Goal: Register for event/course

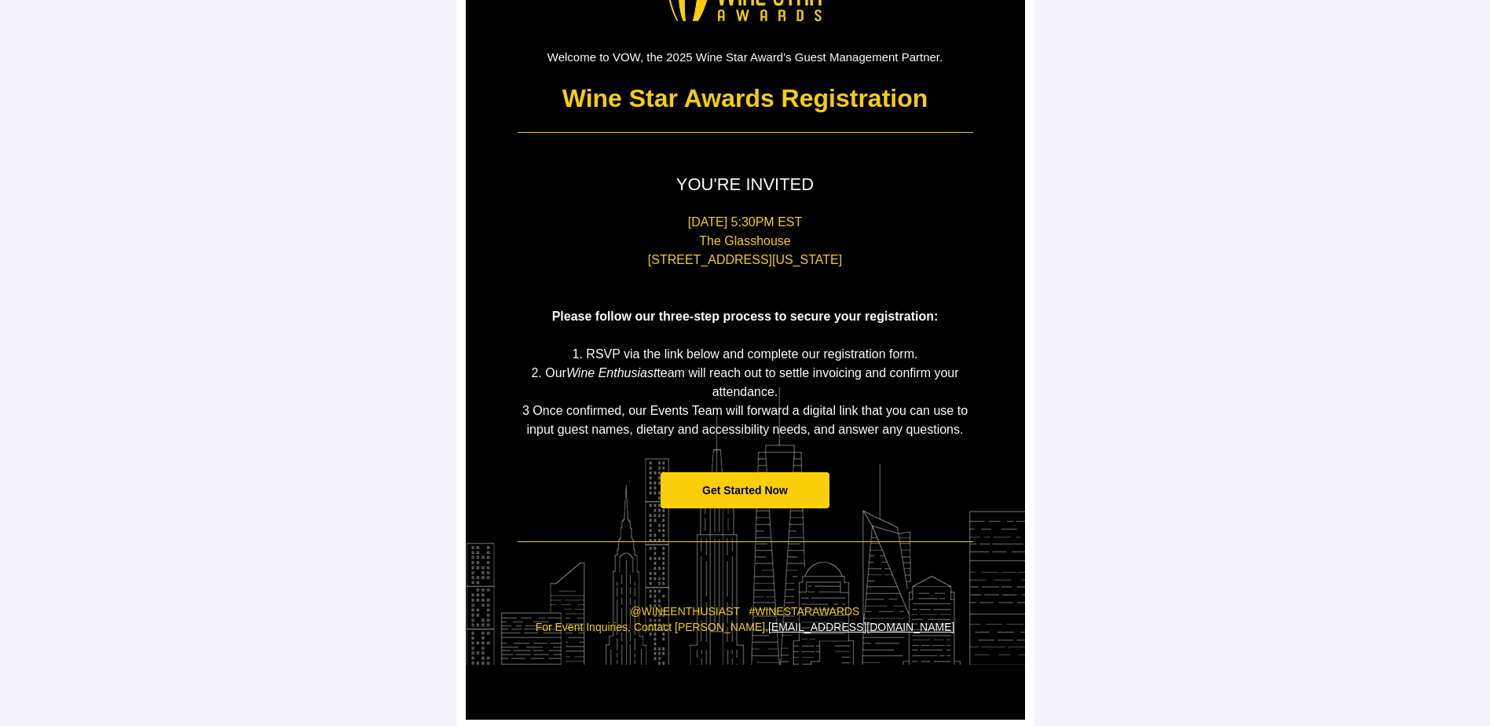
scroll to position [147, 0]
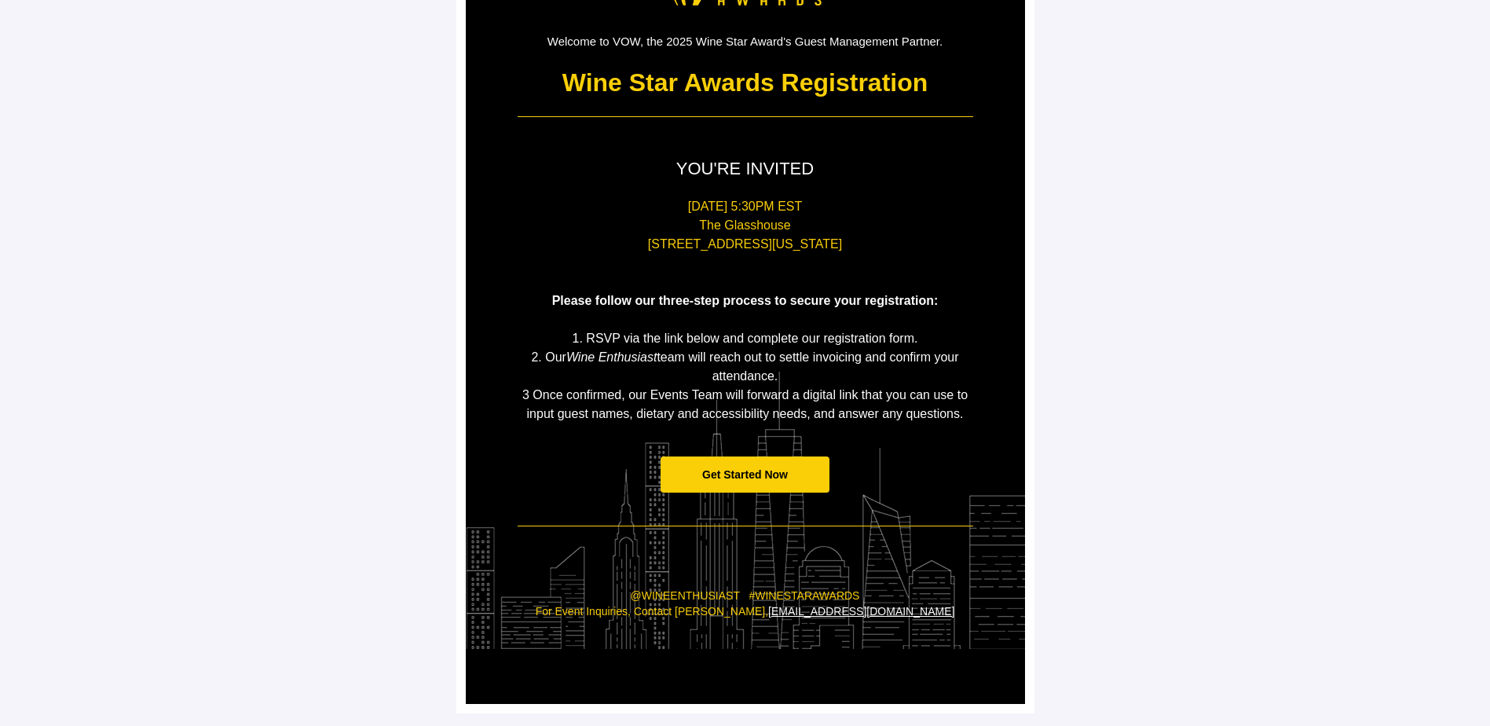
click at [639, 301] on span "Please follow our three-step process to secure your registration:" at bounding box center [745, 300] width 387 height 13
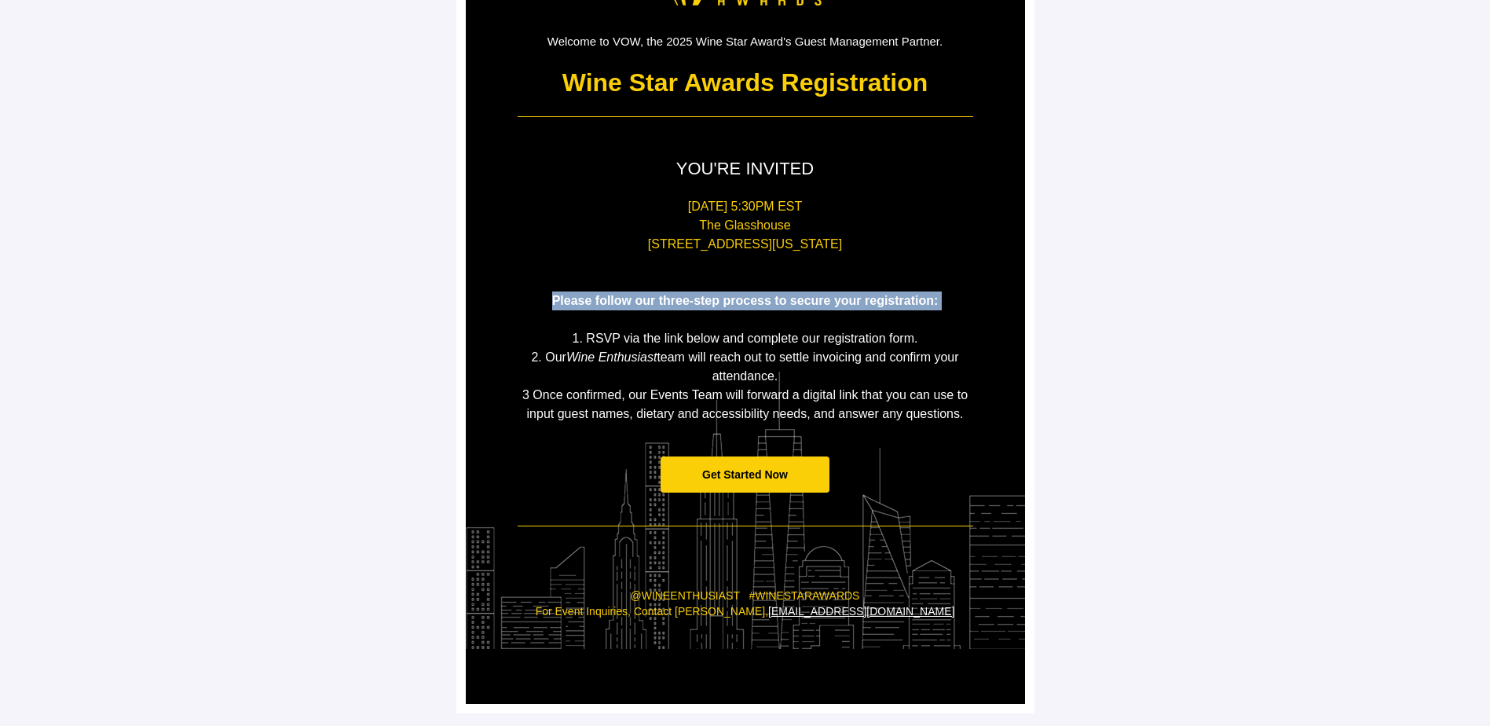
click at [639, 301] on span "Please follow our three-step process to secure your registration:" at bounding box center [745, 300] width 387 height 13
drag, startPoint x: 639, startPoint y: 301, endPoint x: 640, endPoint y: 328, distance: 26.8
click at [640, 328] on p at bounding box center [746, 319] width 456 height 19
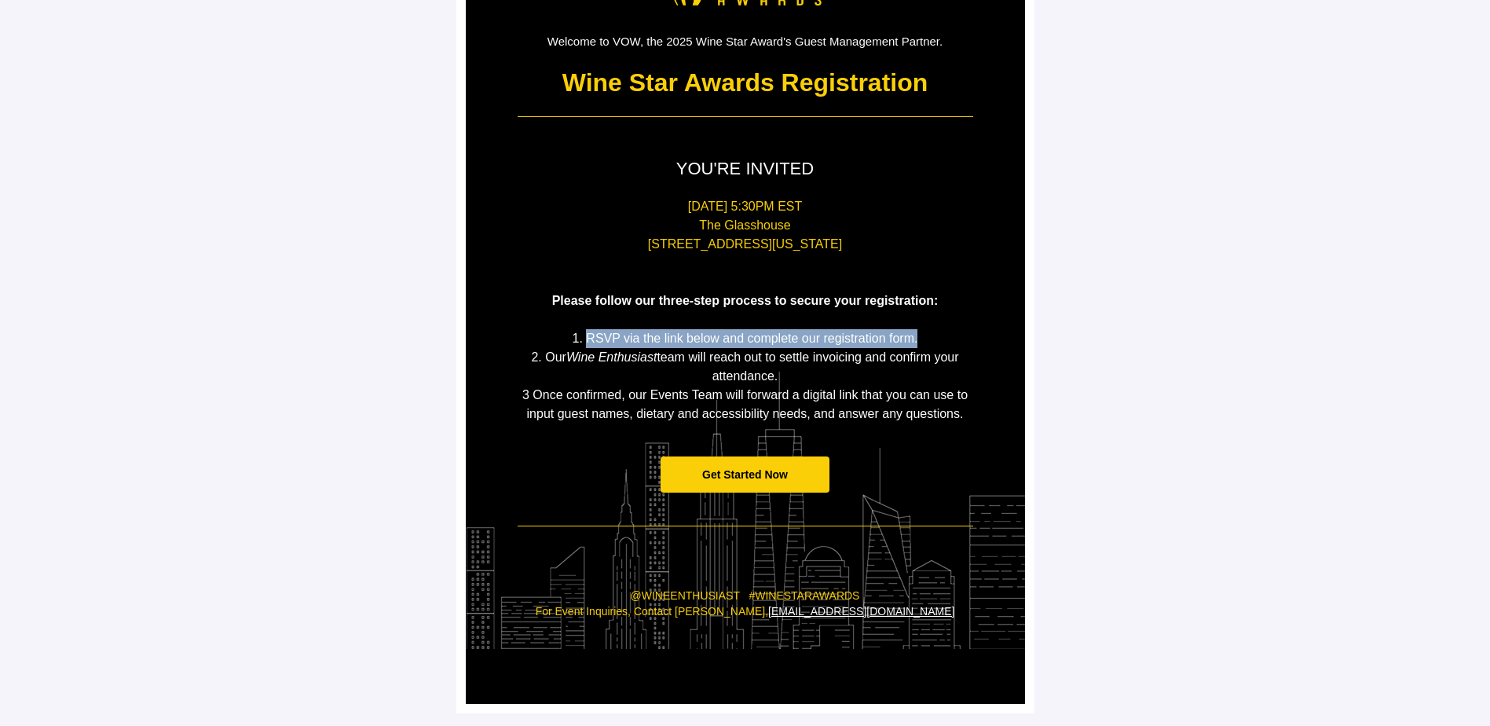
drag, startPoint x: 588, startPoint y: 330, endPoint x: 954, endPoint y: 343, distance: 366.3
click at [954, 343] on p "1. RSVP via the link below and complete our registration form." at bounding box center [746, 338] width 456 height 19
click at [592, 361] on em "Wine Enthusiast" at bounding box center [611, 356] width 90 height 13
drag, startPoint x: 555, startPoint y: 356, endPoint x: 907, endPoint y: 379, distance: 351.9
click at [907, 379] on p "2. Our Wine Enthusiast team will reach out to settle invoicing and confirm your…" at bounding box center [746, 367] width 456 height 38
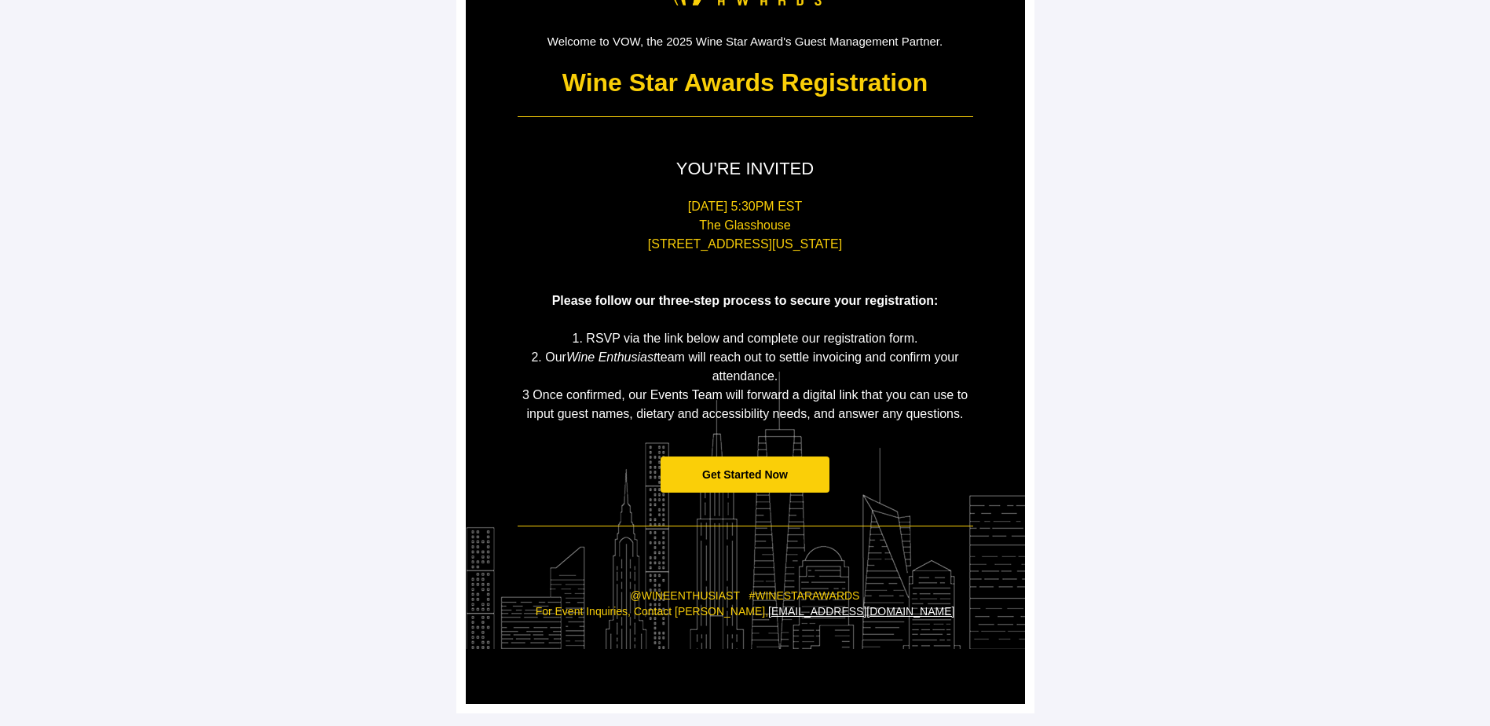
click at [907, 379] on p "2. Our Wine Enthusiast team will reach out to settle invoicing and confirm your…" at bounding box center [746, 367] width 456 height 38
click at [910, 362] on span "2. Our Wine Enthusiast team will reach out to settle invoicing and confirm your…" at bounding box center [744, 366] width 427 height 32
click at [918, 357] on span "2. Our Wine Enthusiast team will reach out to settle invoicing and confirm your…" at bounding box center [744, 366] width 427 height 32
click at [918, 356] on span "2. Our Wine Enthusiast team will reach out to settle invoicing and confirm your…" at bounding box center [744, 366] width 427 height 32
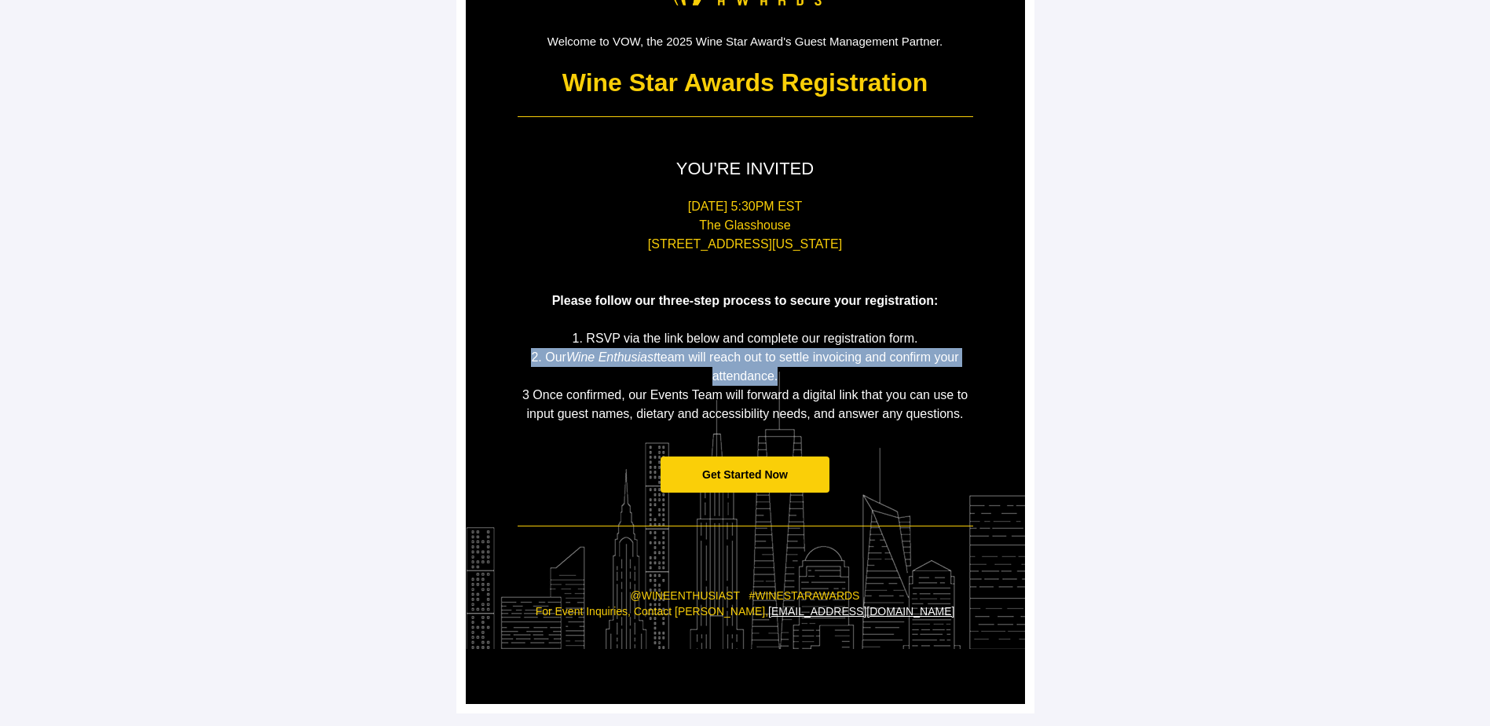
click at [918, 359] on span "2. Our Wine Enthusiast team will reach out to settle invoicing and confirm your…" at bounding box center [744, 366] width 427 height 32
drag, startPoint x: 918, startPoint y: 359, endPoint x: 899, endPoint y: 379, distance: 27.8
click at [911, 370] on p "2. Our Wine Enthusiast team will reach out to settle invoicing and confirm your…" at bounding box center [746, 367] width 456 height 38
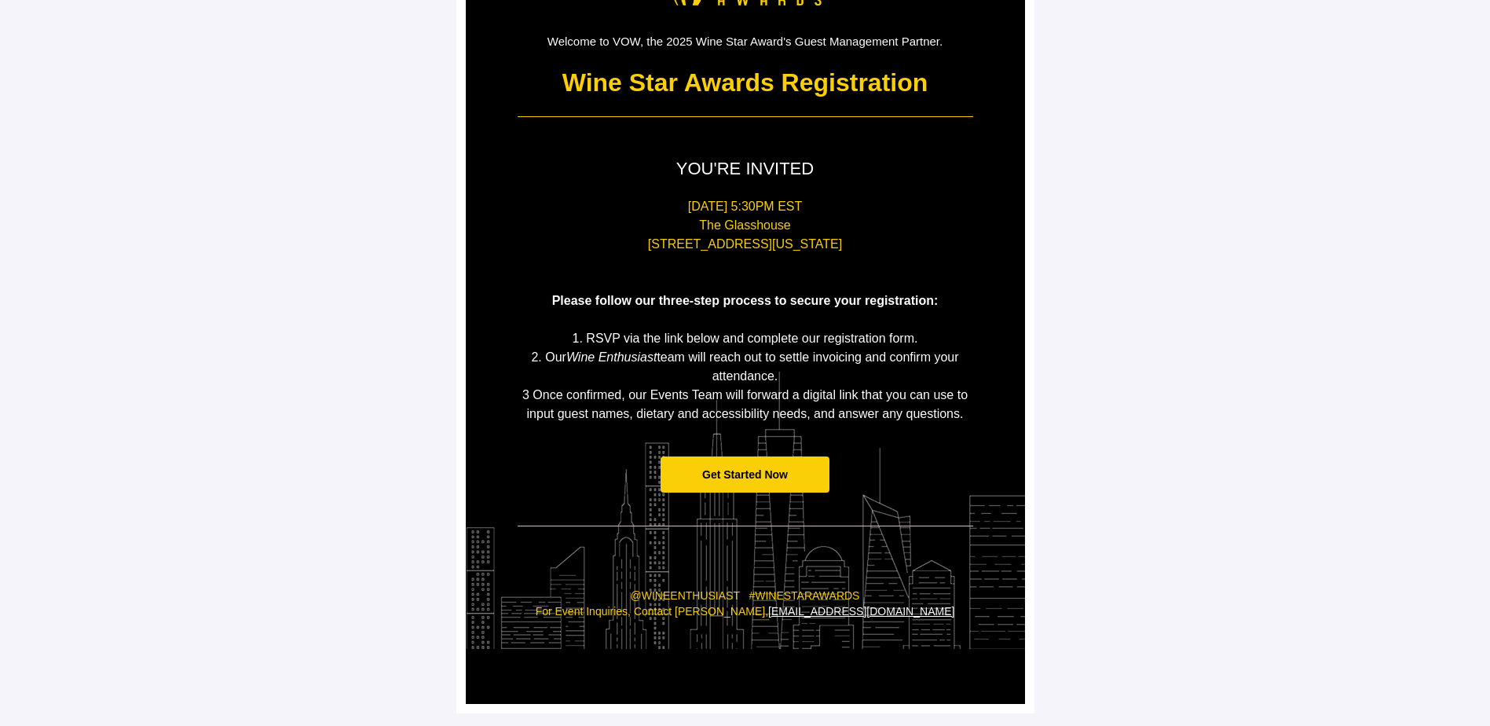
click at [604, 398] on span "3 Once confirmed, our Events Team will forward a digital link that you can use …" at bounding box center [744, 404] width 445 height 32
click at [988, 452] on div "Welcome to VOW, the 2025 Wine Star Award's Guest Management Partner. Wine Star …" at bounding box center [745, 289] width 559 height 829
click at [804, 480] on span "Get Started Now" at bounding box center [745, 474] width 169 height 37
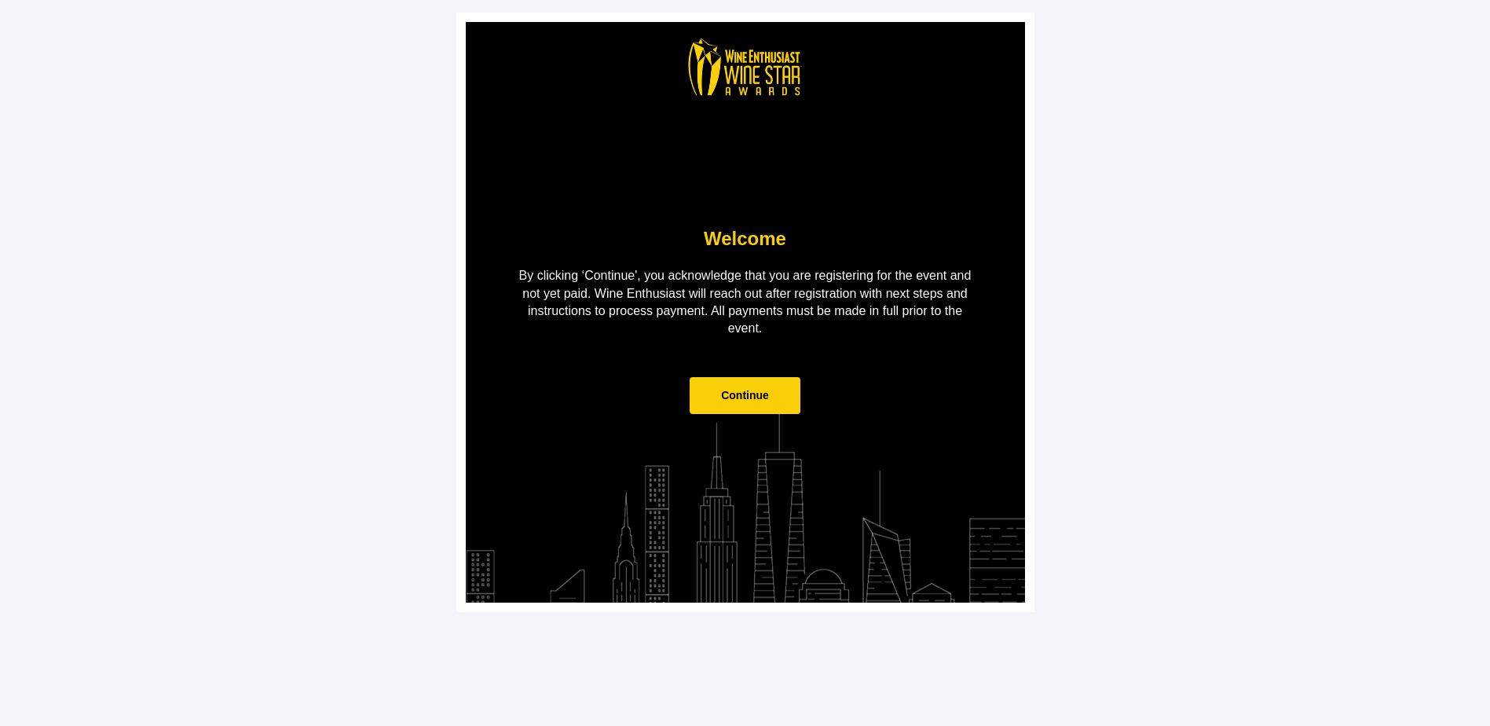
scroll to position [0, 0]
click at [770, 390] on span "Continue" at bounding box center [745, 395] width 111 height 37
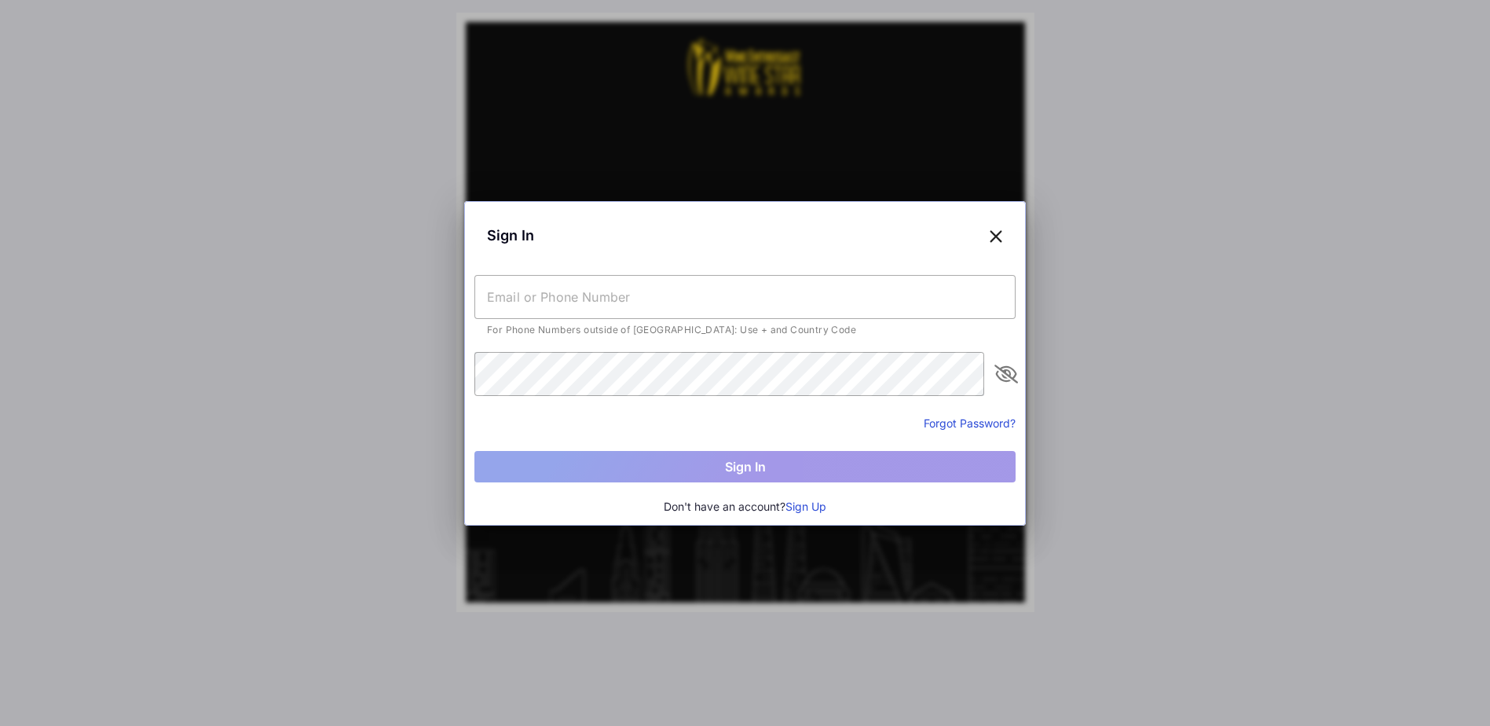
click at [735, 299] on input "text" at bounding box center [745, 297] width 541 height 44
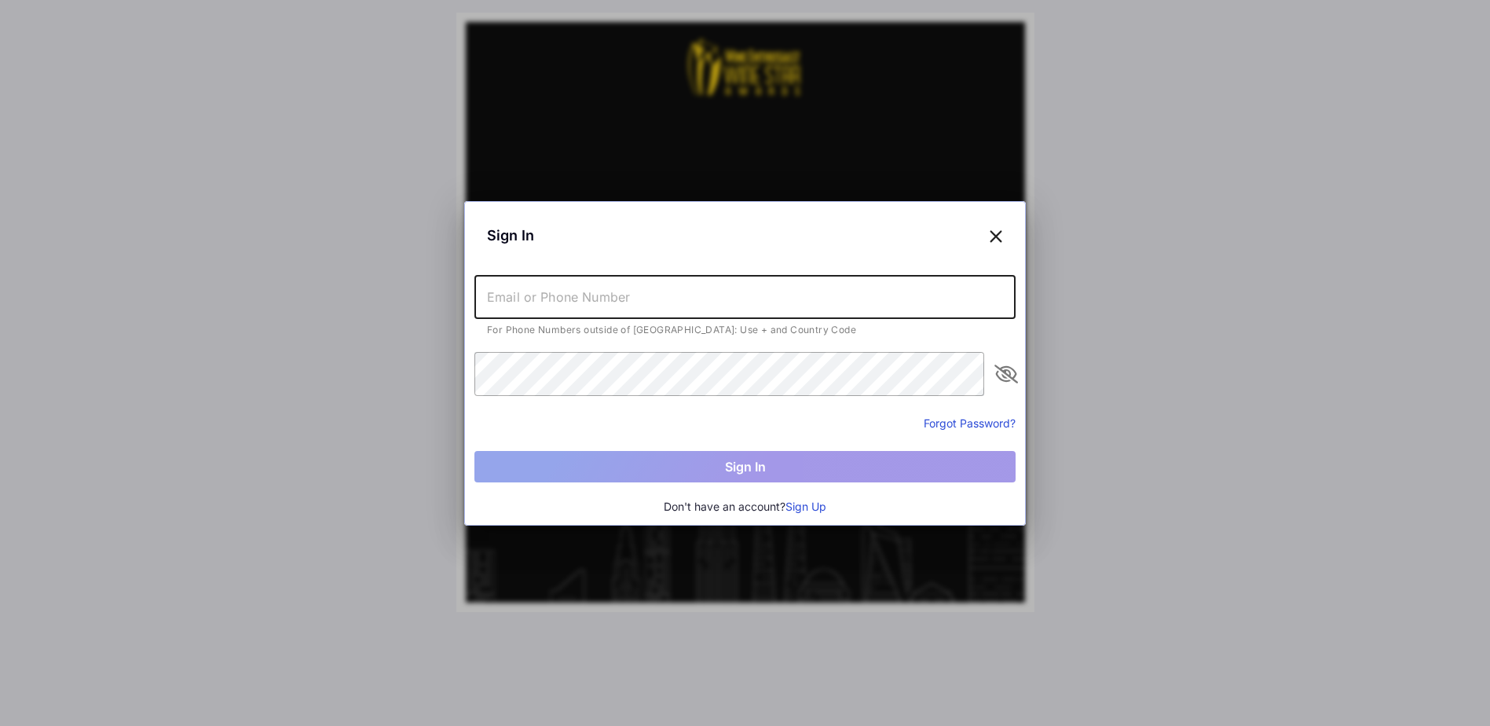
type input "[EMAIL_ADDRESS][DOMAIN_NAME]"
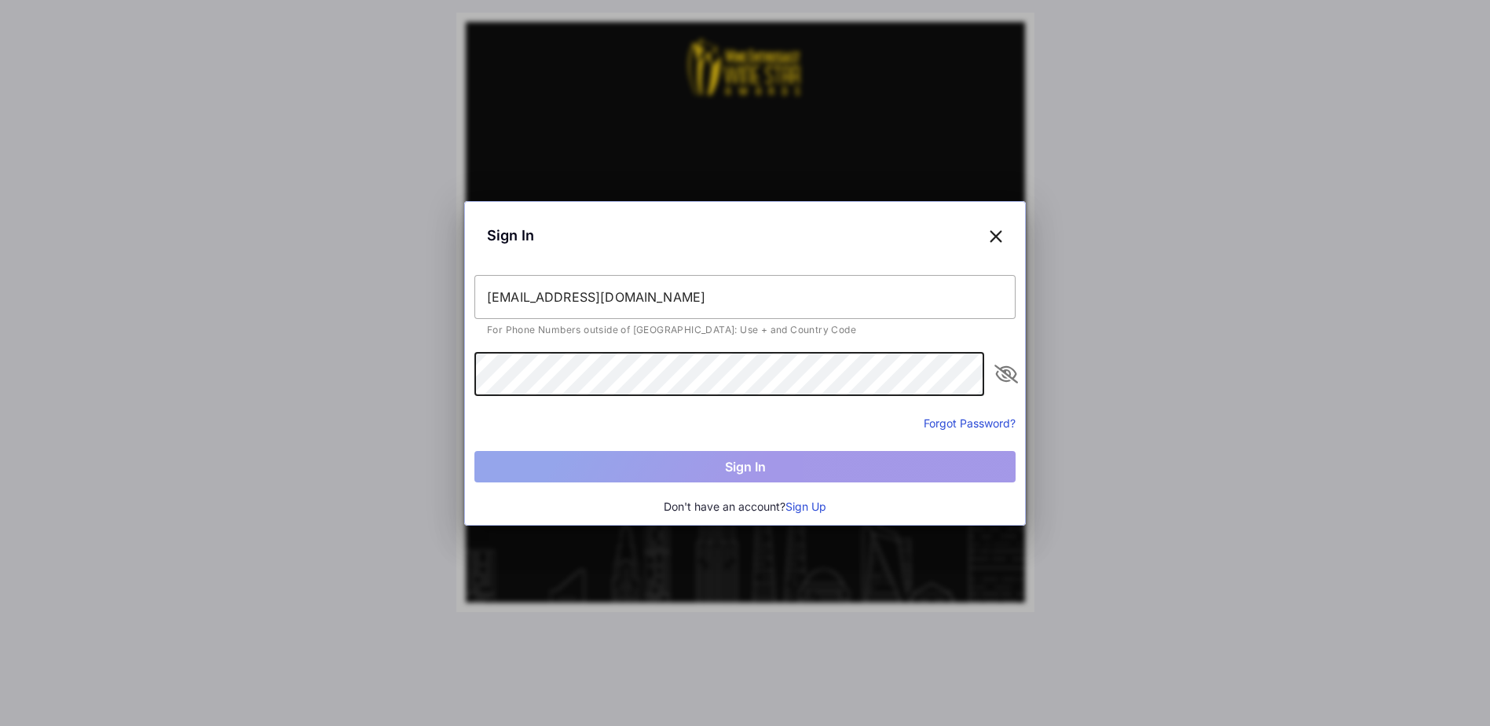
click at [709, 251] on div "Sign In" at bounding box center [745, 235] width 541 height 48
click at [999, 372] on icon "appended action" at bounding box center [1006, 374] width 19 height 19
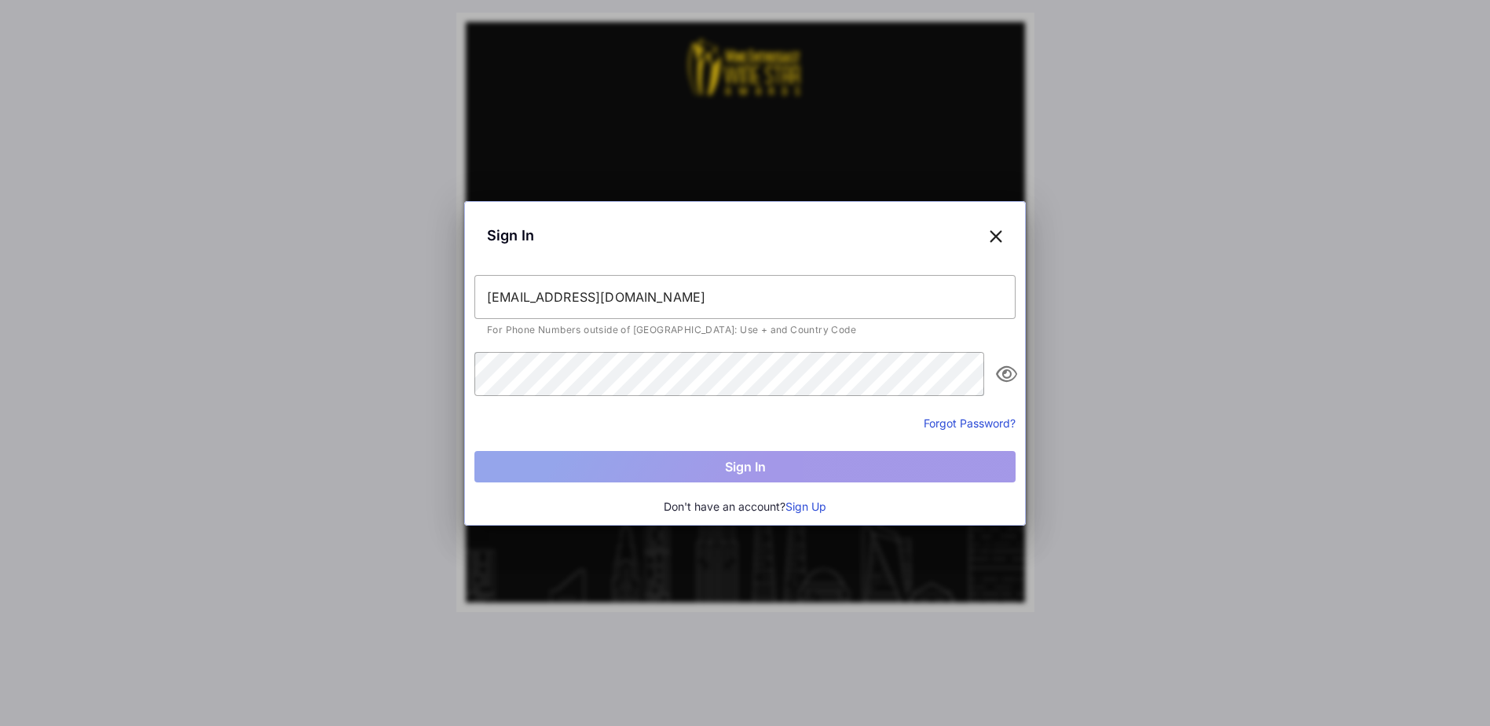
click at [948, 423] on button "Forgot Password?" at bounding box center [970, 423] width 92 height 16
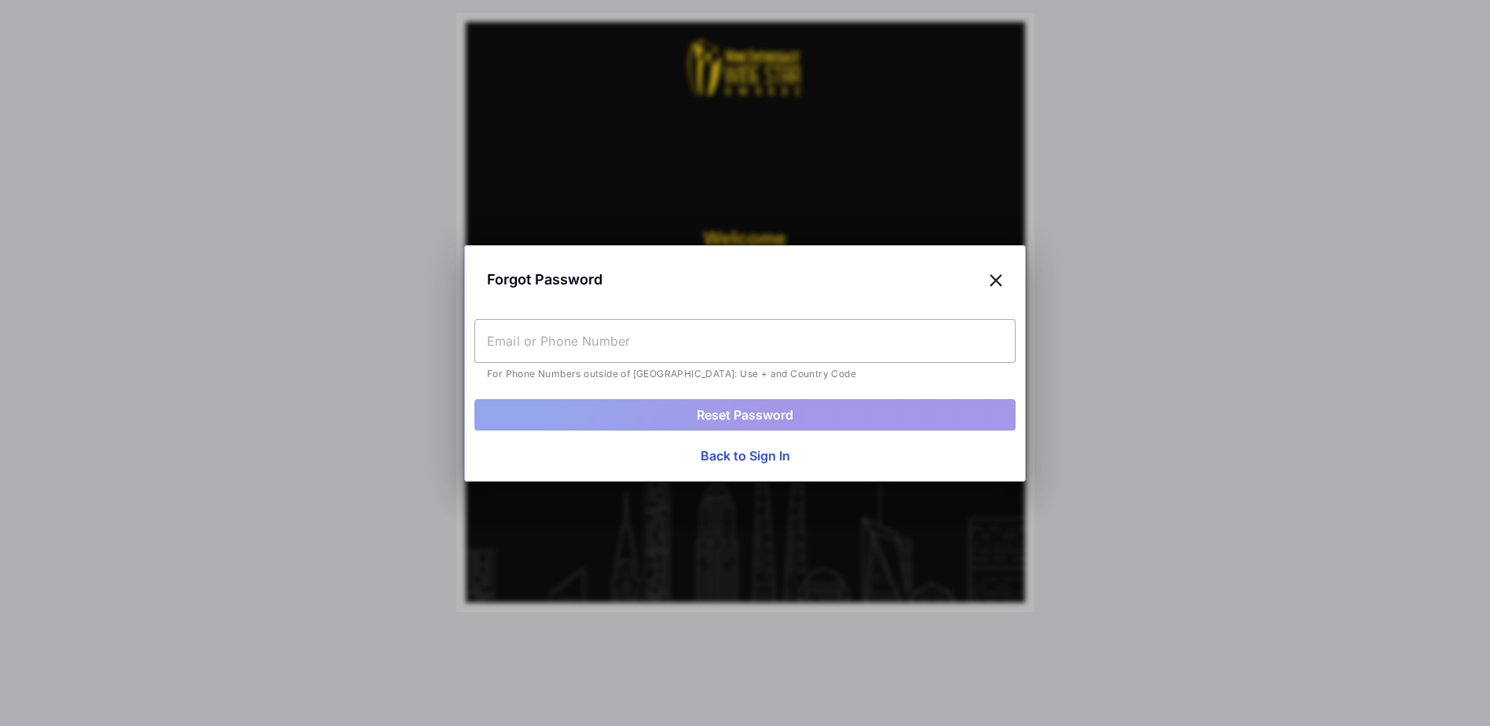
click at [726, 339] on input "text" at bounding box center [745, 341] width 541 height 44
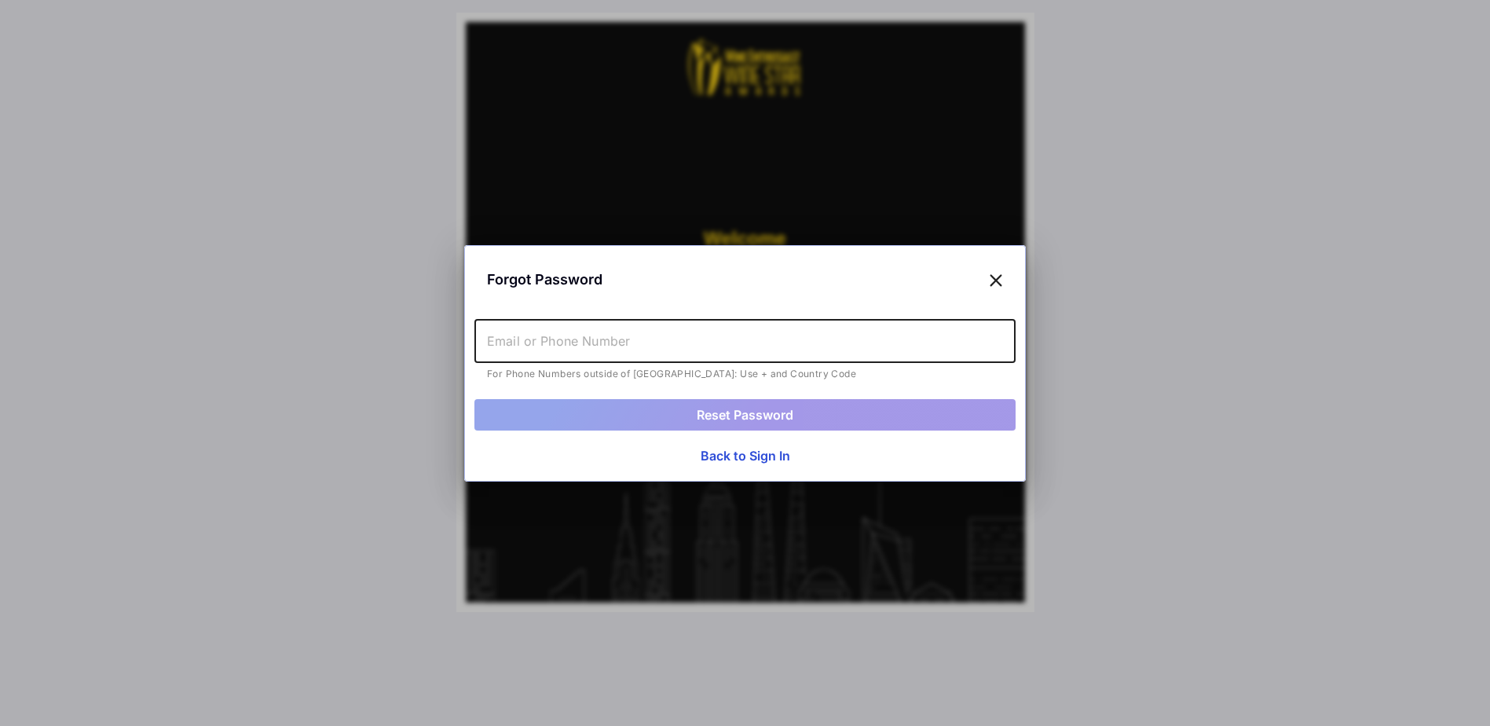
type input "[EMAIL_ADDRESS][DOMAIN_NAME]"
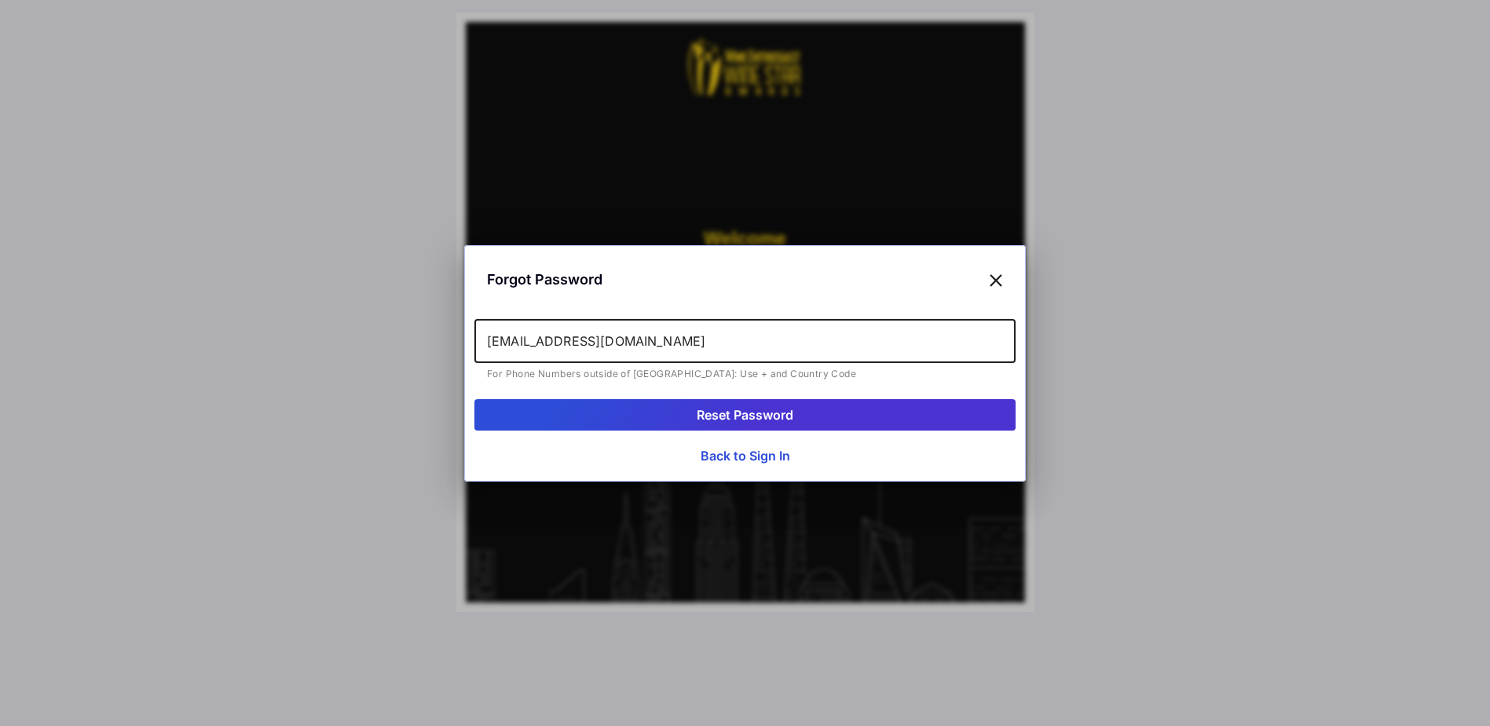
click at [760, 420] on button "Reset Password" at bounding box center [745, 414] width 541 height 31
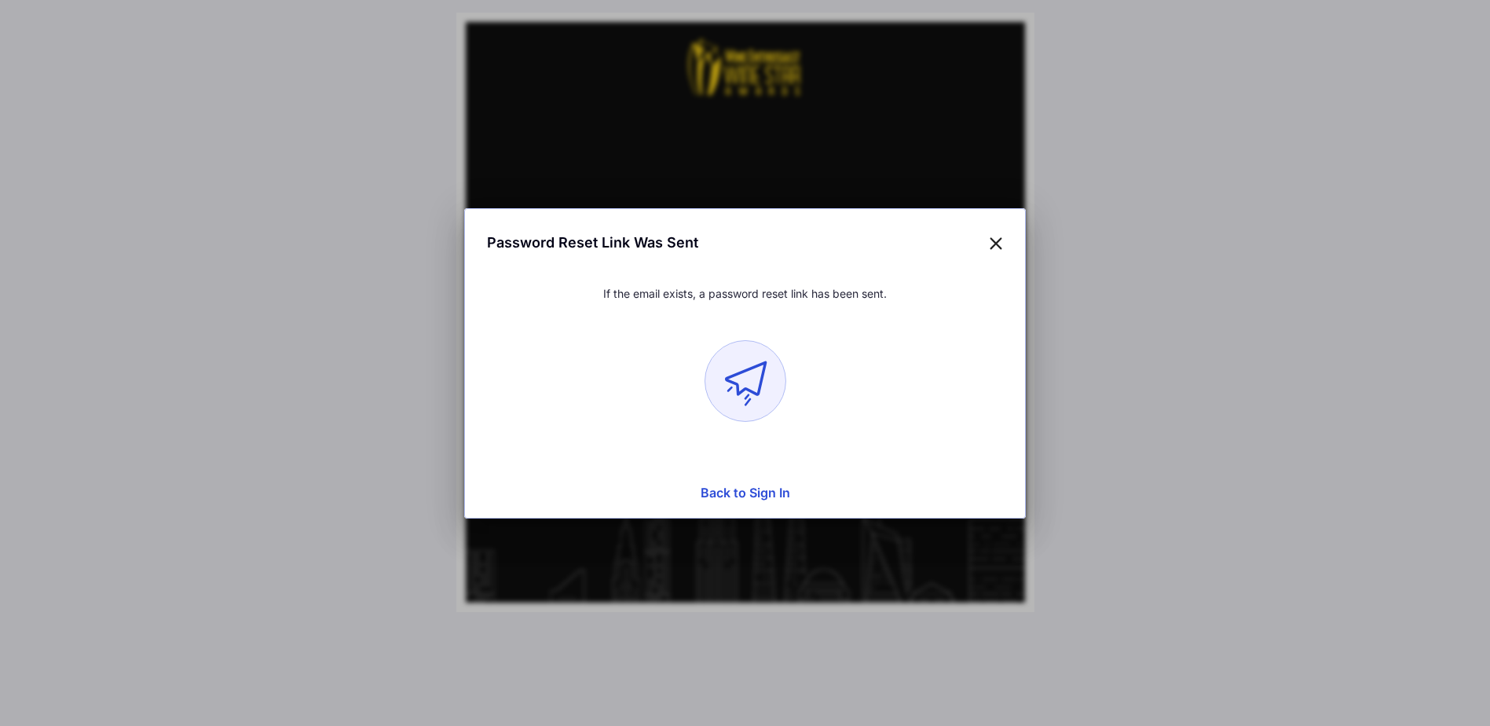
click at [749, 487] on button "Back to Sign In" at bounding box center [745, 492] width 541 height 31
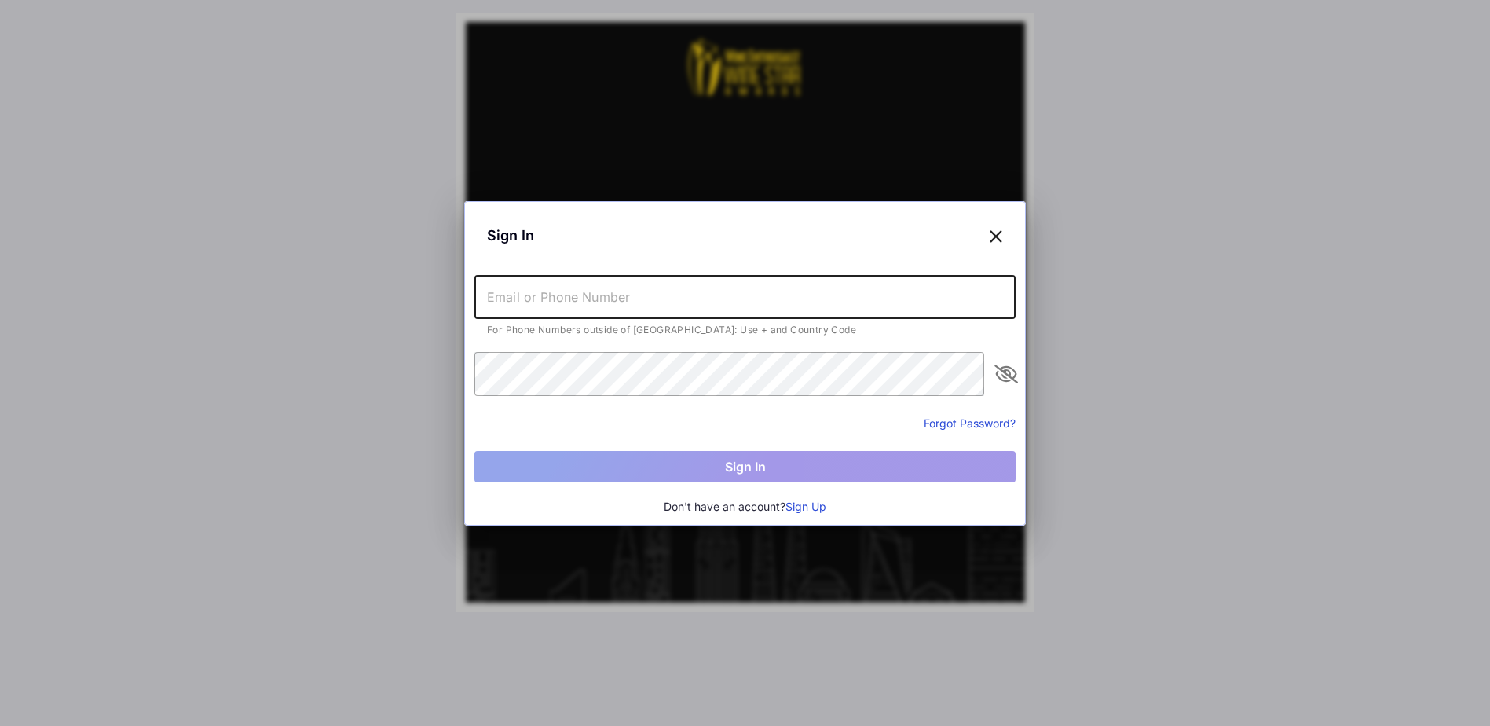
click at [855, 317] on input "text" at bounding box center [745, 297] width 541 height 44
type input "[EMAIL_ADDRESS][DOMAIN_NAME]"
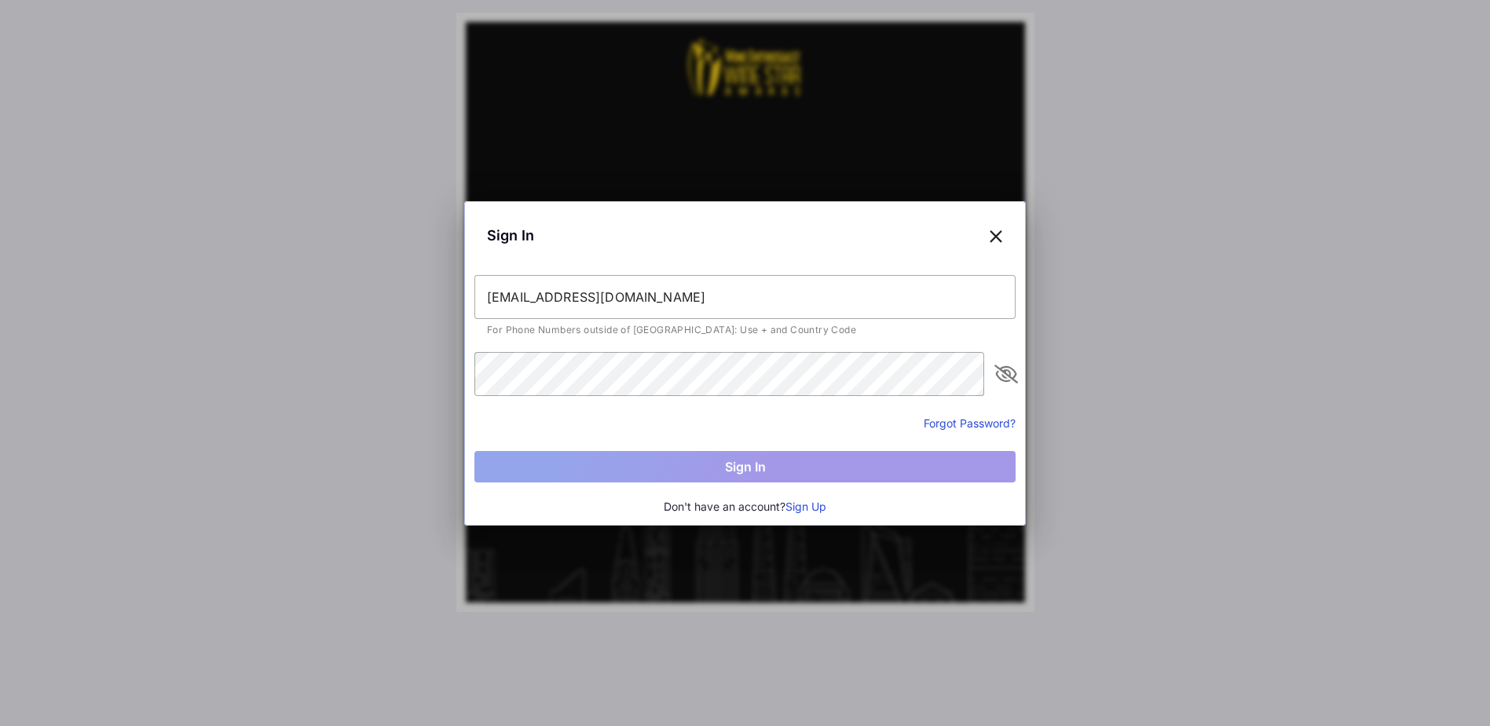
click at [988, 240] on div "Sign In" at bounding box center [745, 235] width 541 height 48
click at [1003, 237] on div "Sign In" at bounding box center [745, 235] width 541 height 48
click at [997, 240] on icon at bounding box center [996, 235] width 14 height 23
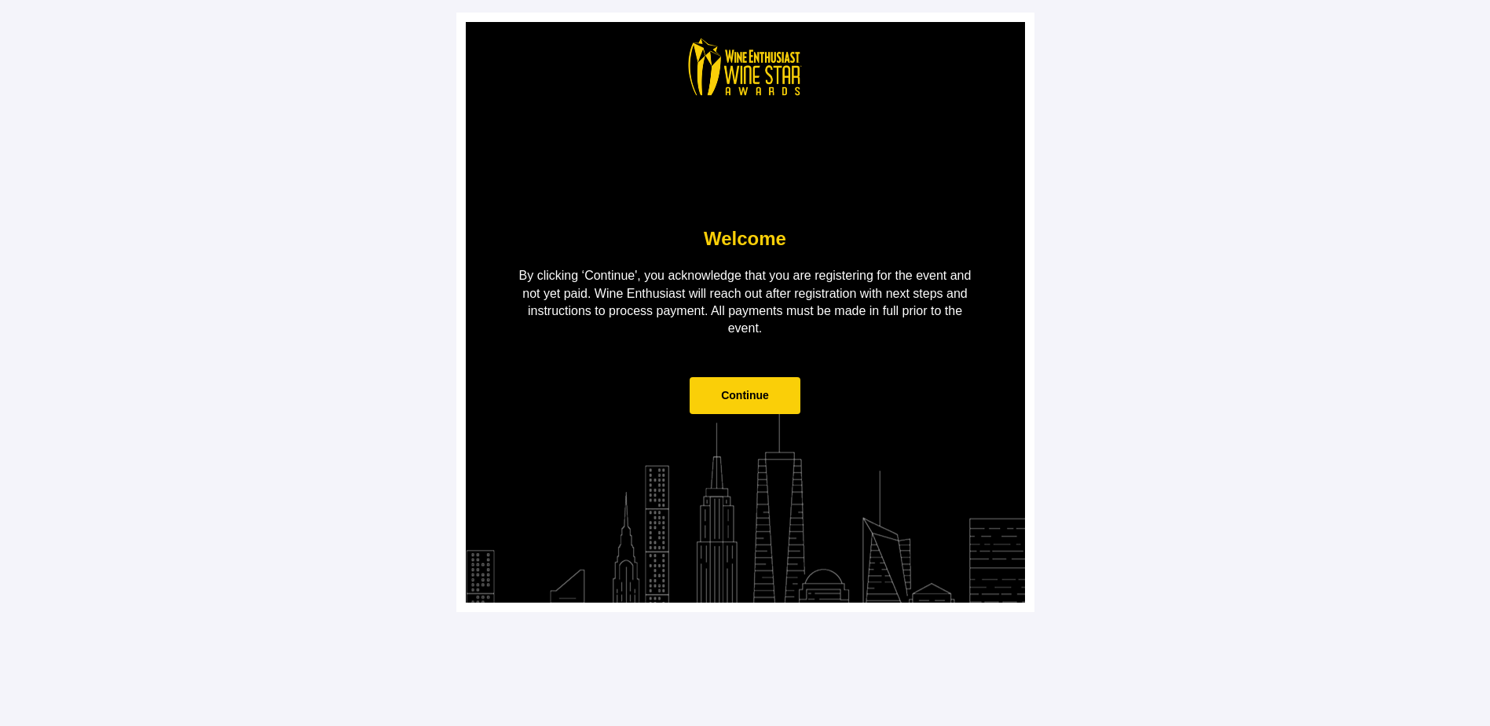
drag, startPoint x: 1183, startPoint y: 291, endPoint x: 921, endPoint y: 353, distance: 269.5
click at [1183, 293] on main "Welcome By clicking ‘Continue', you acknowledge that you are registering for th…" at bounding box center [745, 363] width 1490 height 726
click at [777, 405] on span "Continue" at bounding box center [745, 395] width 111 height 37
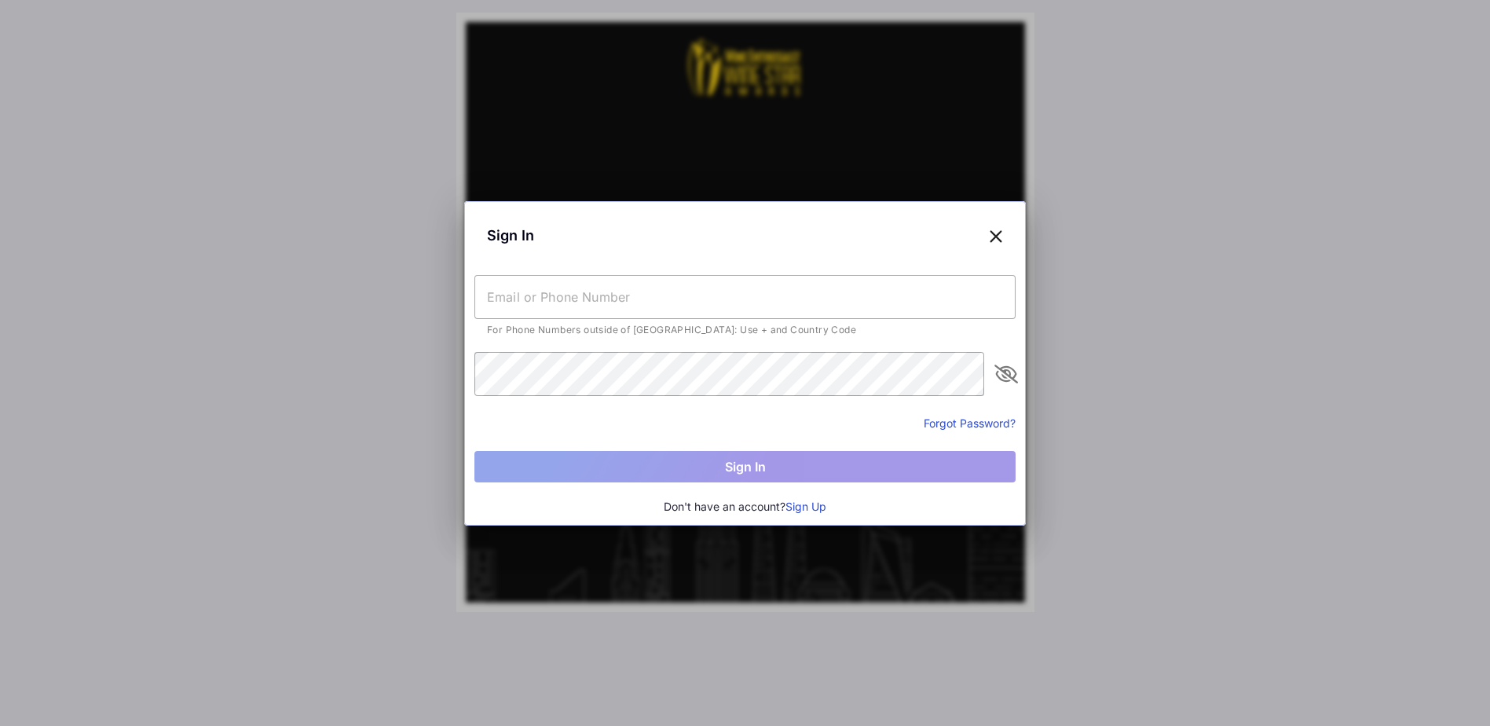
type input "[EMAIL_ADDRESS][DOMAIN_NAME]"
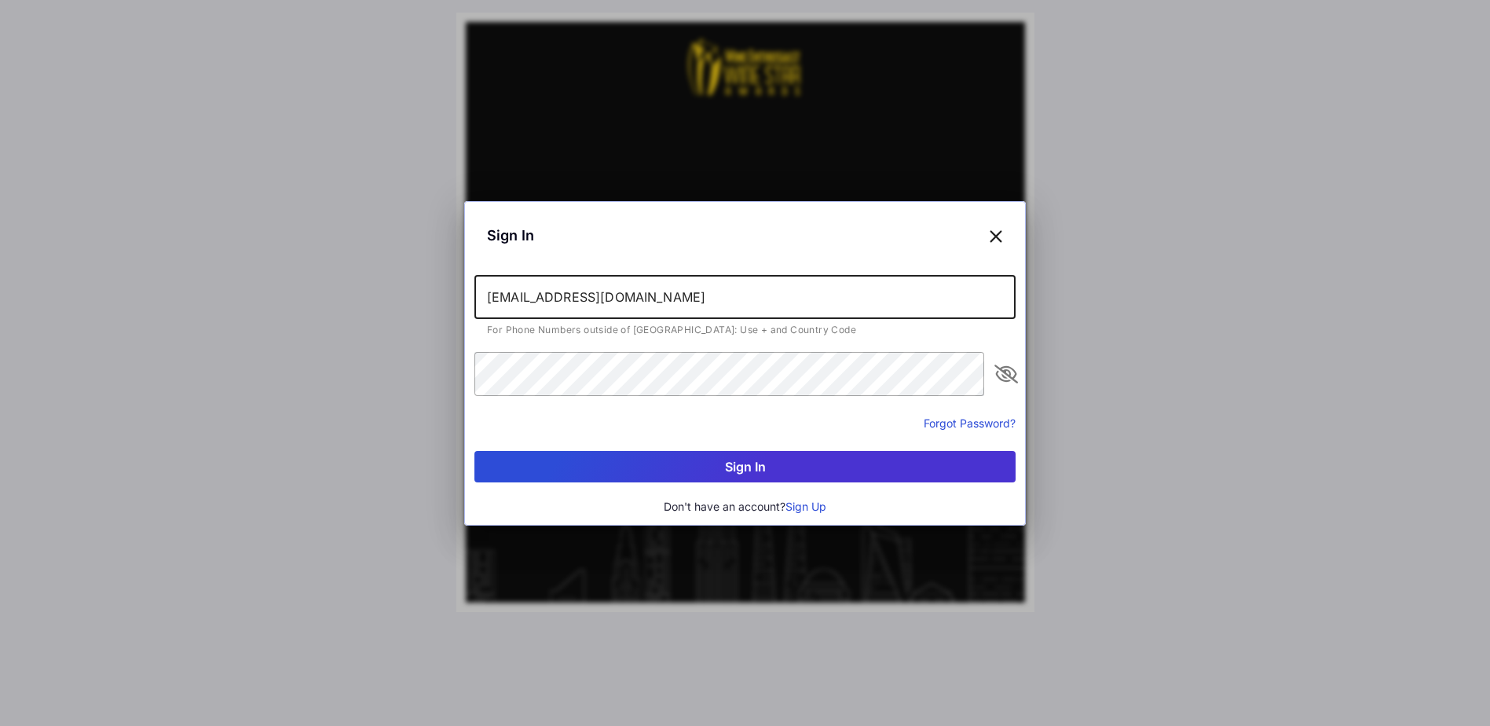
click at [719, 302] on input "[EMAIL_ADDRESS][DOMAIN_NAME]" at bounding box center [745, 297] width 541 height 44
click at [858, 424] on div "Forgot Password?" at bounding box center [745, 422] width 541 height 19
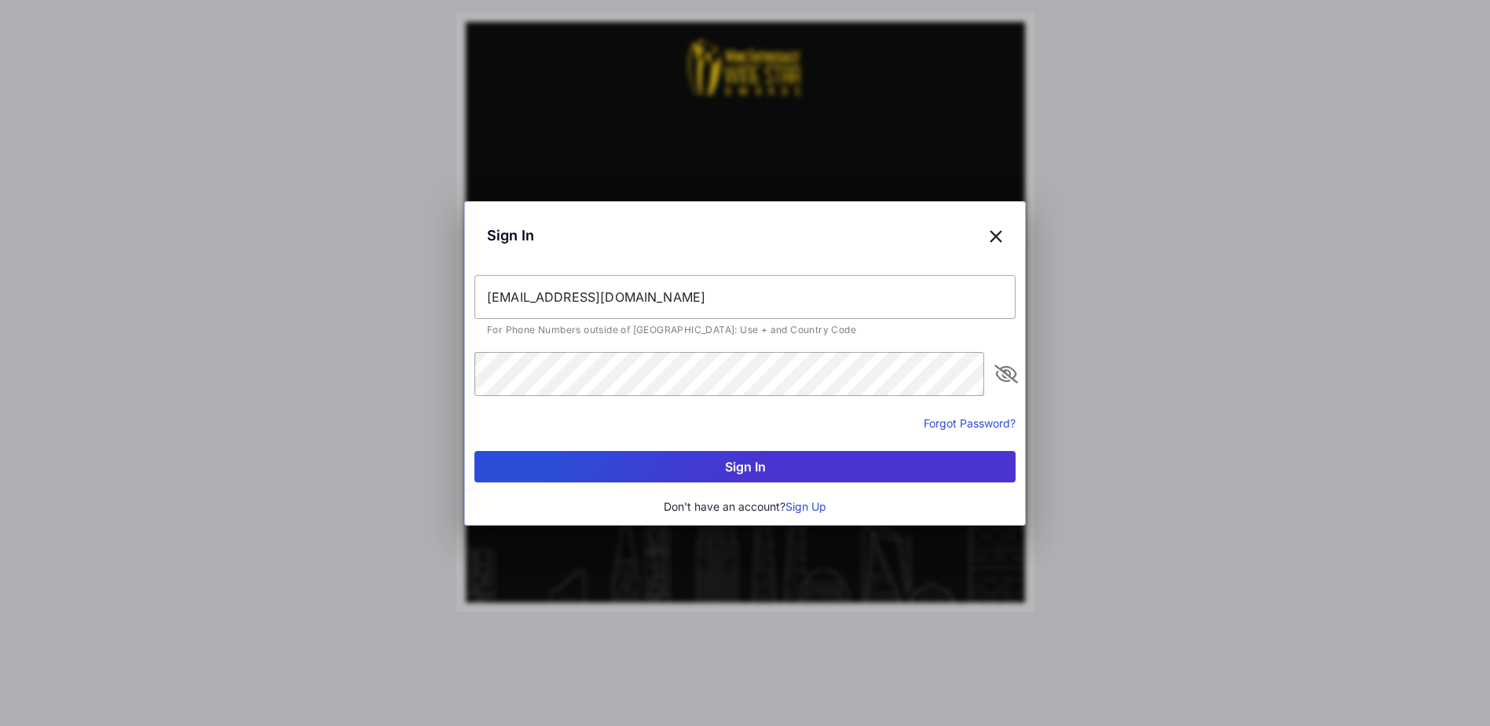
click at [808, 464] on button "Sign In" at bounding box center [745, 466] width 541 height 31
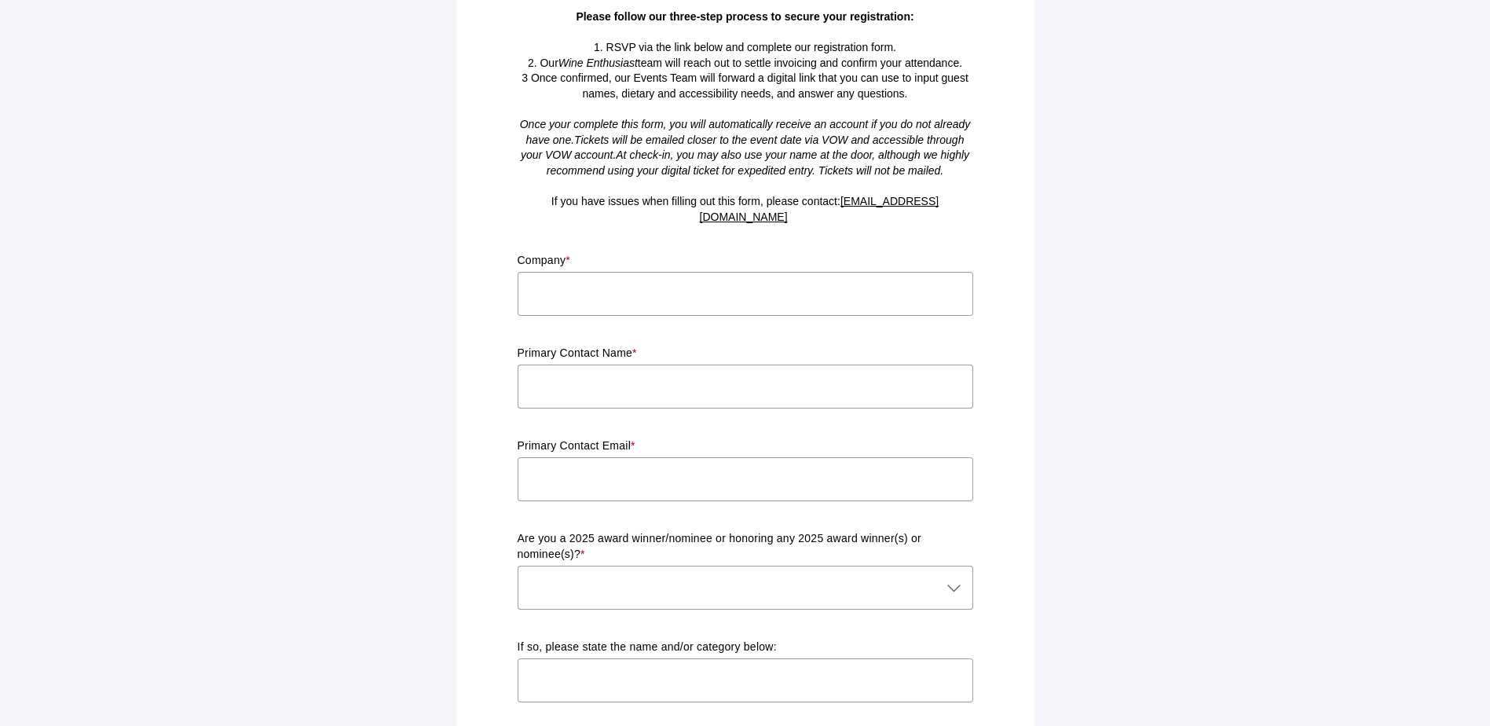
scroll to position [157, 0]
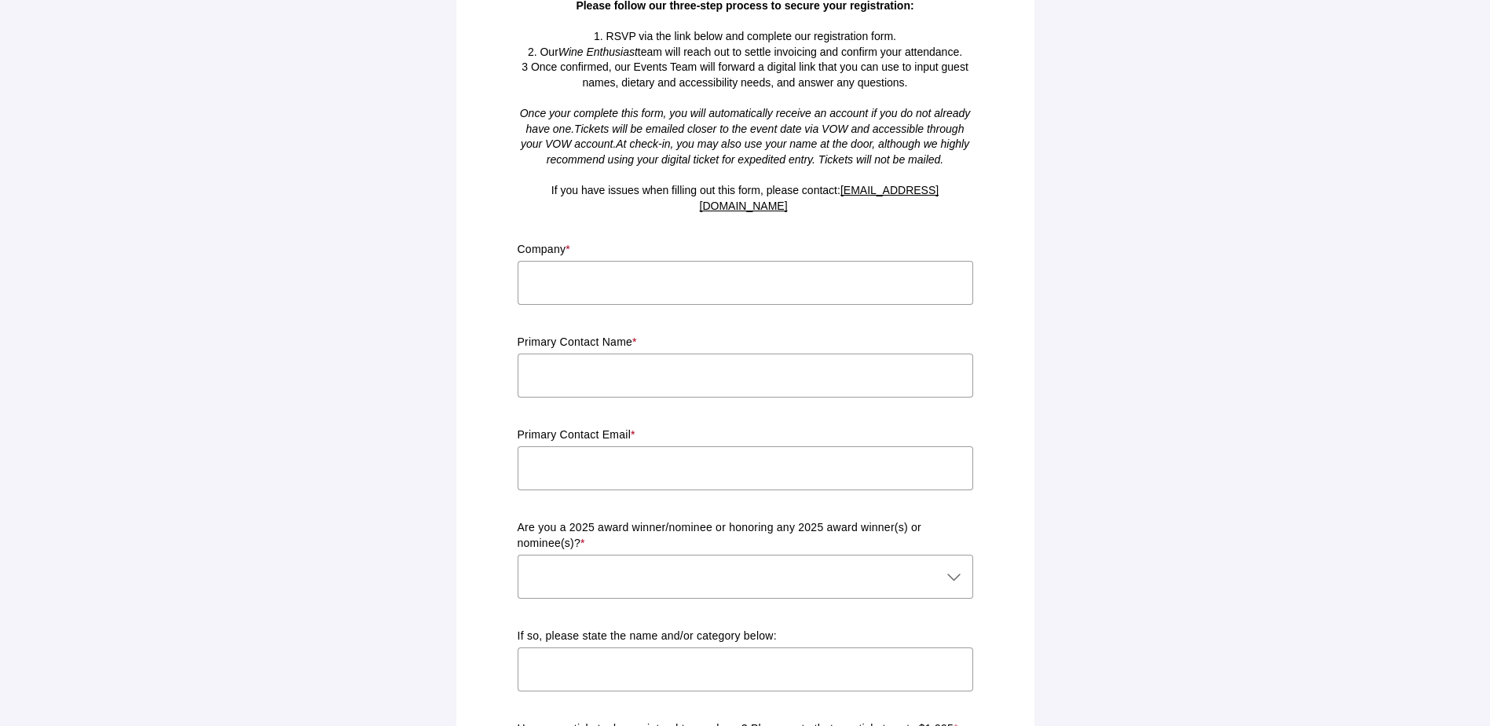
click at [730, 261] on input "text" at bounding box center [746, 283] width 456 height 44
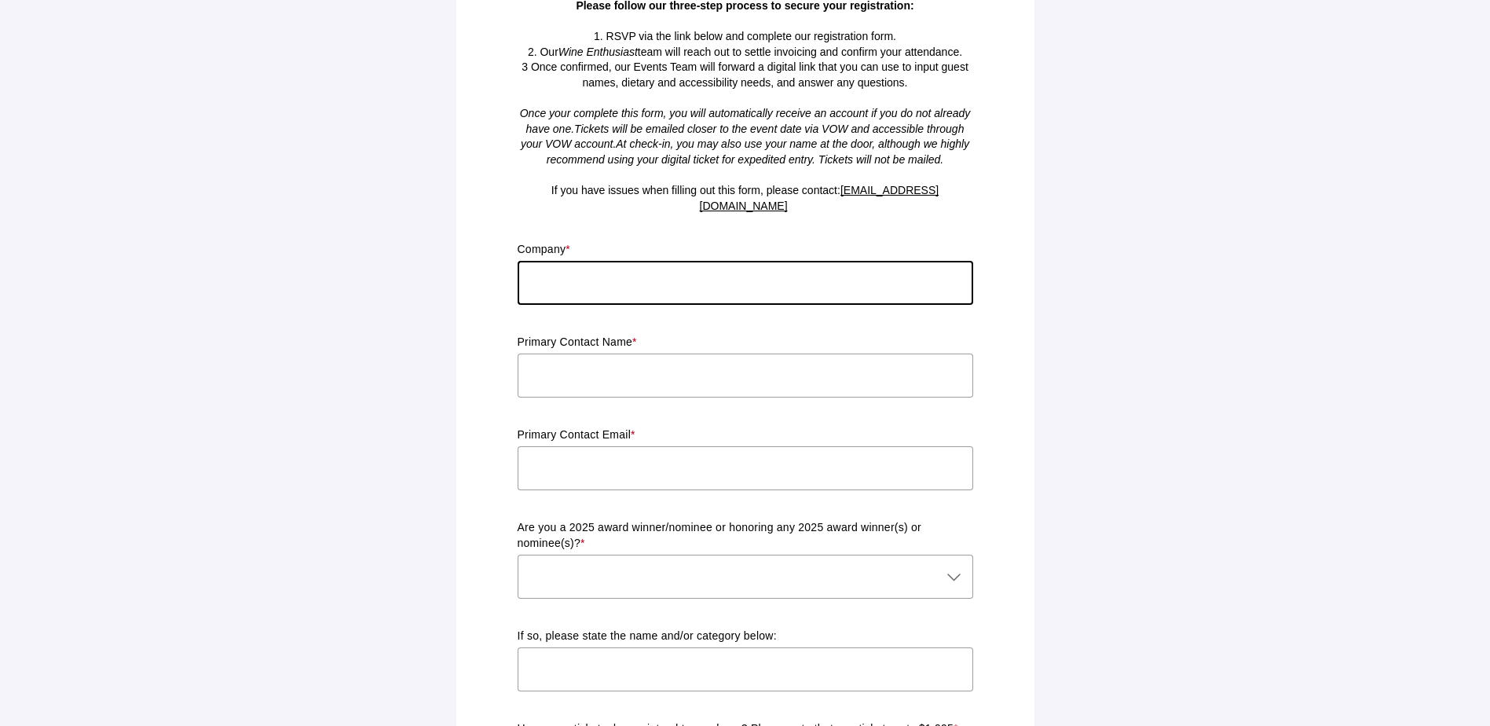
click at [730, 261] on input "text" at bounding box center [746, 283] width 456 height 44
type input "BGPL [GEOGRAPHIC_DATA]"
type input "[PERSON_NAME]"
type input "[EMAIL_ADDRESS][DOMAIN_NAME]"
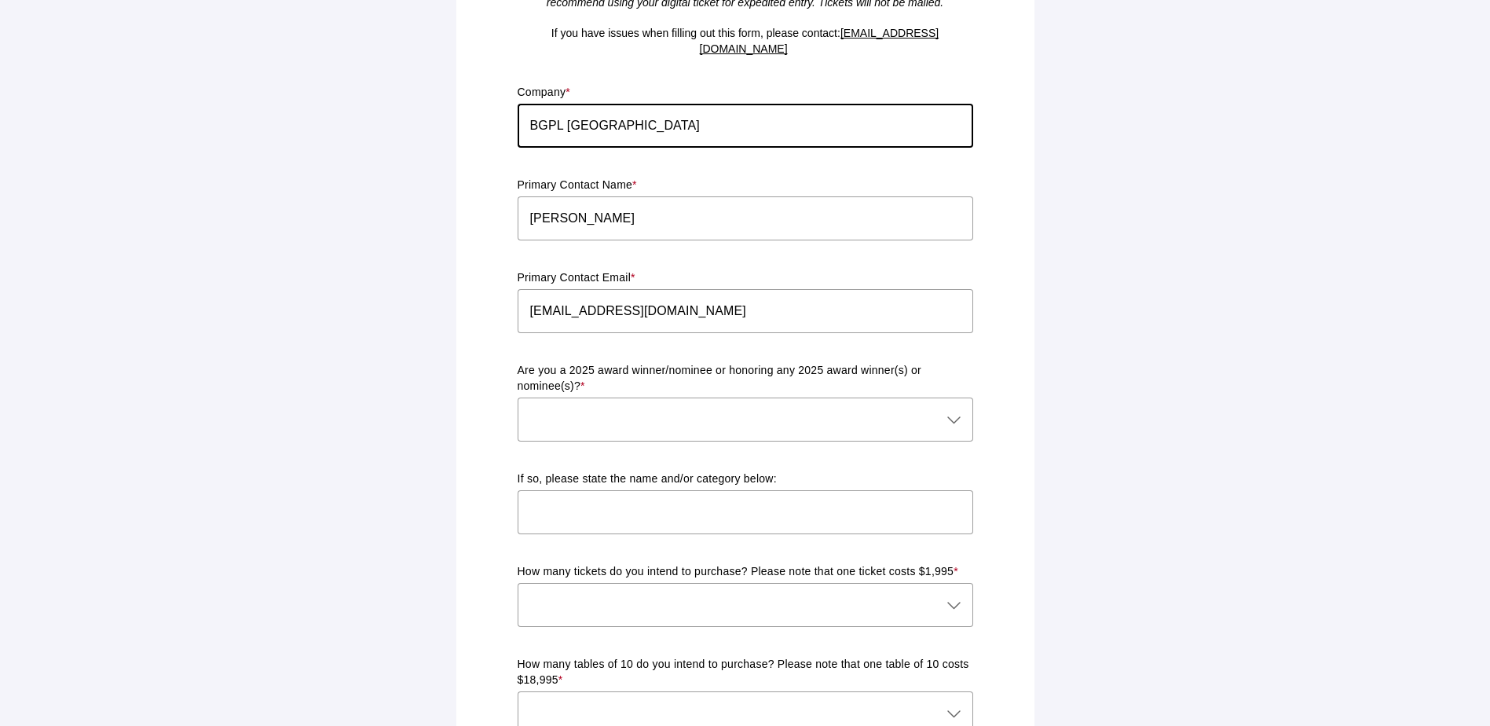
scroll to position [393, 0]
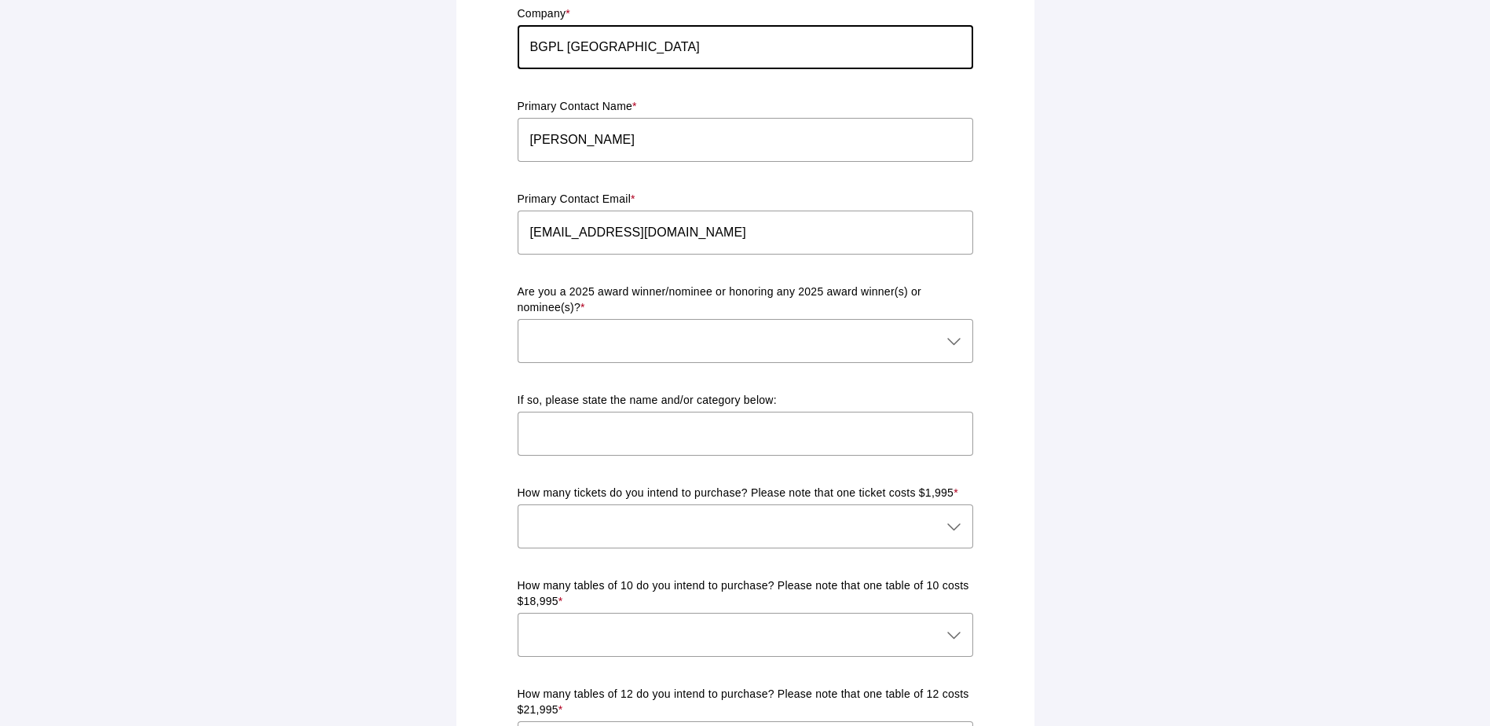
click at [954, 332] on icon at bounding box center [954, 341] width 19 height 19
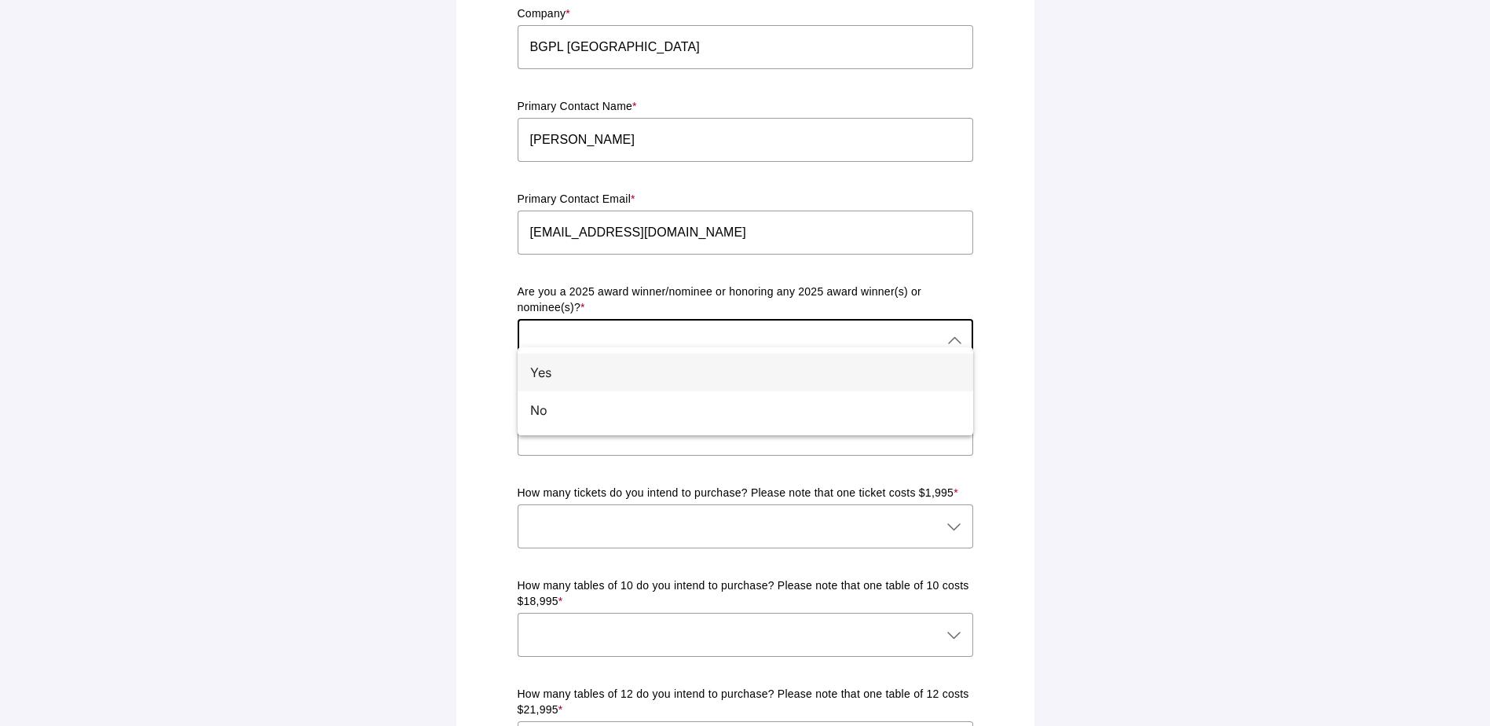
click at [561, 357] on div "Yes" at bounding box center [746, 373] width 456 height 38
type input "Yes"
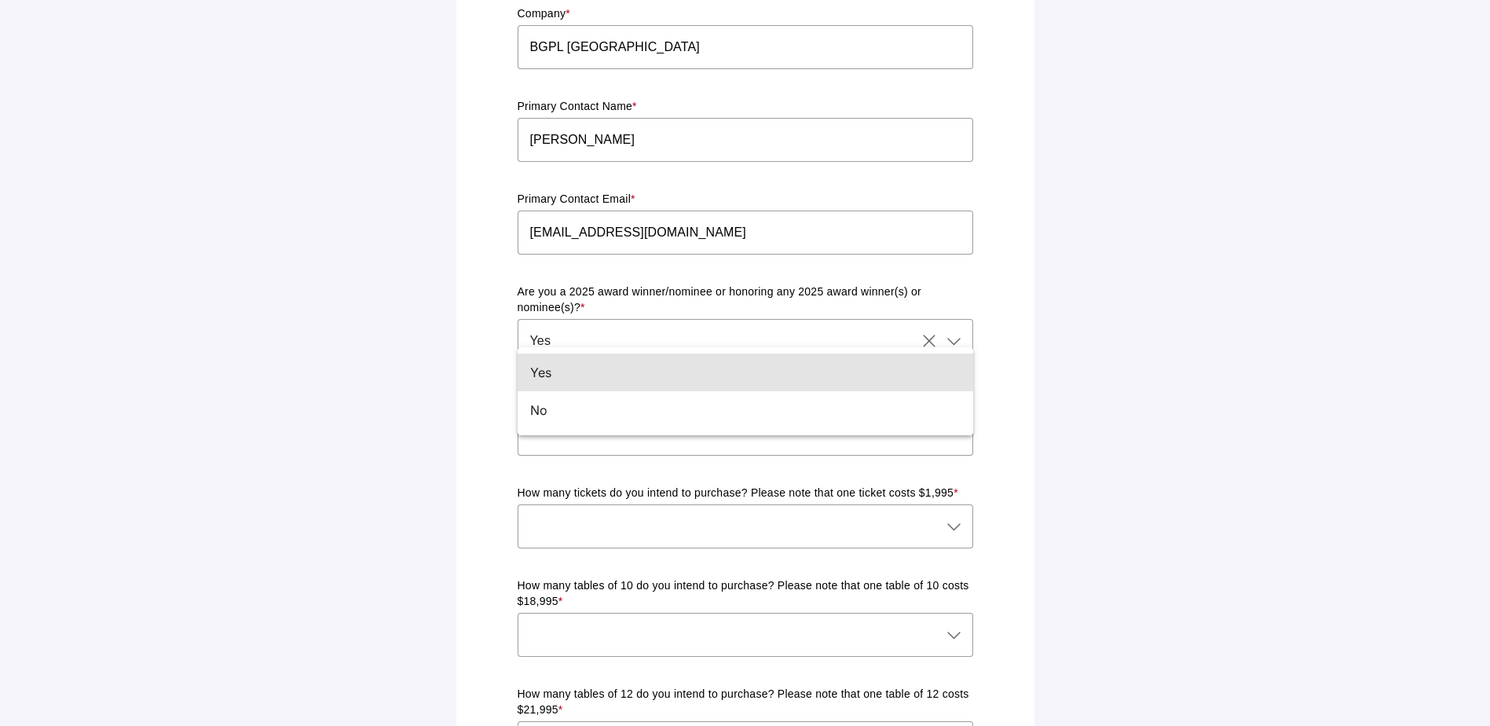
click at [561, 369] on div at bounding box center [745, 374] width 431 height 11
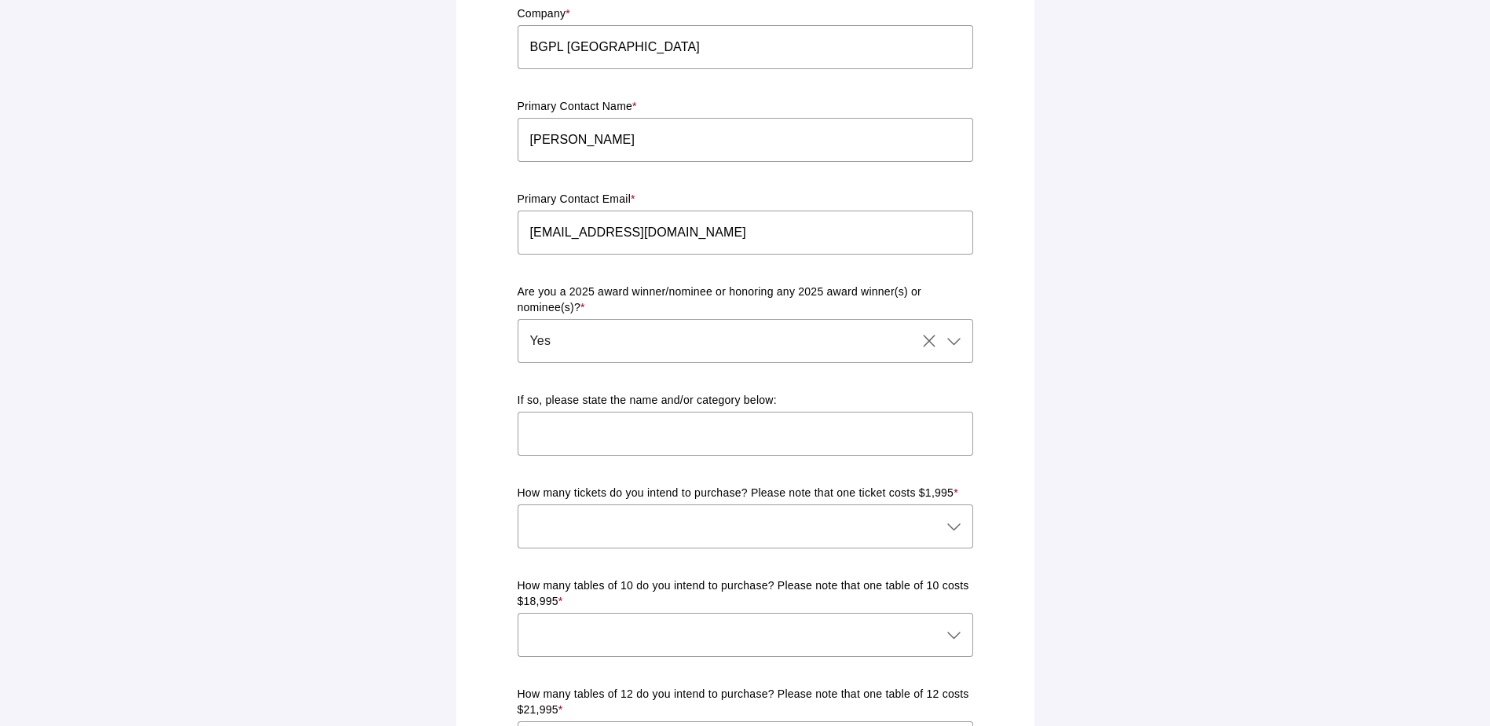
click at [474, 339] on div "Ticket & Table Registration Form Please complete the form below with your prefe…" at bounding box center [745, 626] width 559 height 1995
click at [659, 416] on input "text" at bounding box center [746, 434] width 456 height 44
click at [789, 284] on p "Are you a 2025 award winner/nominee or honoring any 2025 award winner(s) or nom…" at bounding box center [746, 299] width 456 height 31
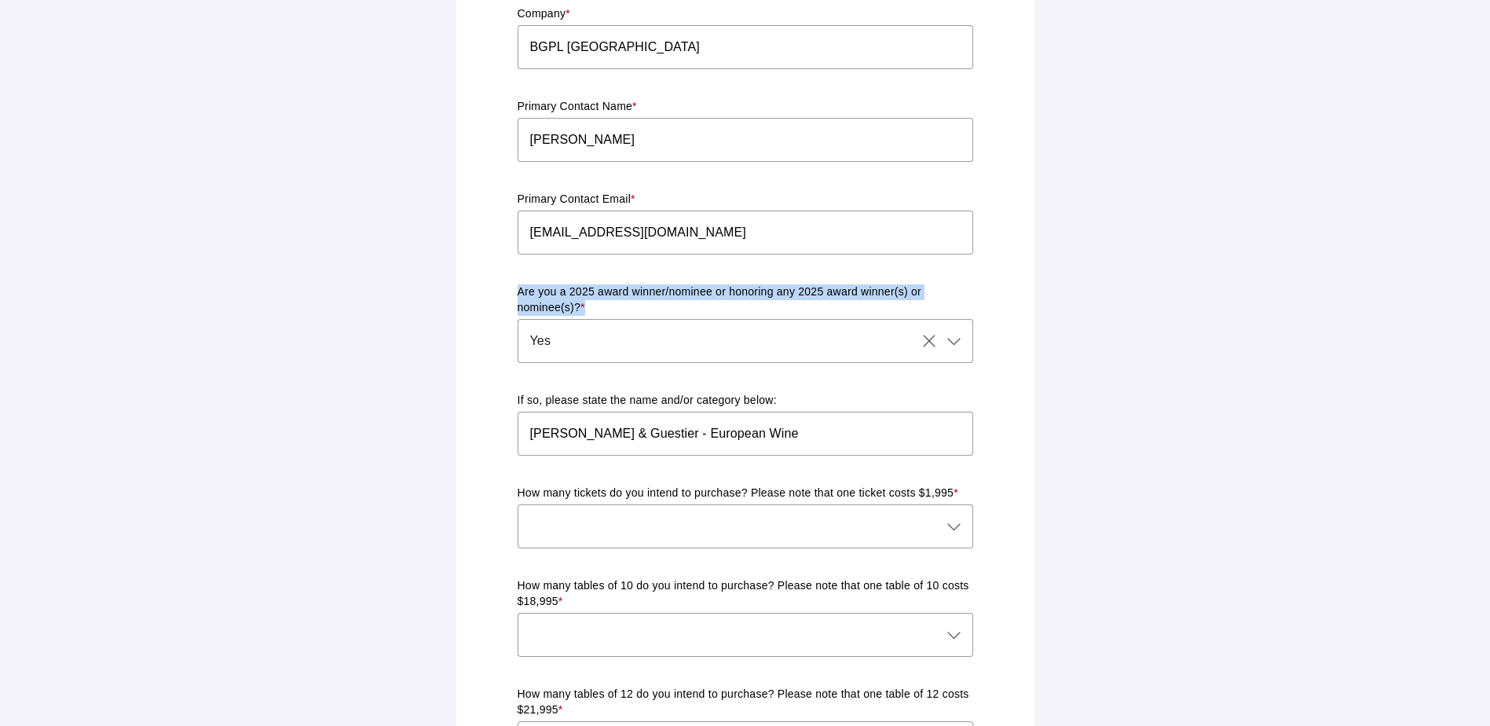
click at [789, 284] on p "Are you a 2025 award winner/nominee or honoring any 2025 award winner(s) or nom…" at bounding box center [746, 299] width 456 height 31
drag, startPoint x: 789, startPoint y: 277, endPoint x: 1099, endPoint y: 326, distance: 314.2
click at [1099, 326] on main "Ticket & Table Registration Form Please complete the form below with your prefe…" at bounding box center [745, 626] width 1490 height 2039
drag, startPoint x: 1089, startPoint y: 346, endPoint x: 1067, endPoint y: 350, distance: 22.5
click at [1090, 346] on main "Ticket & Table Registration Form Please complete the form below with your prefe…" at bounding box center [745, 626] width 1490 height 2039
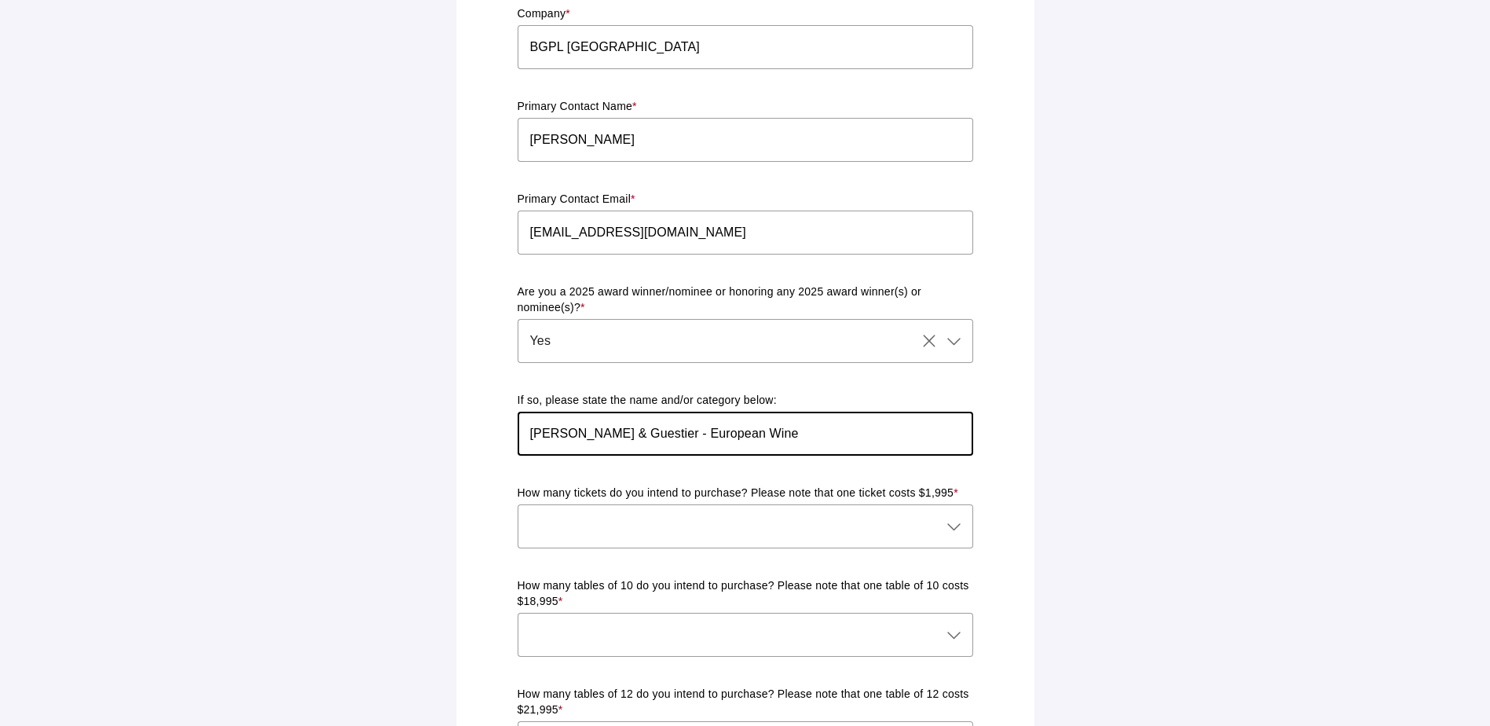
click at [786, 417] on input "[PERSON_NAME] & Guestier - European Wine" at bounding box center [746, 434] width 456 height 44
click at [1169, 418] on main "Ticket & Table Registration Form Please complete the form below with your prefe…" at bounding box center [745, 626] width 1490 height 2039
click at [1078, 330] on main "Ticket & Table Registration Form Please complete the form below with your prefe…" at bounding box center [745, 626] width 1490 height 2039
drag, startPoint x: 839, startPoint y: 434, endPoint x: 816, endPoint y: 430, distance: 23.3
click at [839, 434] on input "[PERSON_NAME] & Guestier - European Wine" at bounding box center [746, 434] width 456 height 44
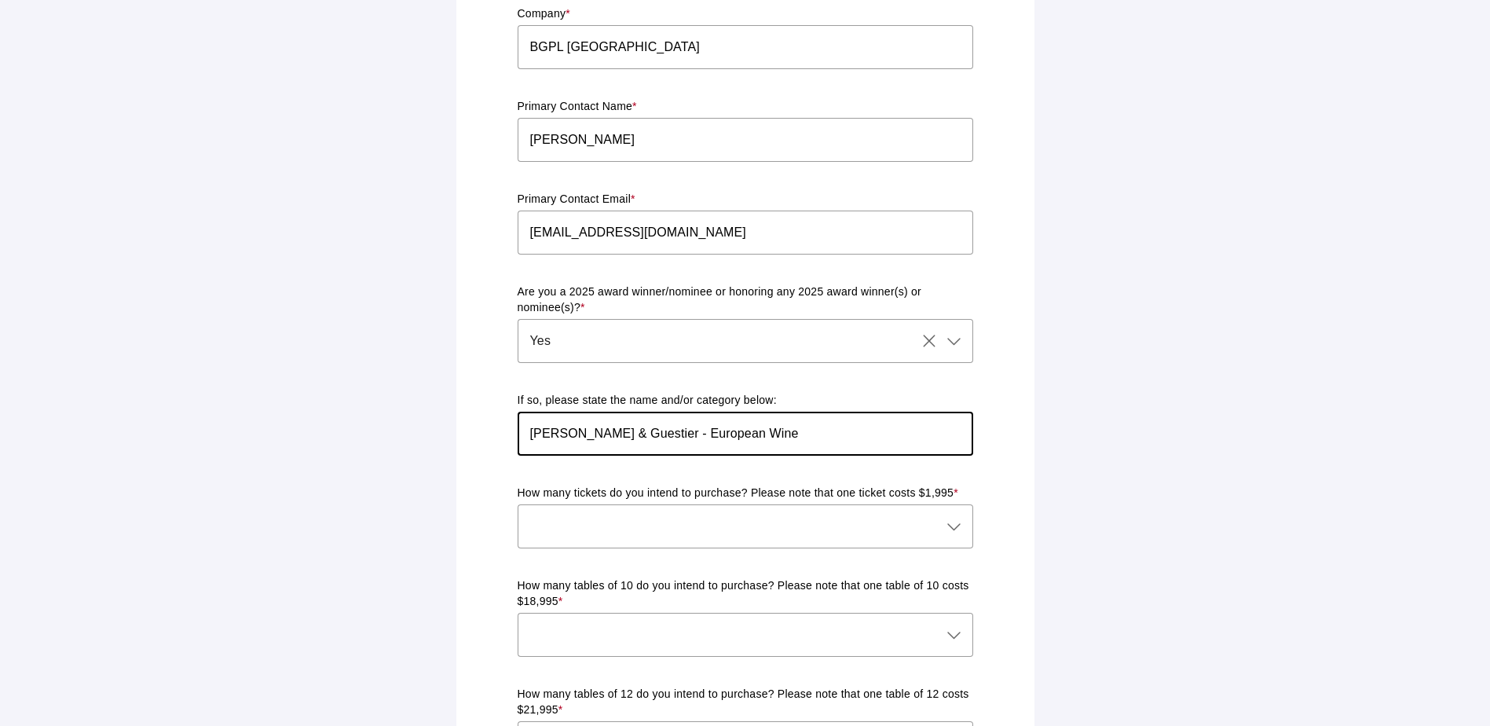
click at [680, 423] on input "[PERSON_NAME] & Guestier - European Wine" at bounding box center [746, 434] width 456 height 44
click at [680, 422] on input "[PERSON_NAME] & Guestier - European Wine" at bounding box center [746, 434] width 456 height 44
type input "e"
click at [943, 515] on div at bounding box center [953, 526] width 22 height 44
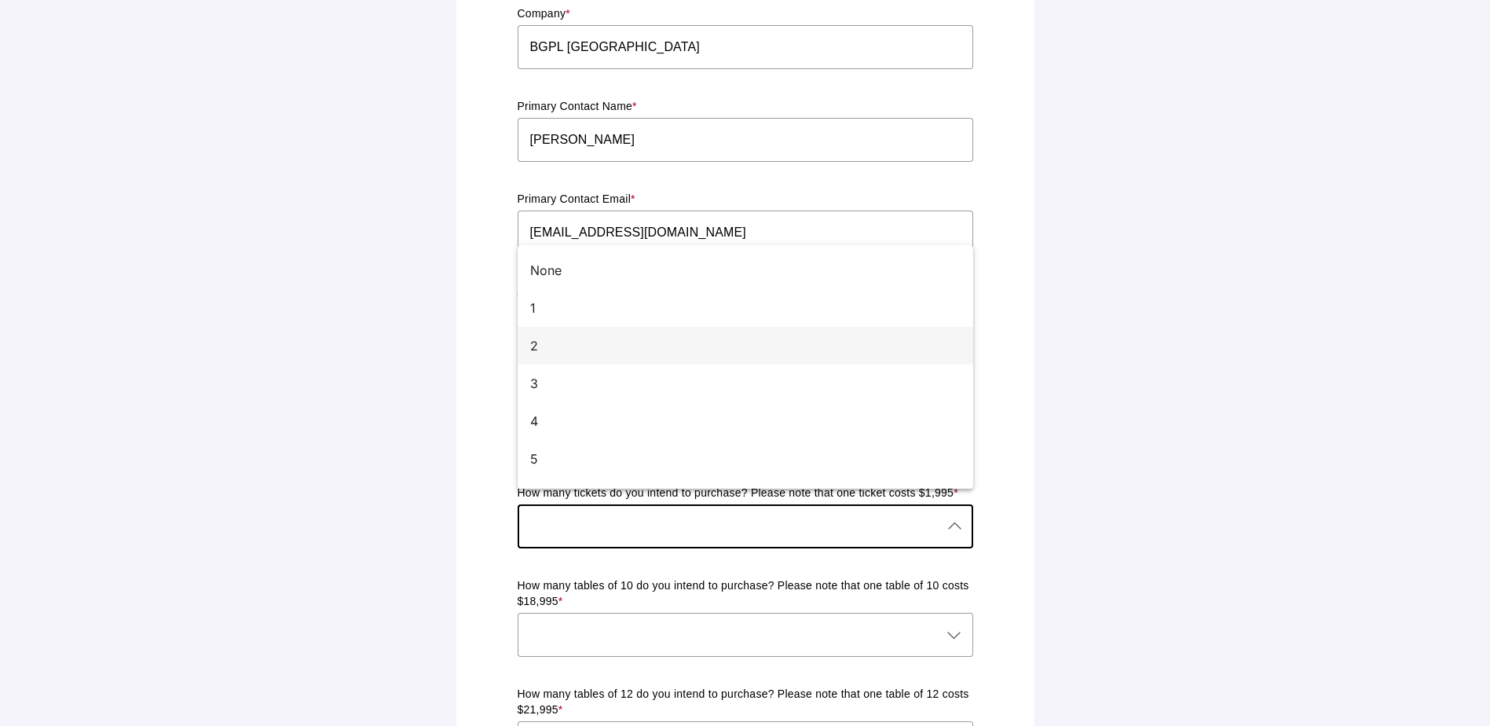
click at [570, 346] on div "2" at bounding box center [739, 345] width 418 height 19
type input "2"
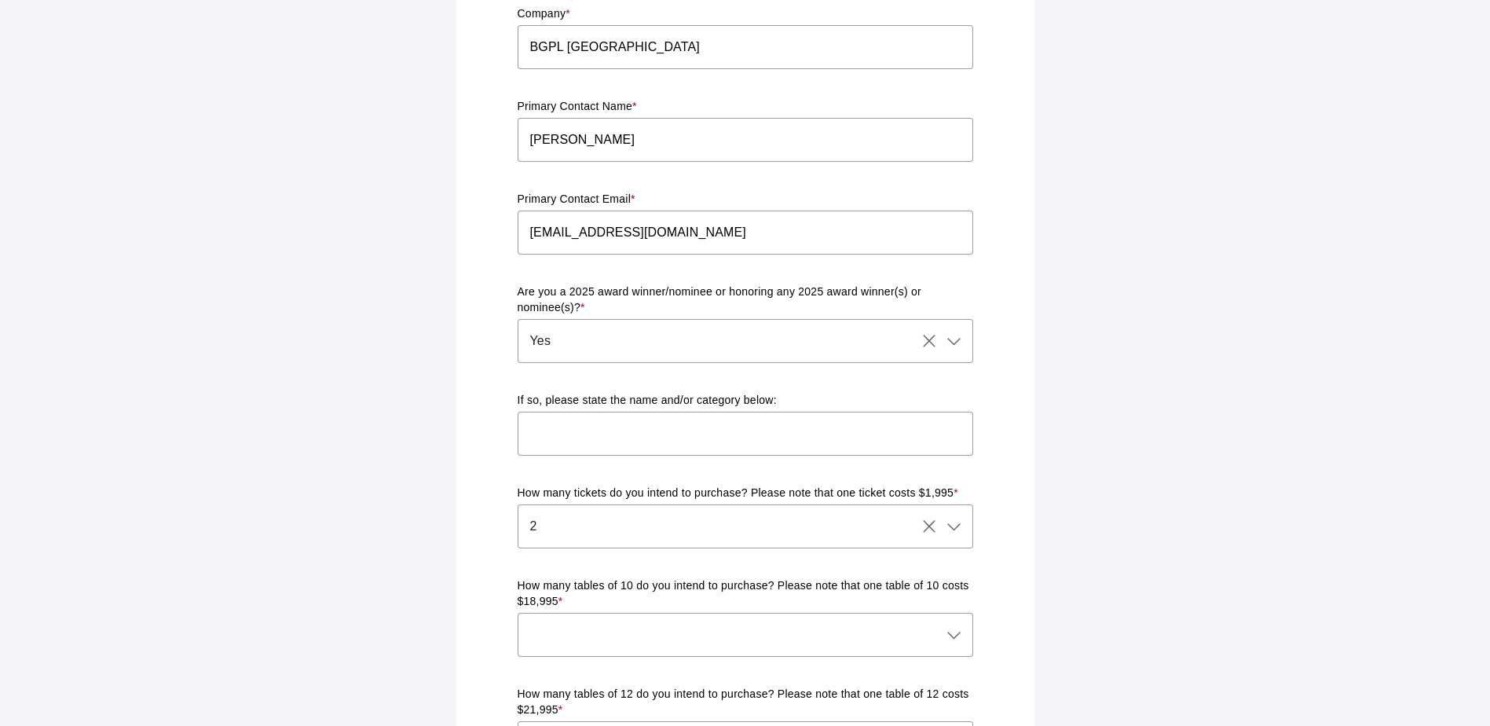
click at [1160, 477] on main "Ticket & Table Registration Form Please complete the form below with your prefe…" at bounding box center [745, 626] width 1490 height 2039
click at [1211, 566] on main "Ticket & Table Registration Form Please complete the form below with your prefe…" at bounding box center [745, 626] width 1490 height 2039
click at [751, 393] on p "If so, please state the name and/or category below:" at bounding box center [746, 401] width 456 height 16
drag, startPoint x: 1277, startPoint y: 354, endPoint x: 1248, endPoint y: 359, distance: 30.4
click at [1273, 353] on main "Ticket & Table Registration Form Please complete the form below with your prefe…" at bounding box center [745, 626] width 1490 height 2039
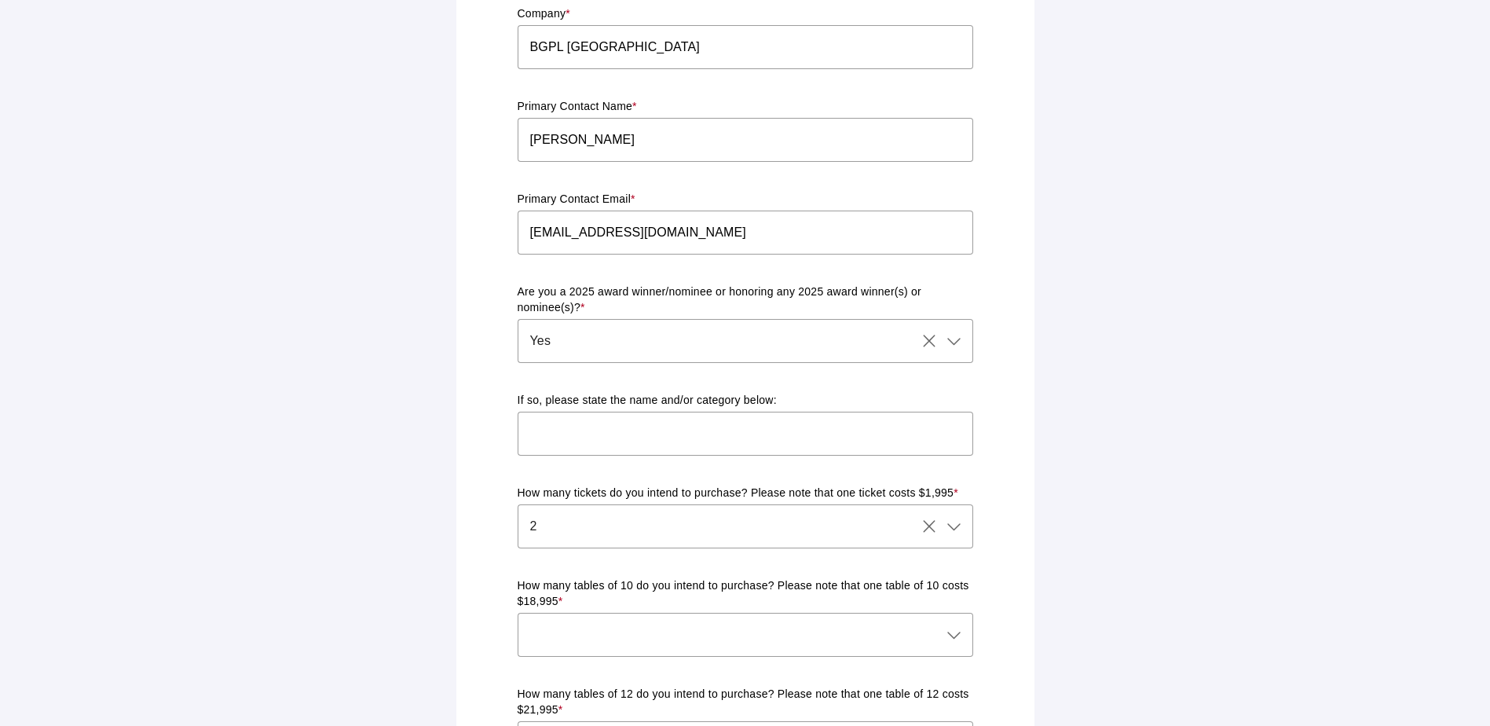
click at [1197, 381] on main "Ticket & Table Registration Form Please complete the form below with your prefe…" at bounding box center [745, 626] width 1490 height 2039
drag, startPoint x: 735, startPoint y: 273, endPoint x: 944, endPoint y: 276, distance: 209.0
click at [944, 284] on p "Are you a 2025 award winner/nominee or honoring any 2025 award winner(s) or nom…" at bounding box center [746, 299] width 456 height 31
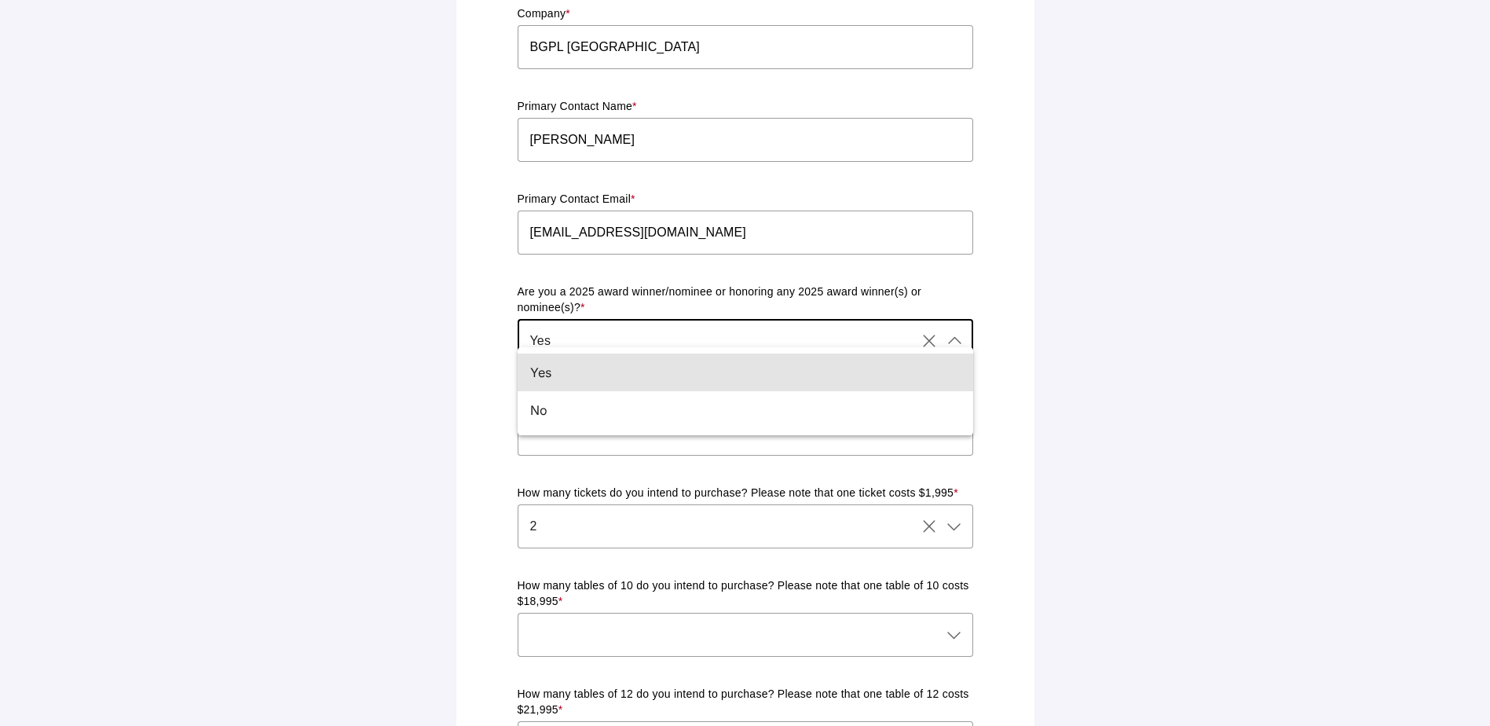
click at [644, 320] on div "Yes Yes" at bounding box center [717, 341] width 399 height 44
click at [1116, 260] on main "Ticket & Table Registration Form Please complete the form below with your prefe…" at bounding box center [745, 626] width 1490 height 2039
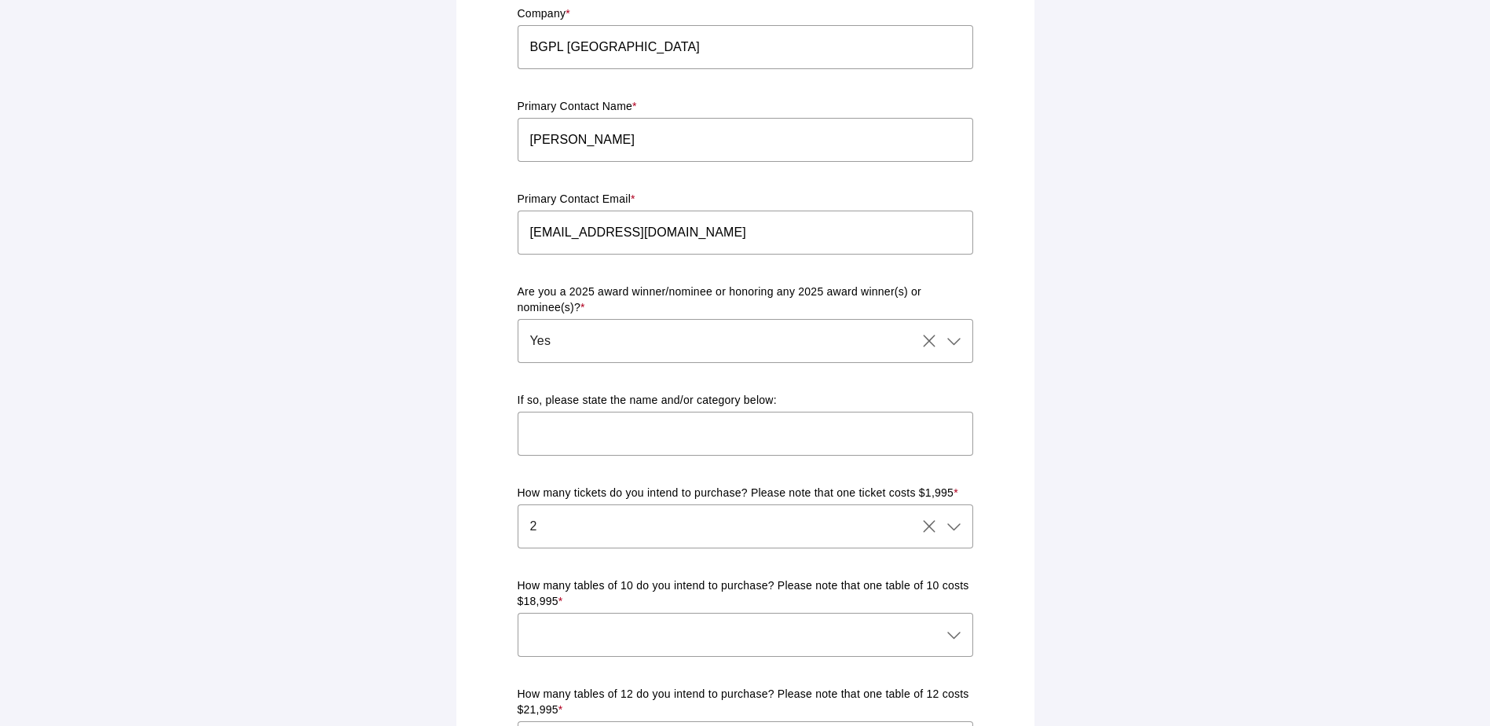
click at [1215, 337] on main "Ticket & Table Registration Form Please complete the form below with your prefe…" at bounding box center [745, 626] width 1490 height 2039
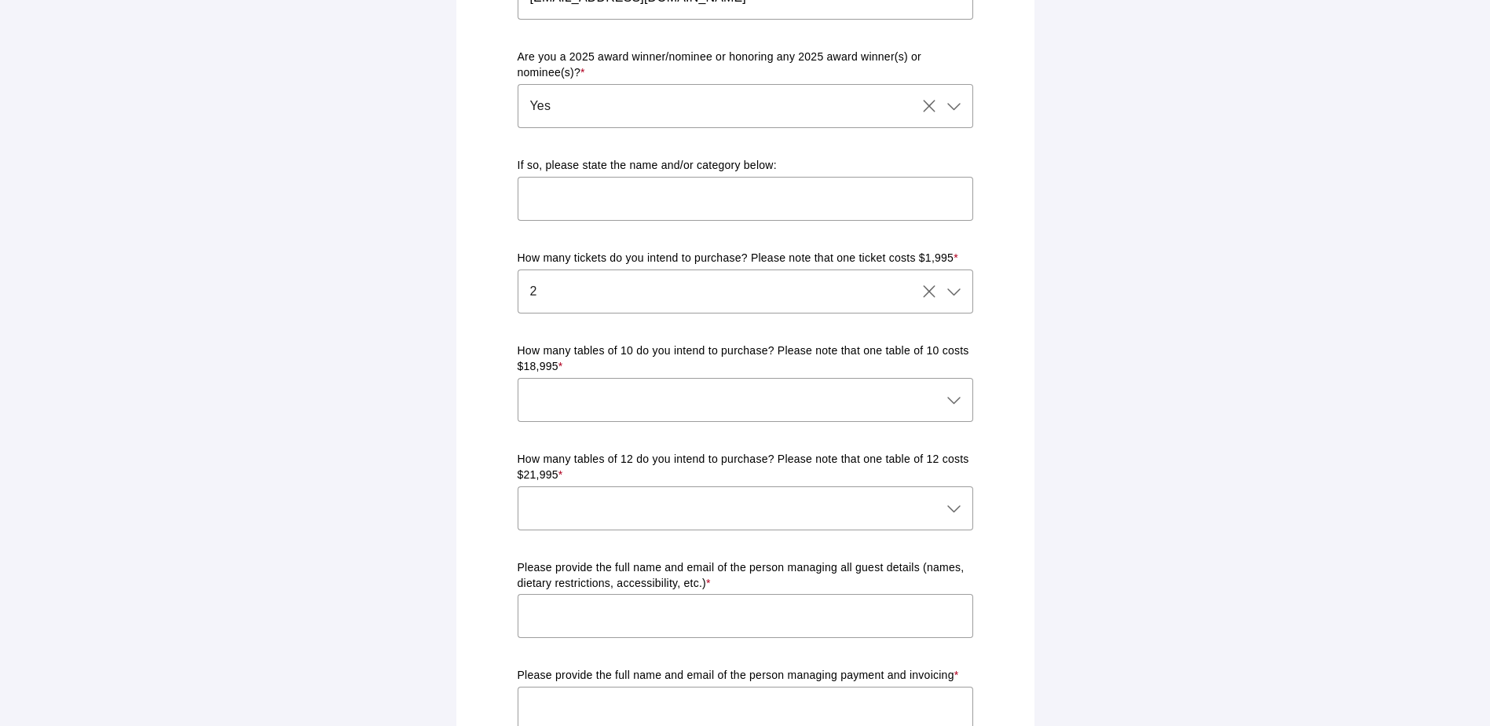
scroll to position [628, 0]
click at [1087, 331] on main "Ticket & Table Registration Form Please complete the form below with your prefe…" at bounding box center [745, 391] width 1490 height 2039
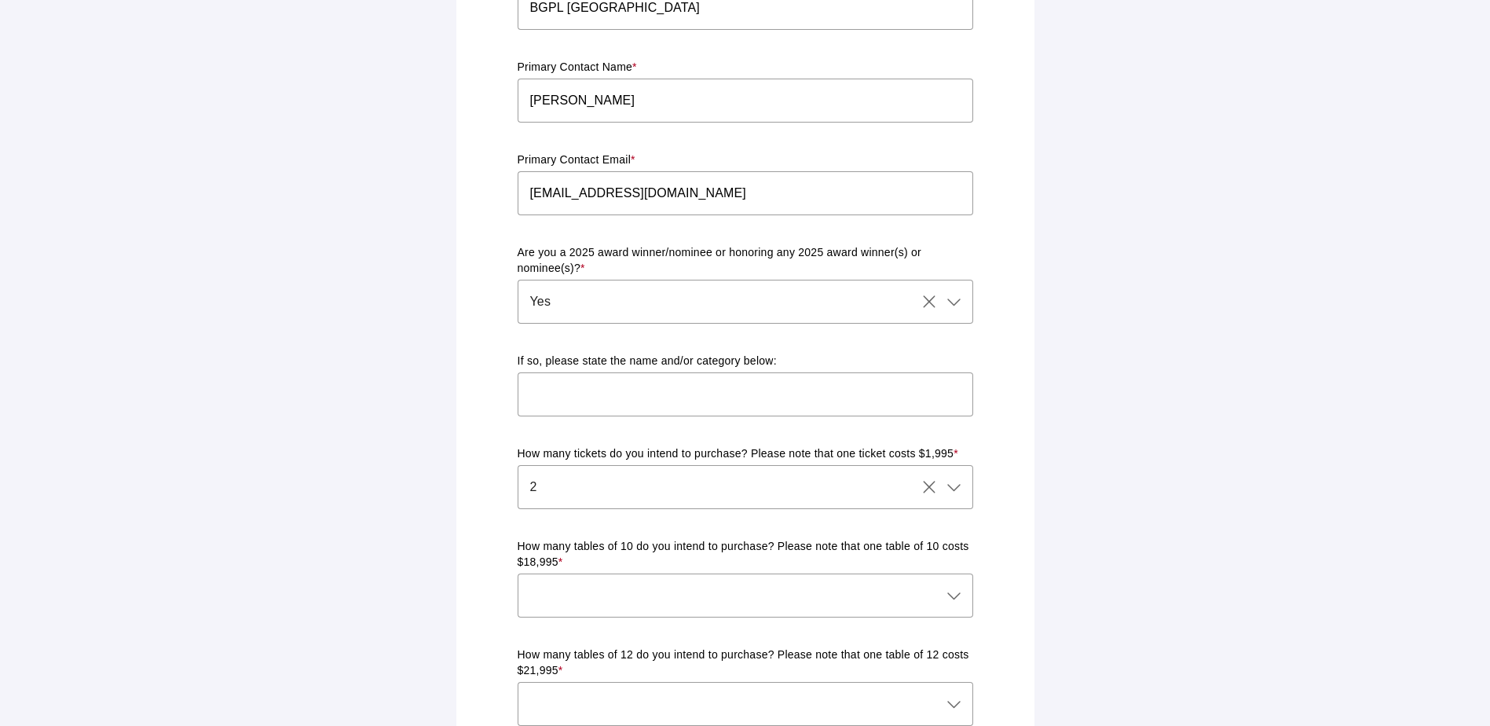
scroll to position [393, 0]
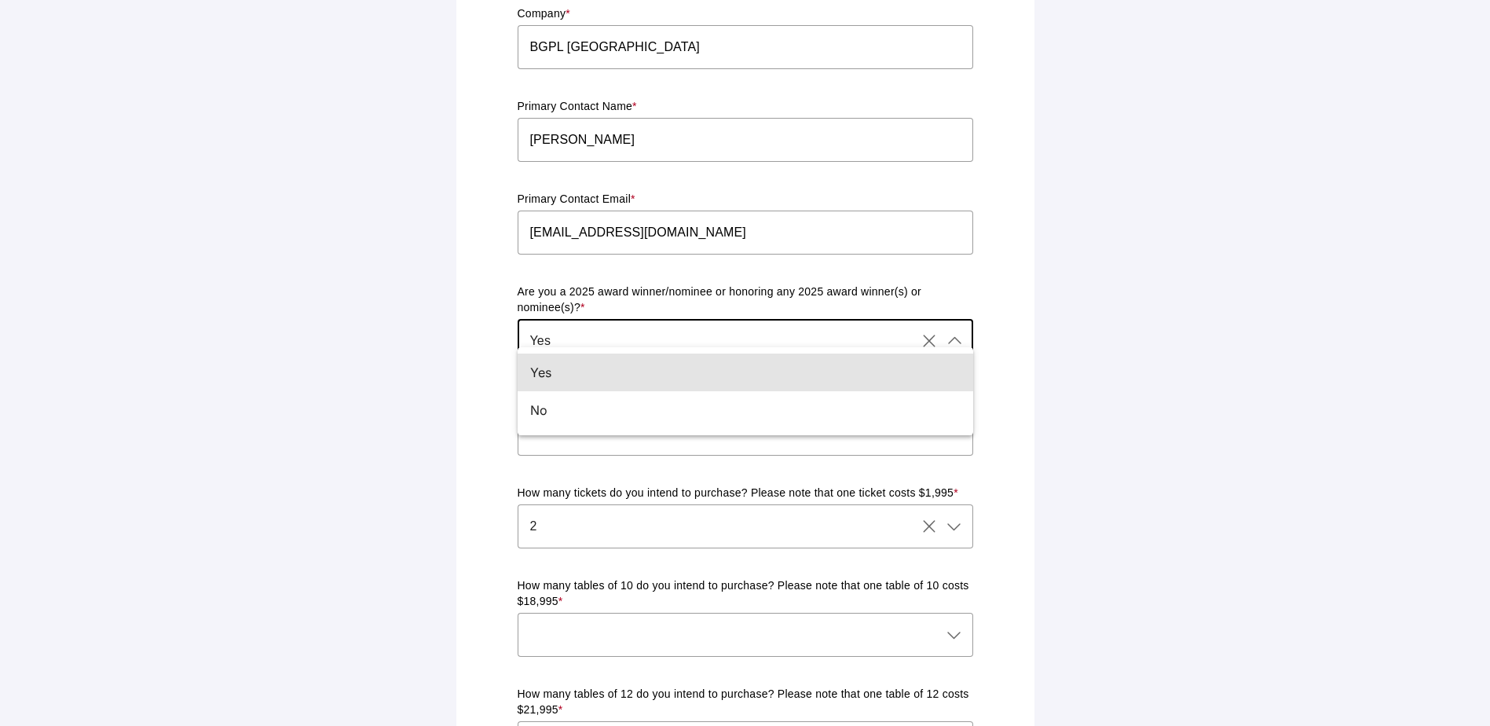
click at [650, 322] on div "Yes Yes" at bounding box center [717, 341] width 399 height 44
click at [570, 409] on div "No" at bounding box center [739, 410] width 418 height 19
type input "No"
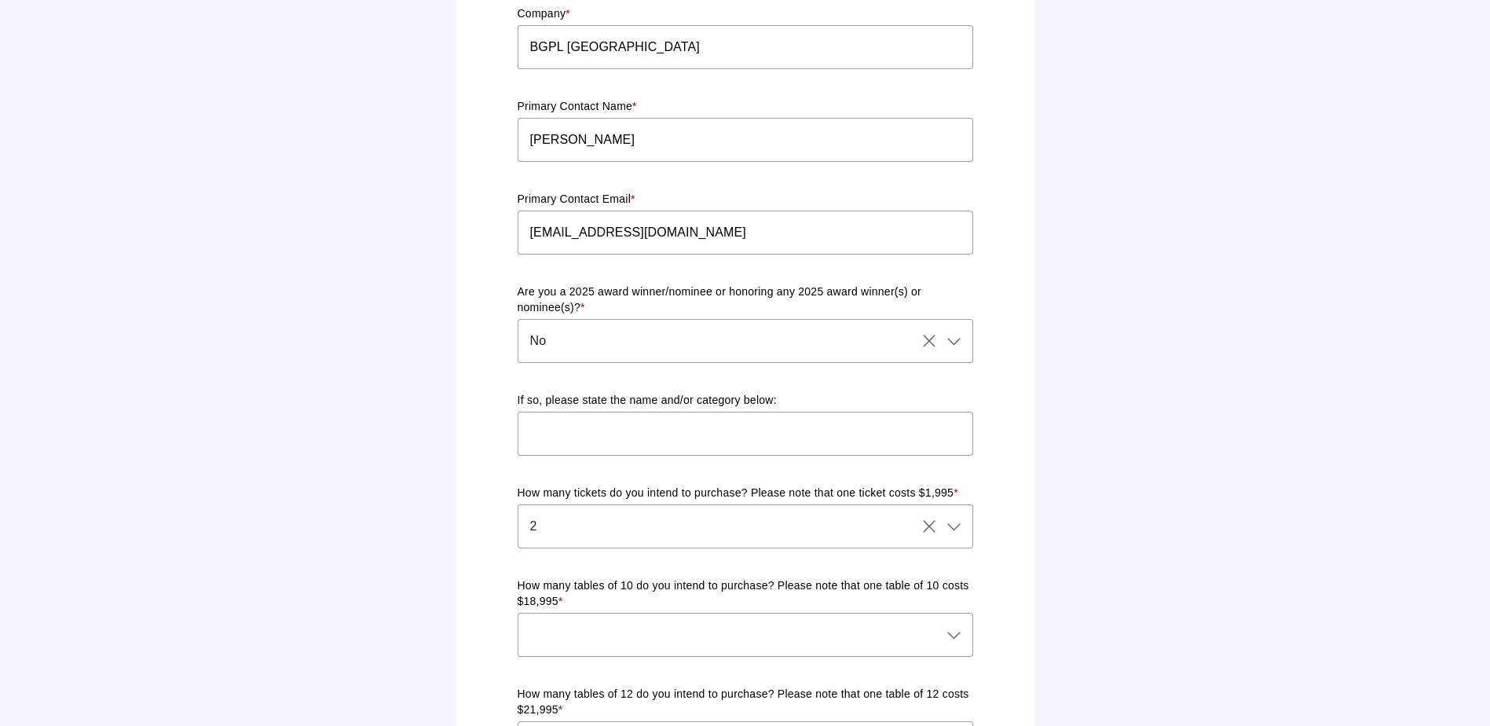
drag, startPoint x: 1182, startPoint y: 295, endPoint x: 1166, endPoint y: 332, distance: 39.7
click at [1178, 296] on main "Ticket & Table Registration Form Please complete the form below with your prefe…" at bounding box center [745, 626] width 1490 height 2039
drag, startPoint x: 1163, startPoint y: 373, endPoint x: 1094, endPoint y: 358, distance: 70.7
click at [1153, 366] on main "Ticket & Table Registration Form Please complete the form below with your prefe…" at bounding box center [745, 626] width 1490 height 2039
drag, startPoint x: 727, startPoint y: 277, endPoint x: 934, endPoint y: 282, distance: 206.7
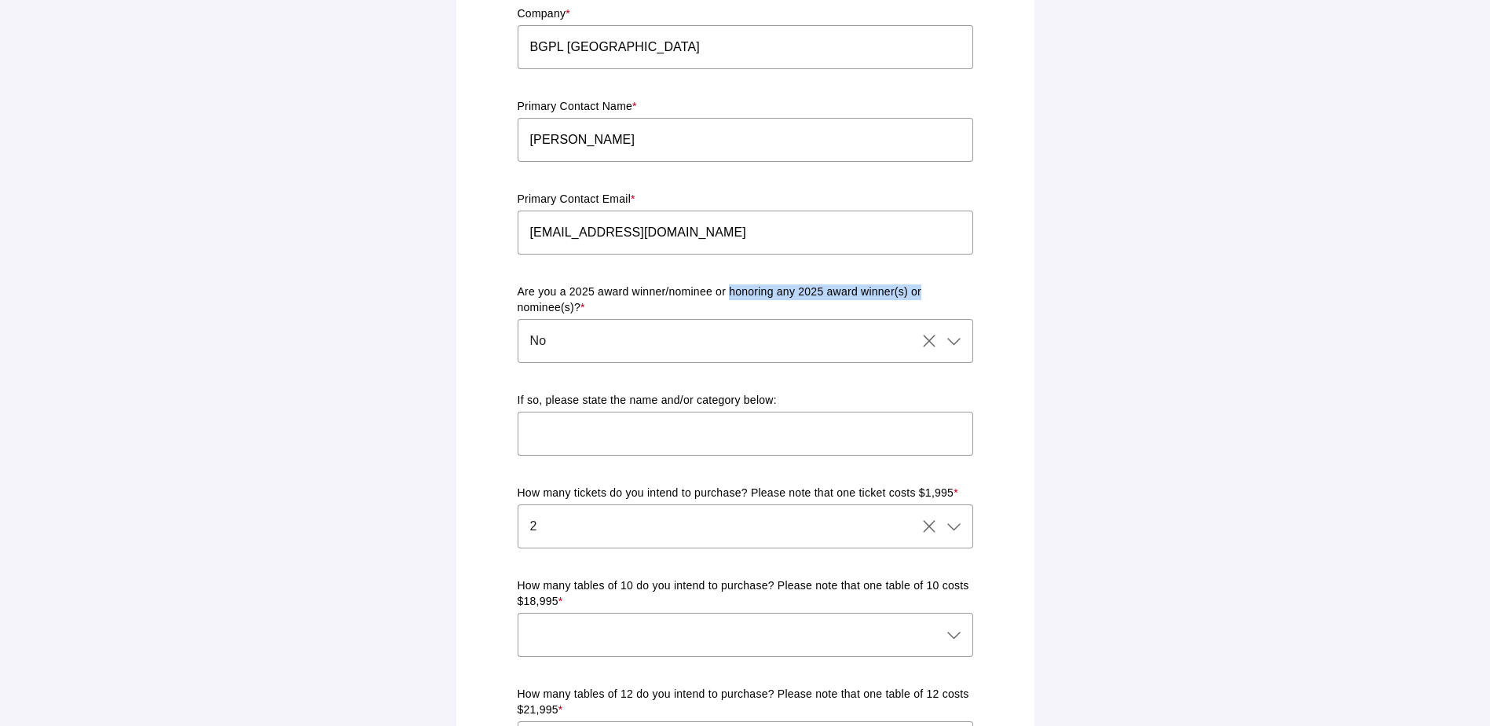
click at [934, 284] on p "Are you a 2025 award winner/nominee or honoring any 2025 award winner(s) or nom…" at bounding box center [746, 299] width 456 height 31
drag, startPoint x: 934, startPoint y: 282, endPoint x: 1118, endPoint y: 298, distance: 184.5
click at [1118, 298] on main "Ticket & Table Registration Form Please complete the form below with your prefe…" at bounding box center [745, 626] width 1490 height 2039
click at [833, 412] on input "text" at bounding box center [746, 434] width 456 height 44
click at [481, 352] on div "Ticket & Table Registration Form Please complete the form below with your prefe…" at bounding box center [745, 626] width 559 height 1995
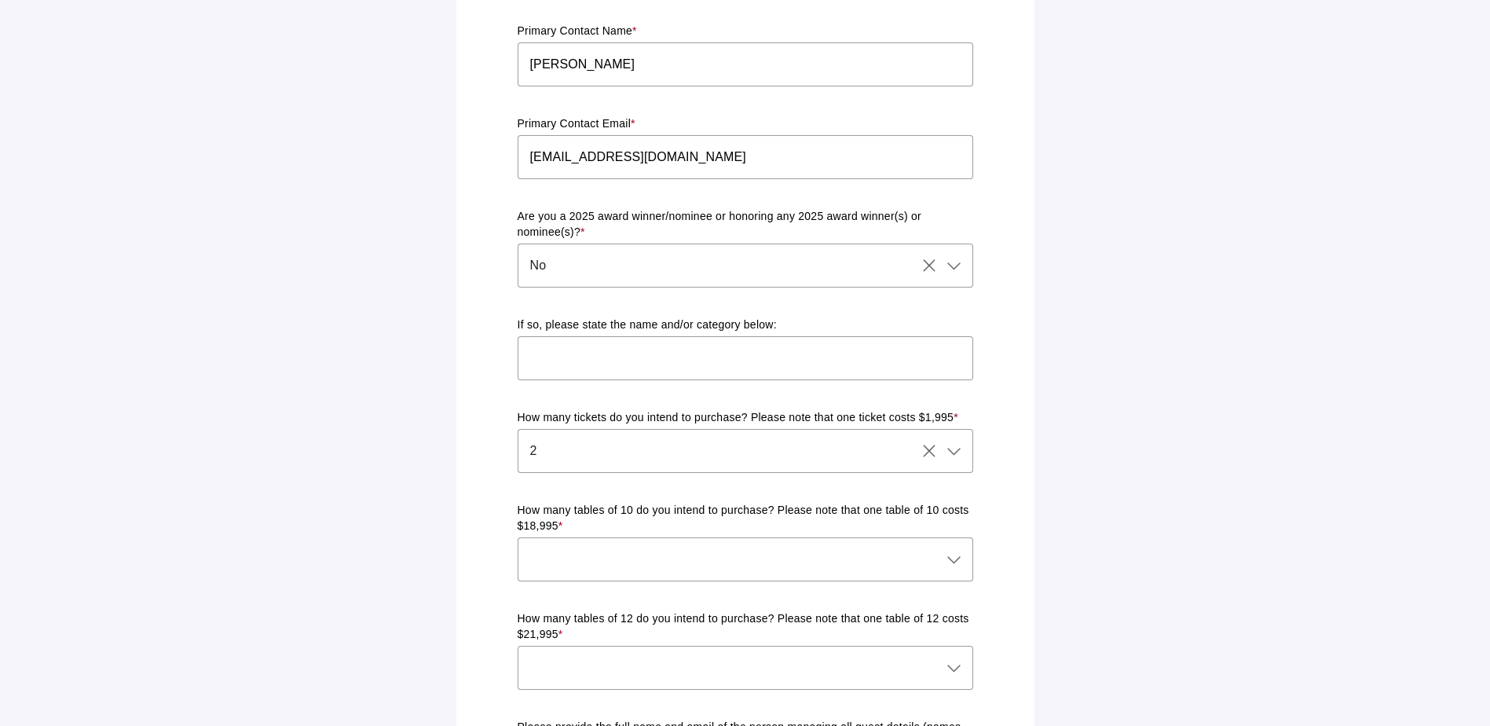
scroll to position [471, 0]
drag, startPoint x: 1137, startPoint y: 414, endPoint x: 1090, endPoint y: 423, distance: 47.2
click at [1142, 412] on main "Ticket & Table Registration Form Please complete the form below with your prefe…" at bounding box center [745, 548] width 1490 height 2039
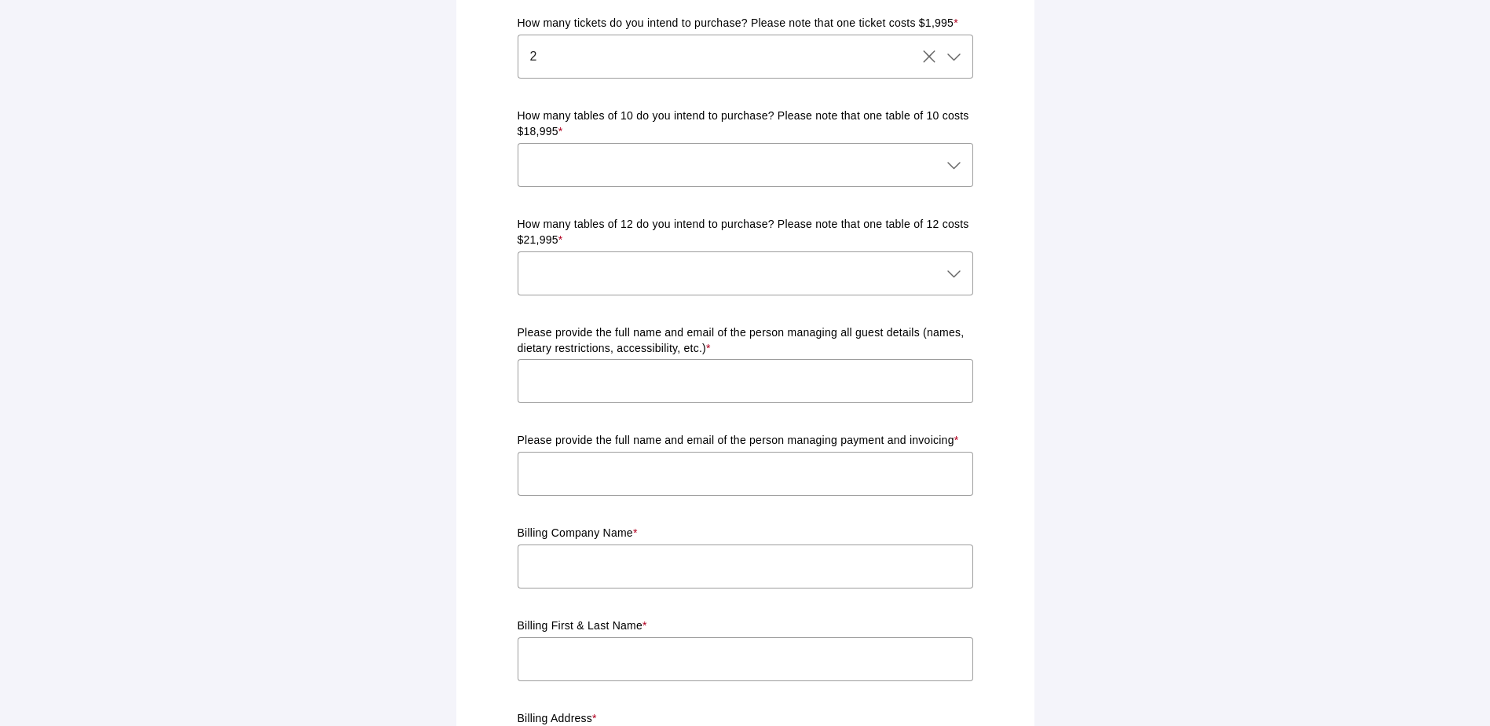
scroll to position [864, 0]
click at [823, 363] on input "text" at bounding box center [746, 379] width 456 height 44
type input "[EMAIL_ADDRESS][DOMAIN_NAME]"
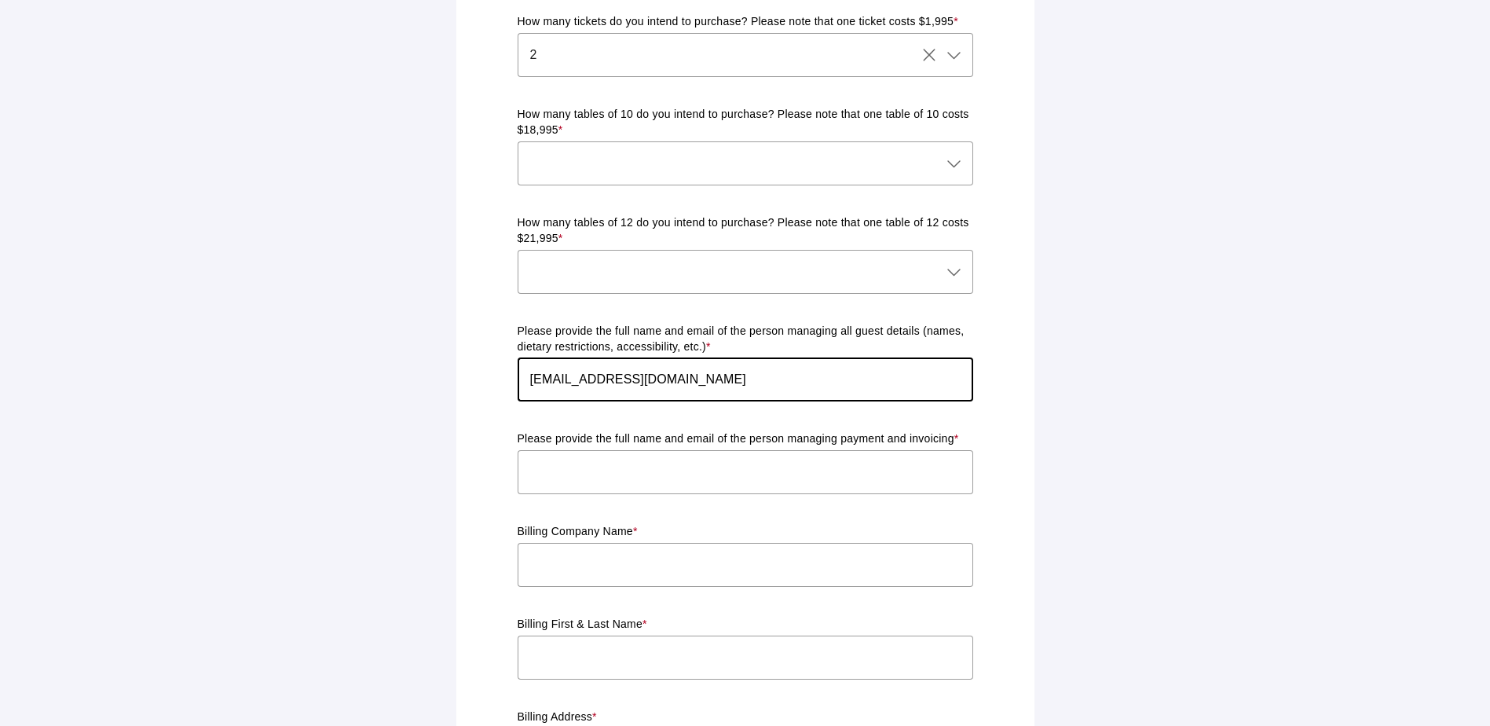
type input "[EMAIL_ADDRESS][DOMAIN_NAME]"
type input "BGPL [GEOGRAPHIC_DATA]"
click at [1205, 401] on main "Ticket & Table Registration Form Please complete the form below with your prefe…" at bounding box center [745, 155] width 1490 height 2039
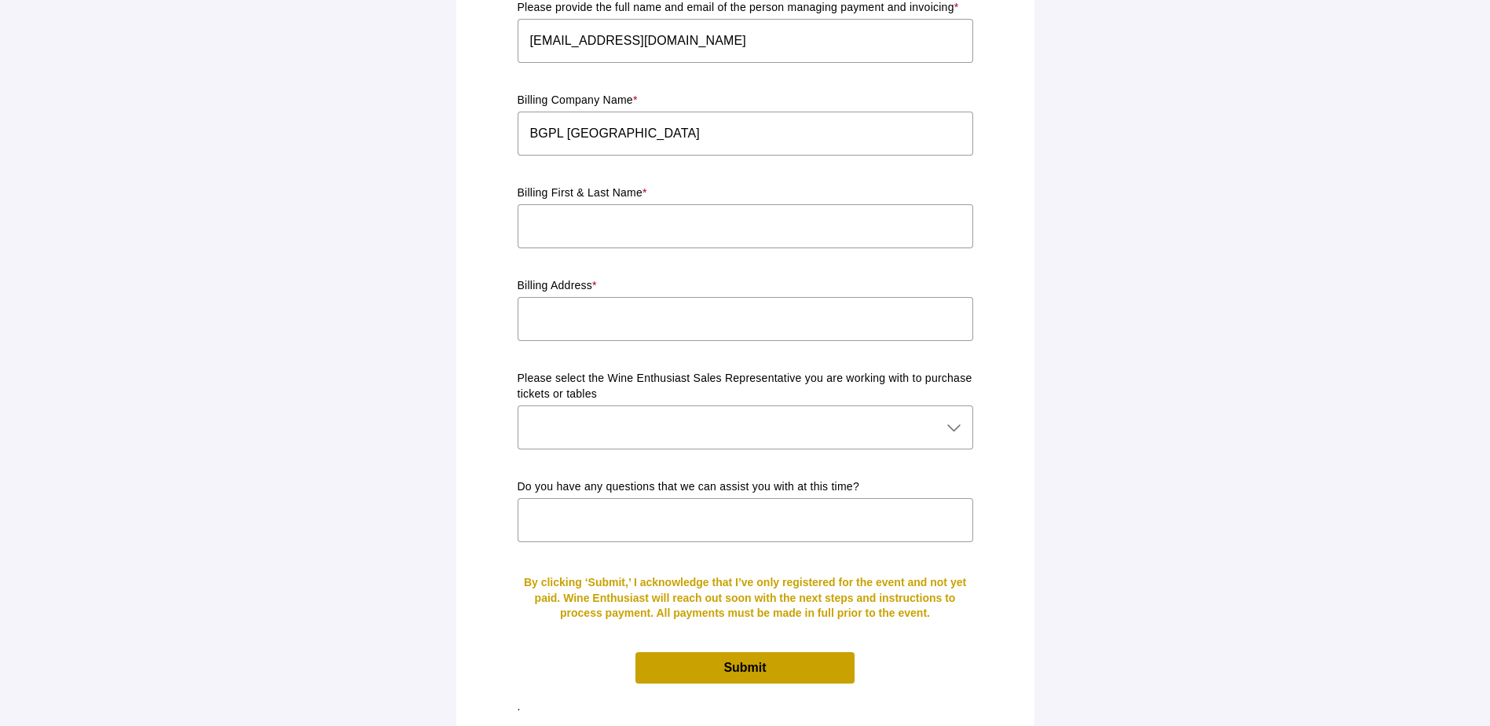
scroll to position [1299, 0]
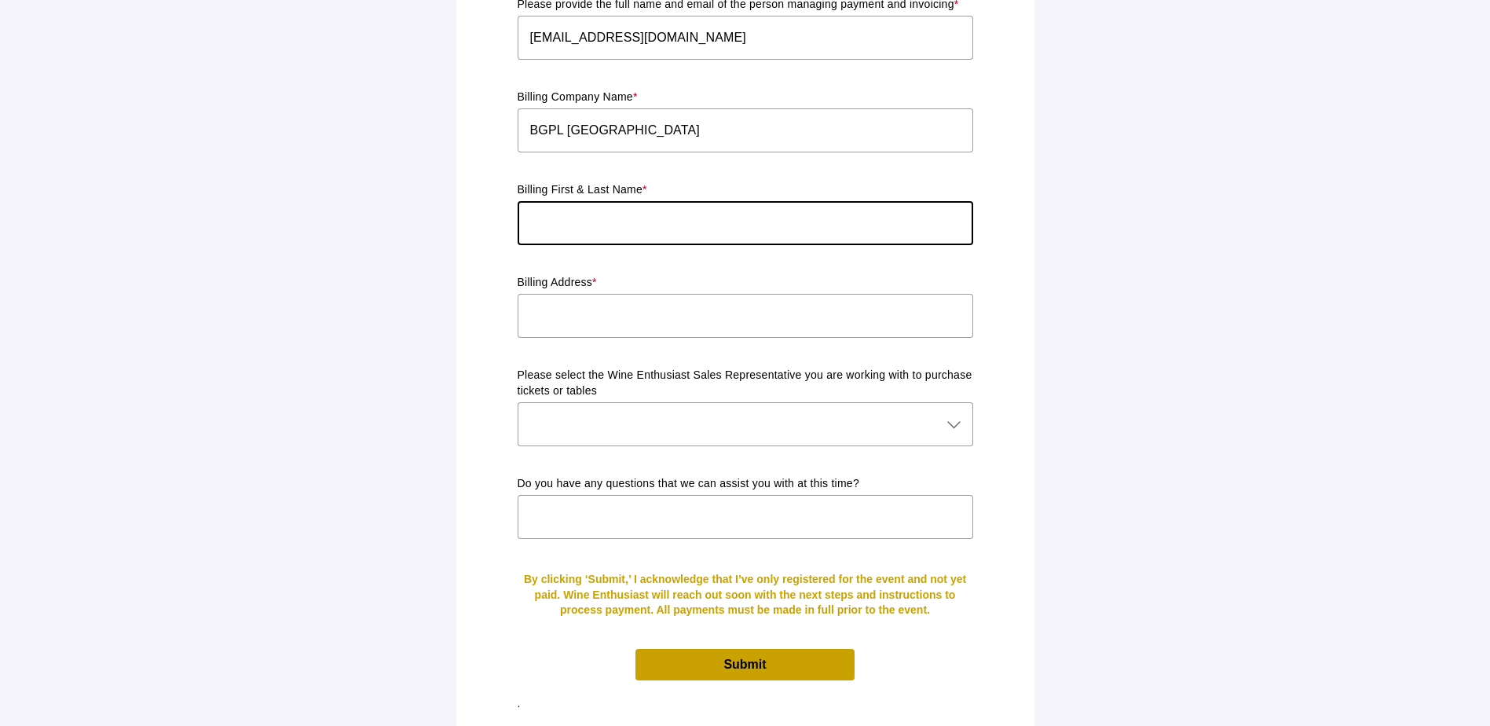
click at [722, 215] on input "text" at bounding box center [746, 223] width 456 height 44
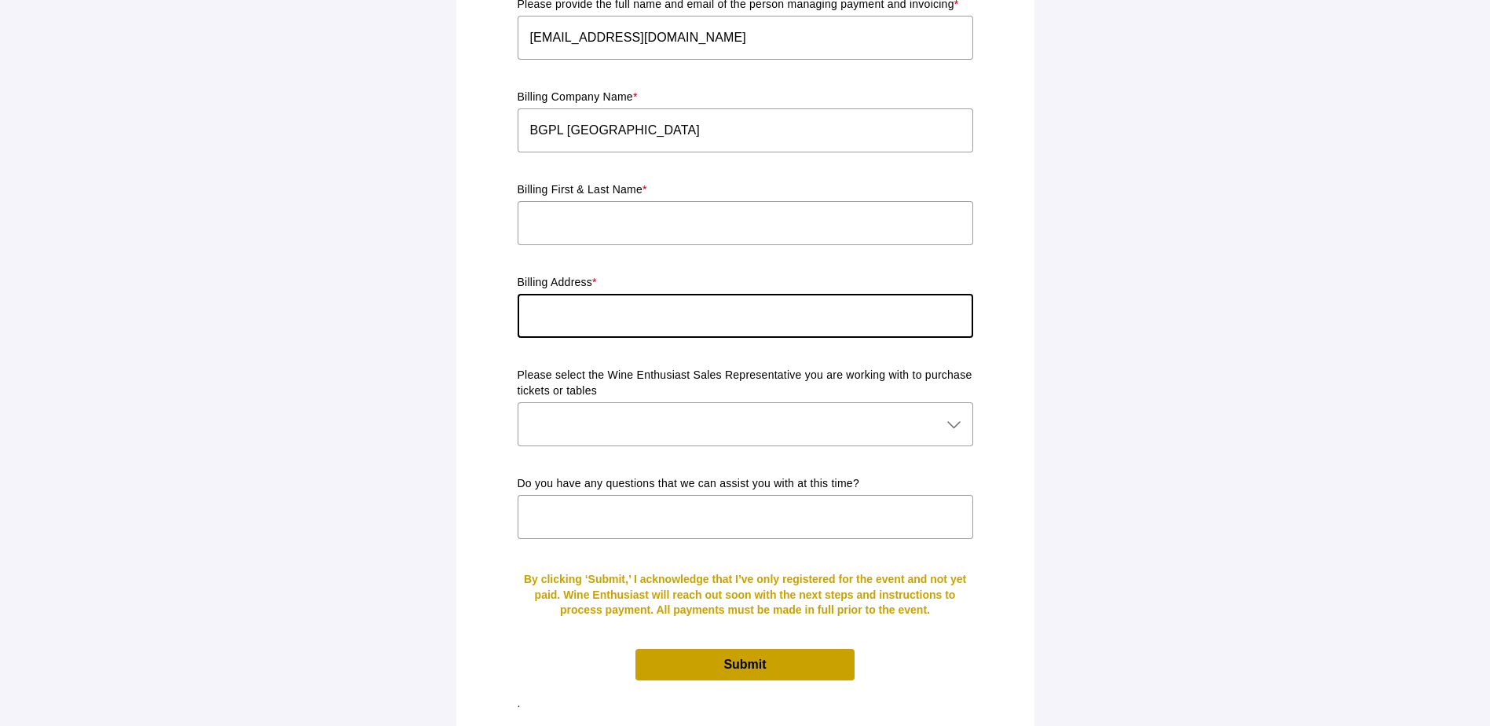
click at [731, 295] on input "text" at bounding box center [746, 316] width 456 height 44
type input "[STREET_ADDRESS]"
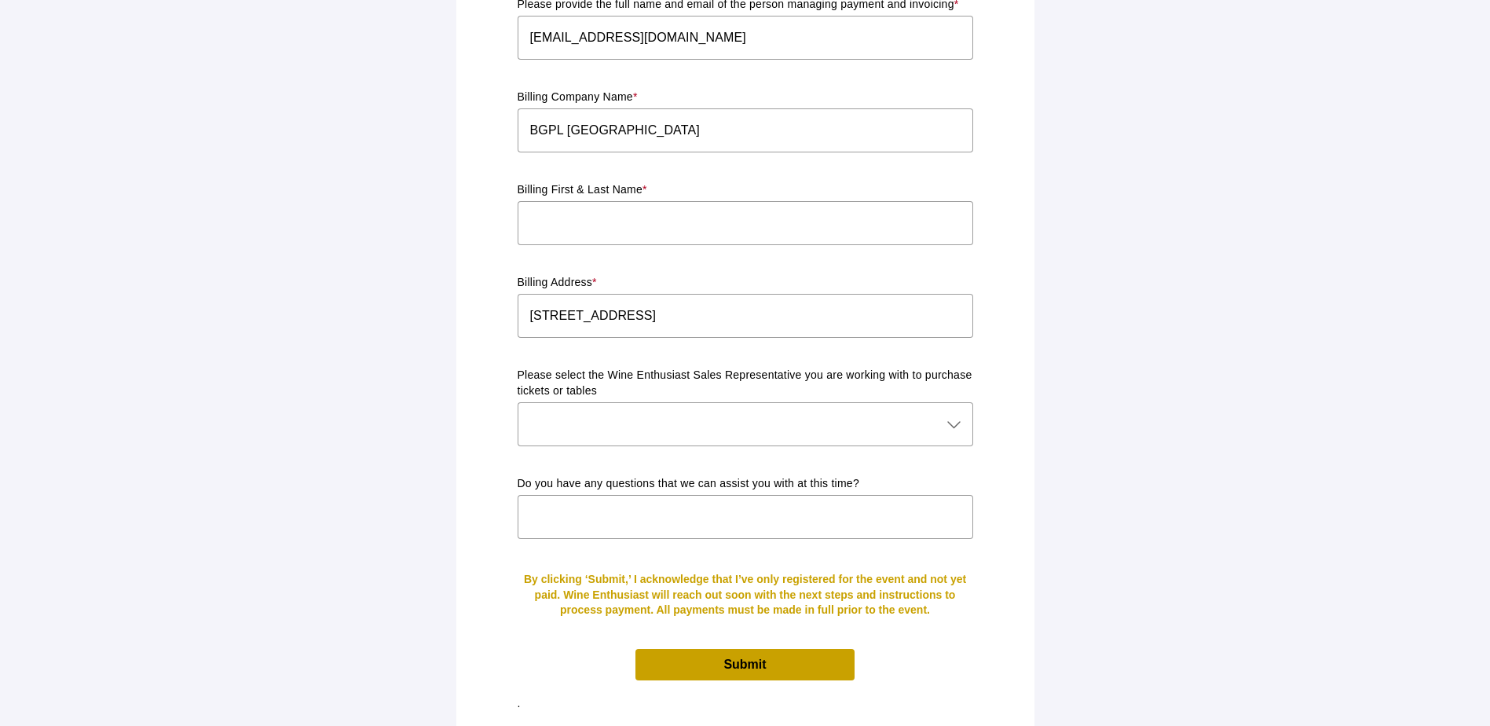
drag, startPoint x: 1174, startPoint y: 324, endPoint x: 1039, endPoint y: 391, distance: 151.1
click at [889, 421] on div at bounding box center [730, 424] width 424 height 44
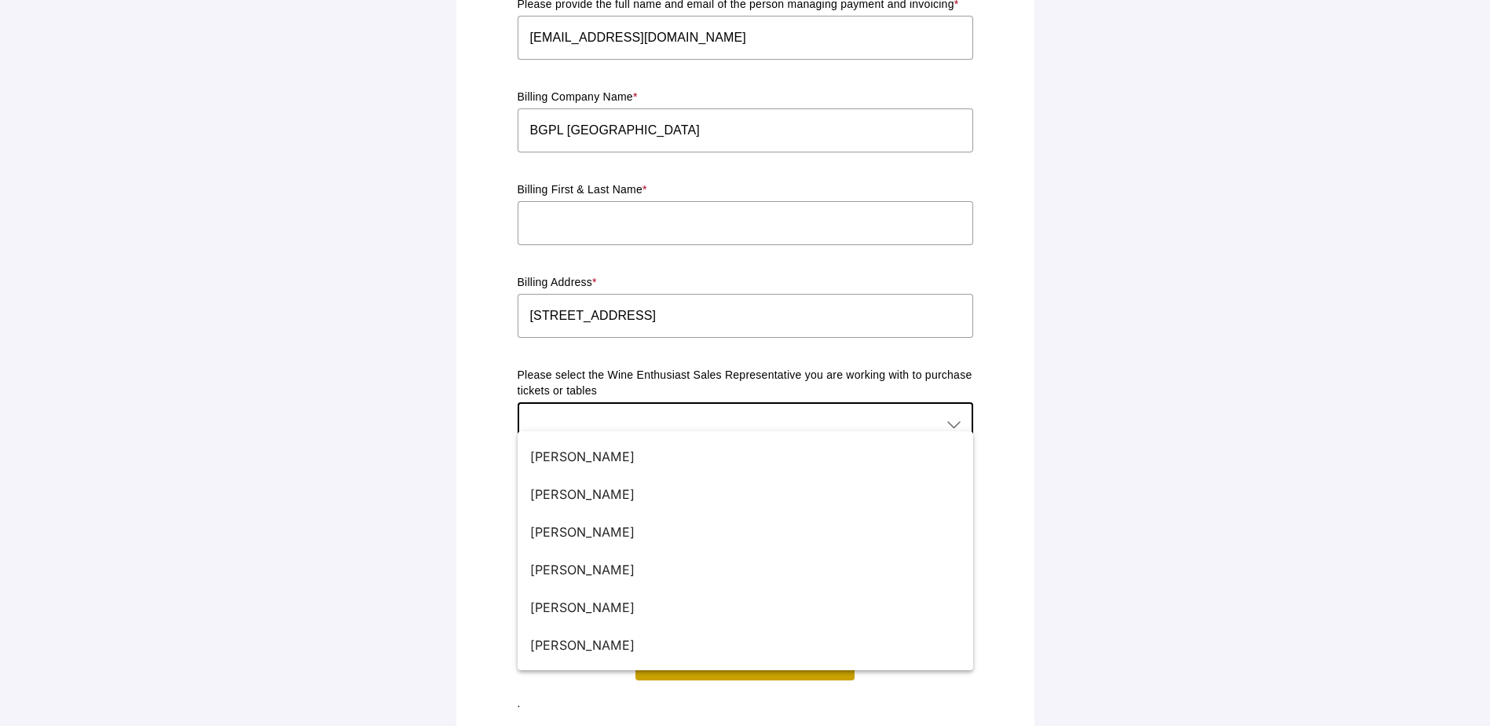
click at [889, 421] on div at bounding box center [730, 424] width 424 height 44
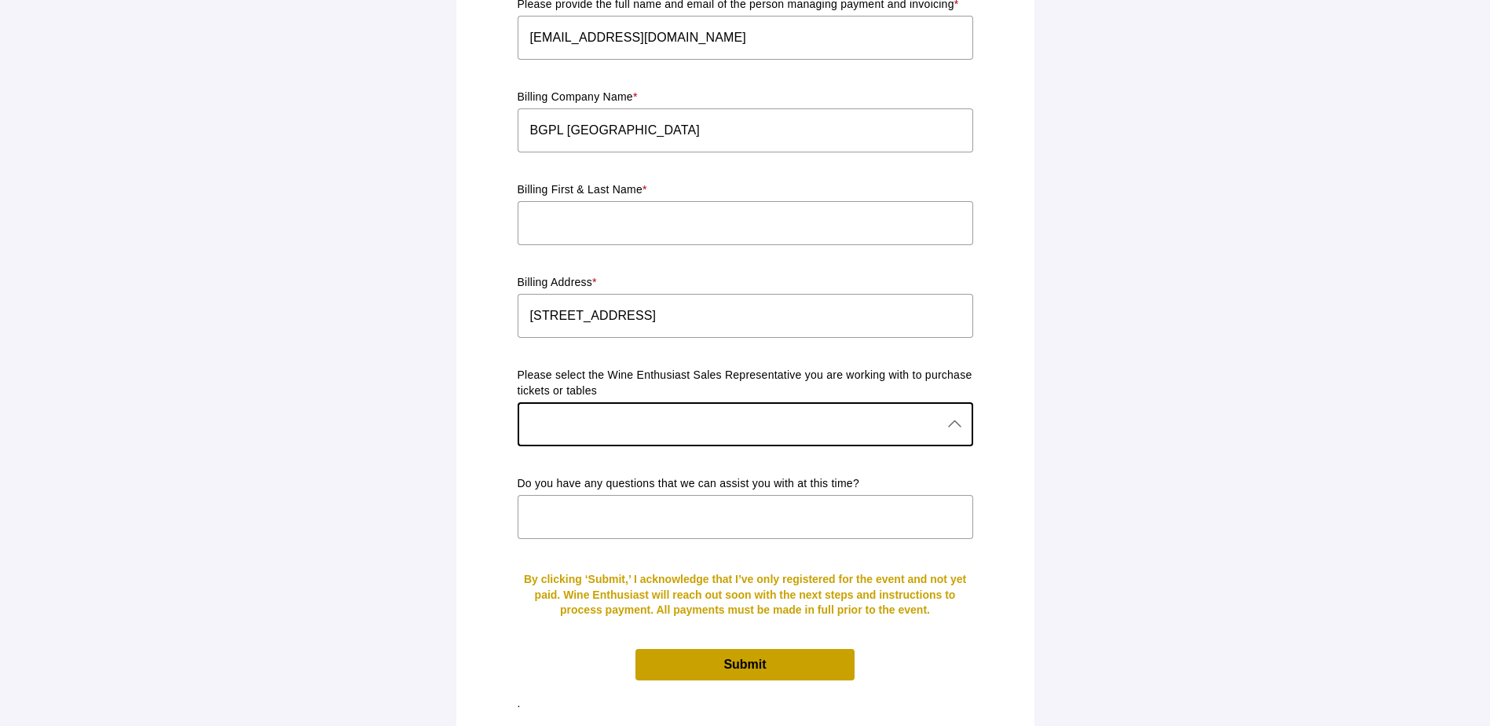
click at [831, 408] on div at bounding box center [730, 424] width 424 height 44
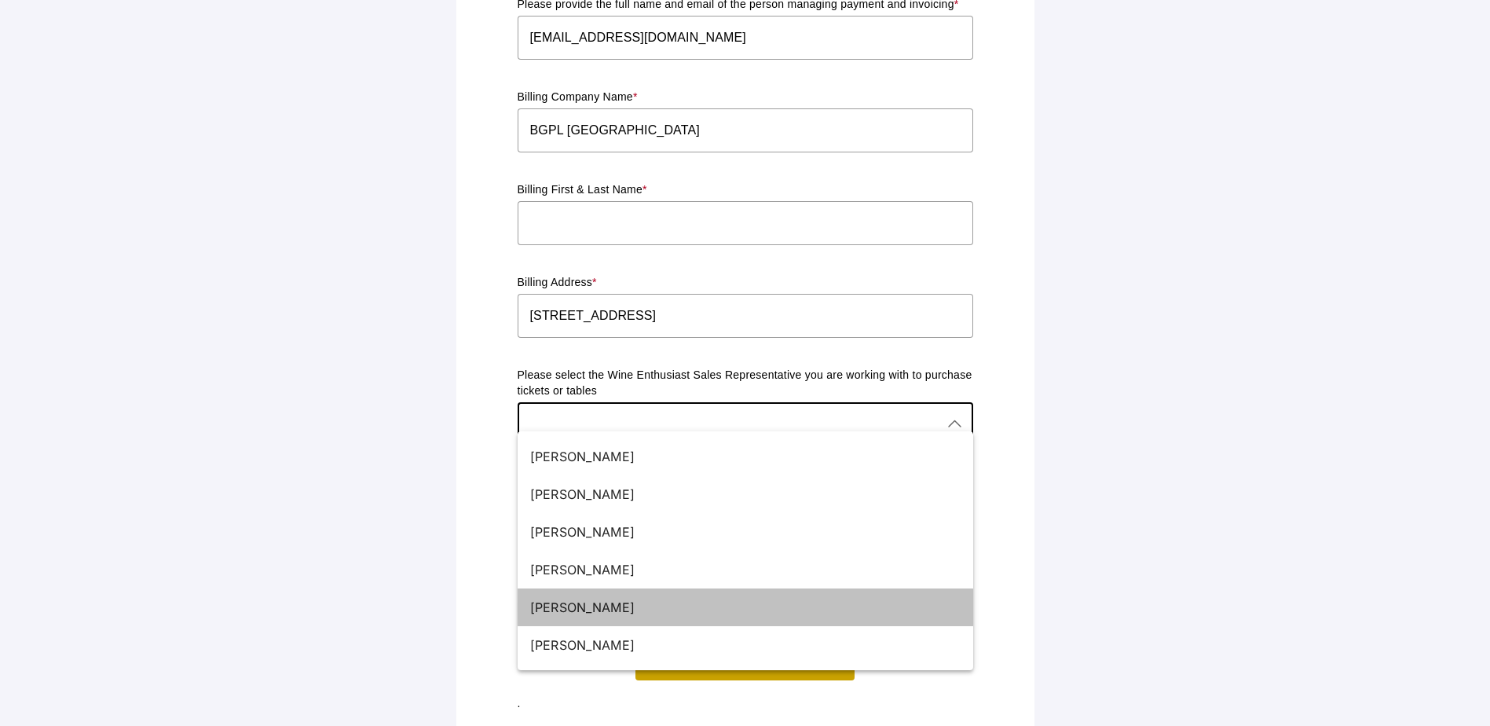
click at [580, 611] on div "[PERSON_NAME]" at bounding box center [739, 607] width 418 height 19
type input "[PERSON_NAME]"
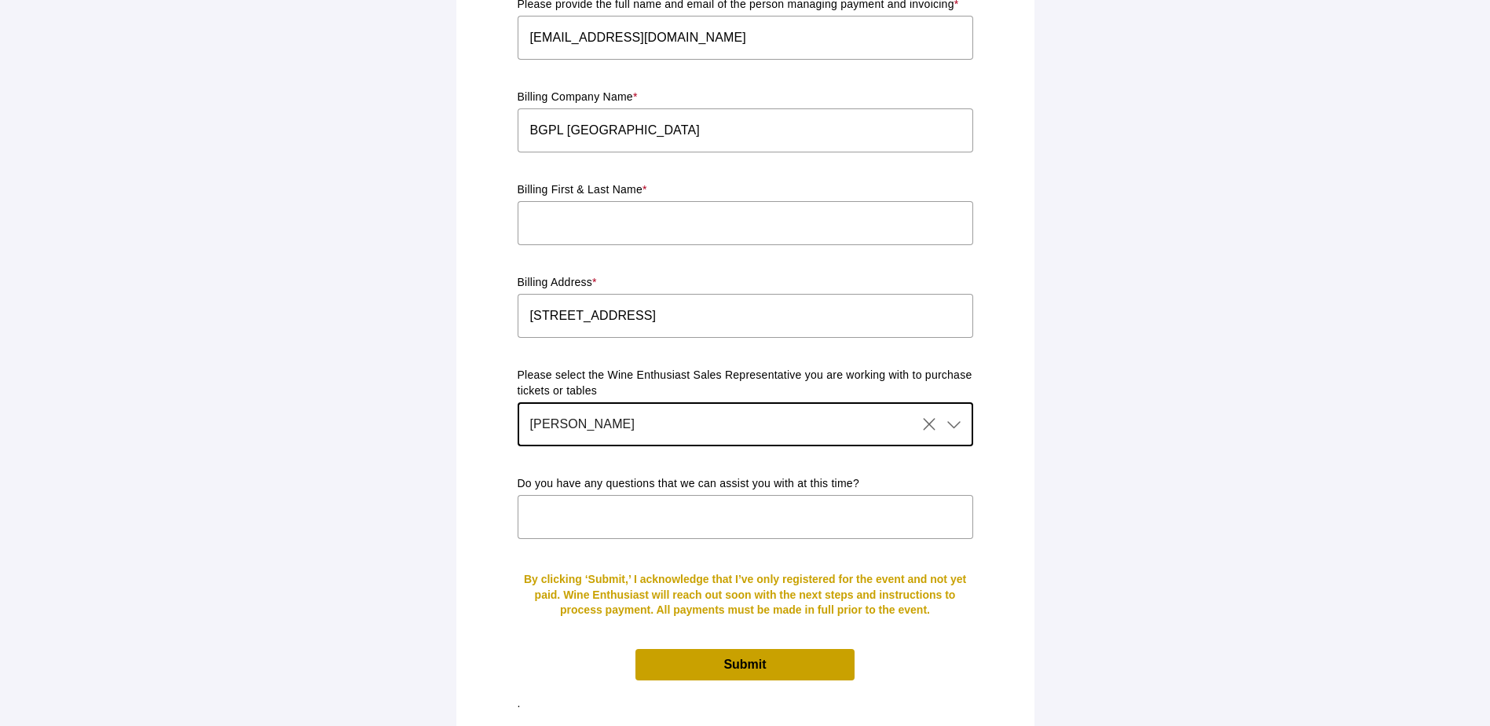
click at [773, 649] on span "Submit" at bounding box center [745, 664] width 218 height 31
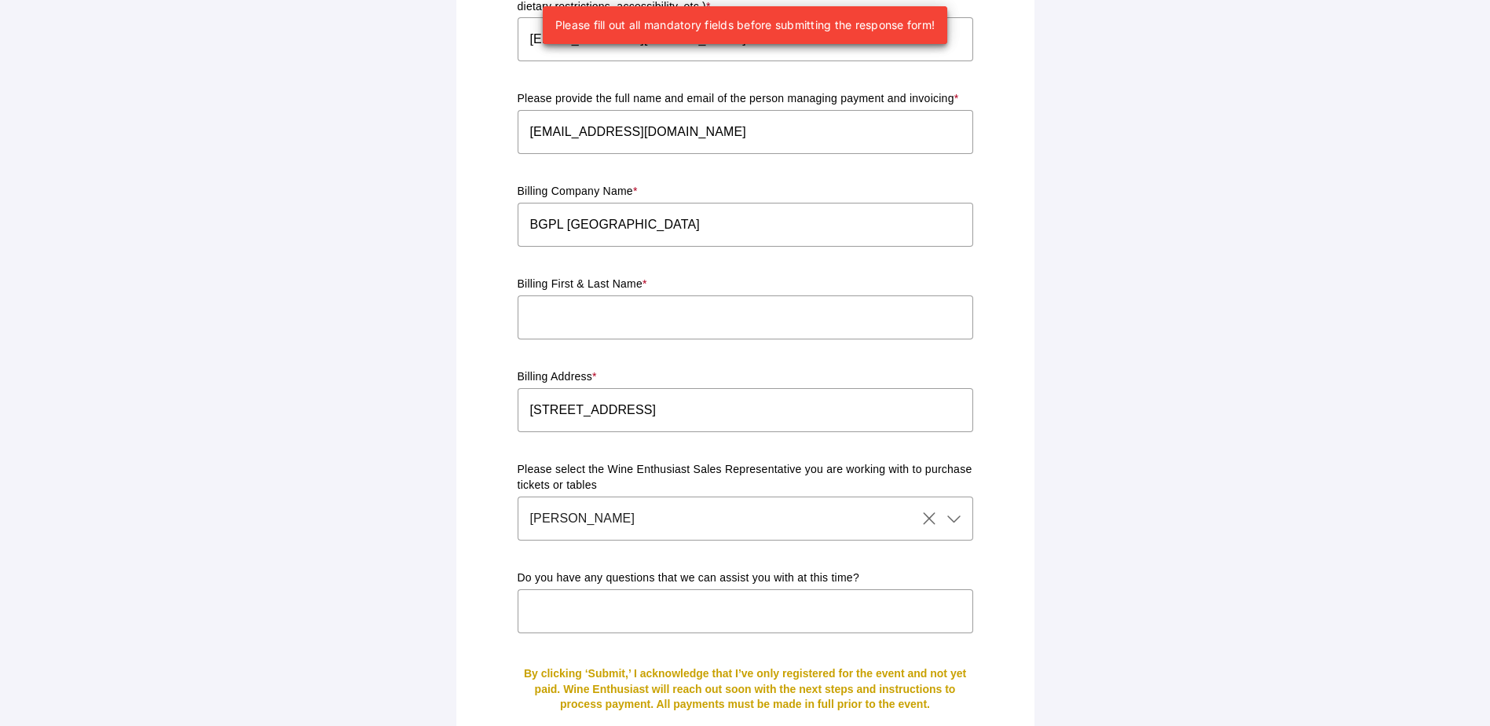
scroll to position [1063, 0]
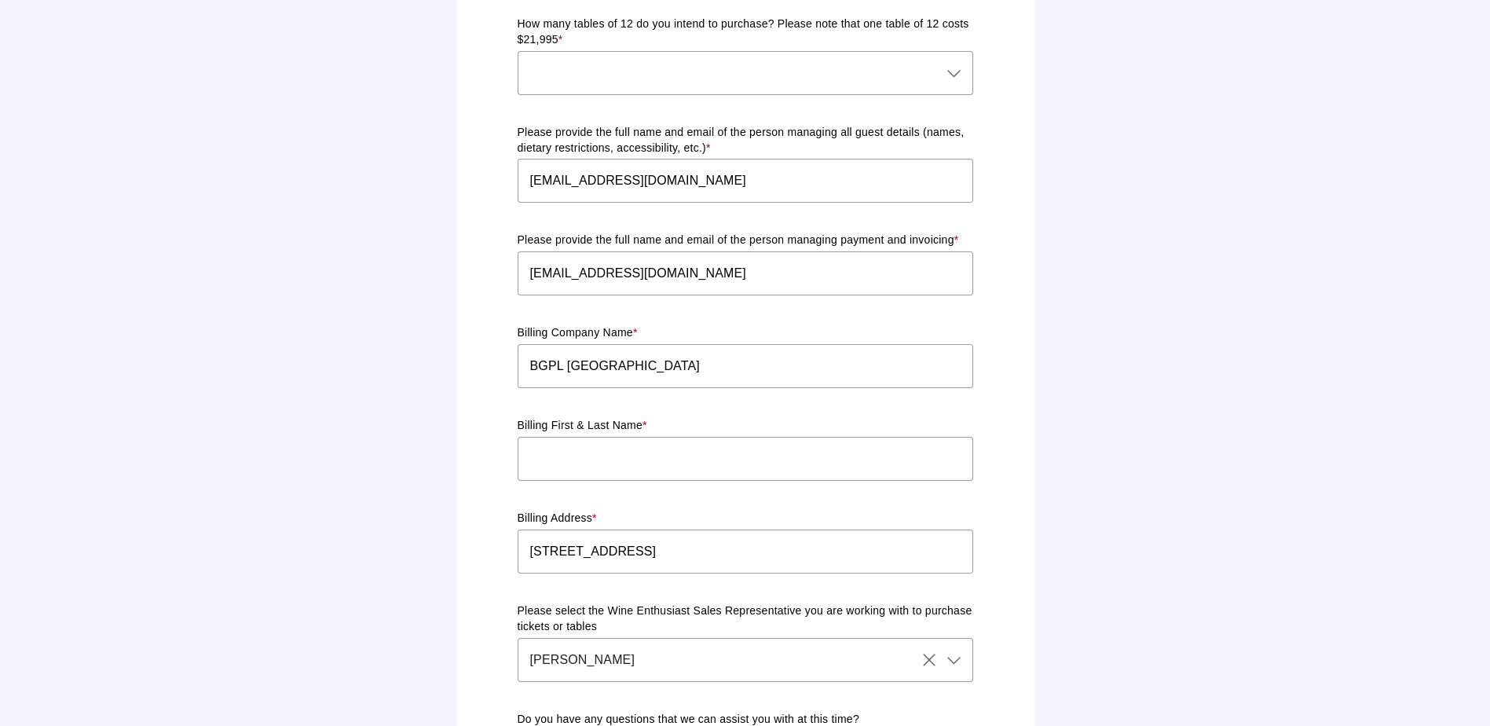
click at [793, 444] on input "text" at bounding box center [746, 459] width 456 height 44
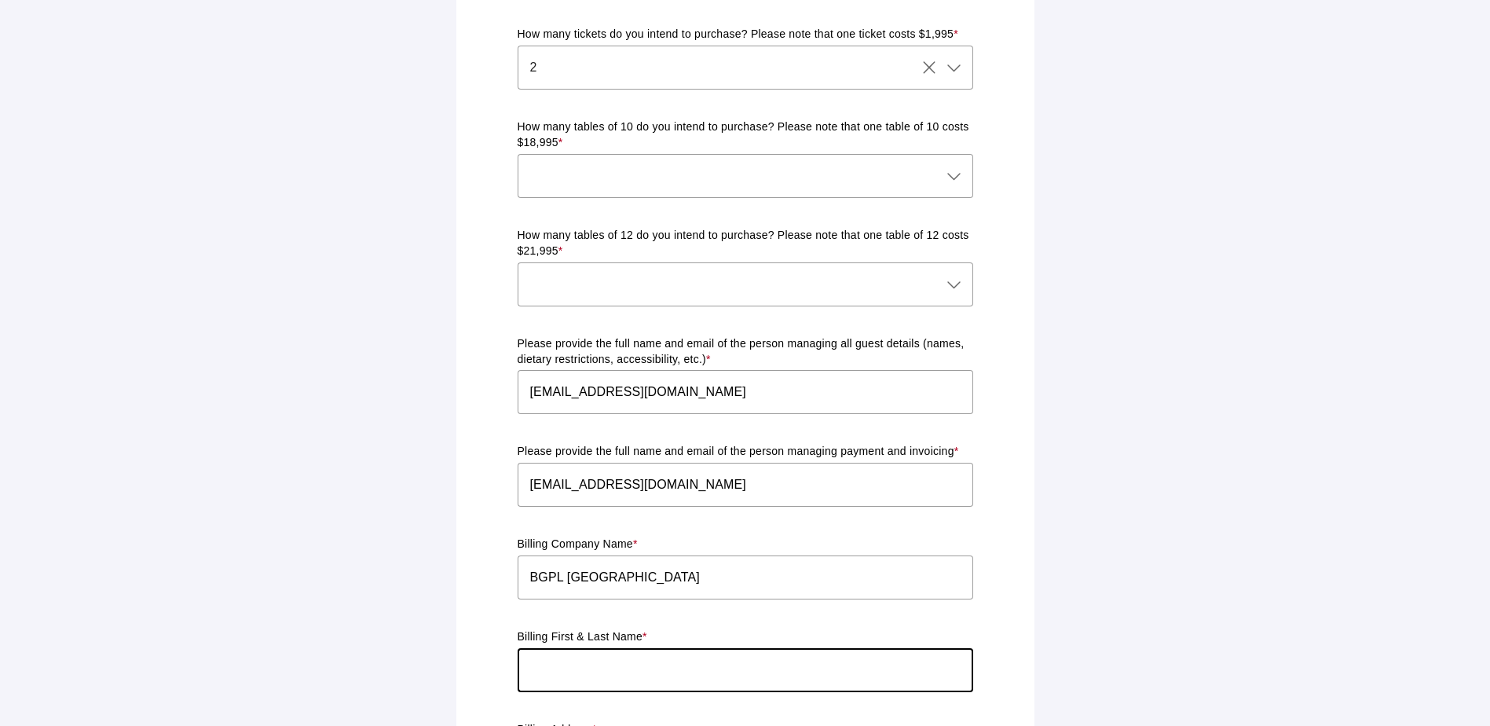
scroll to position [827, 0]
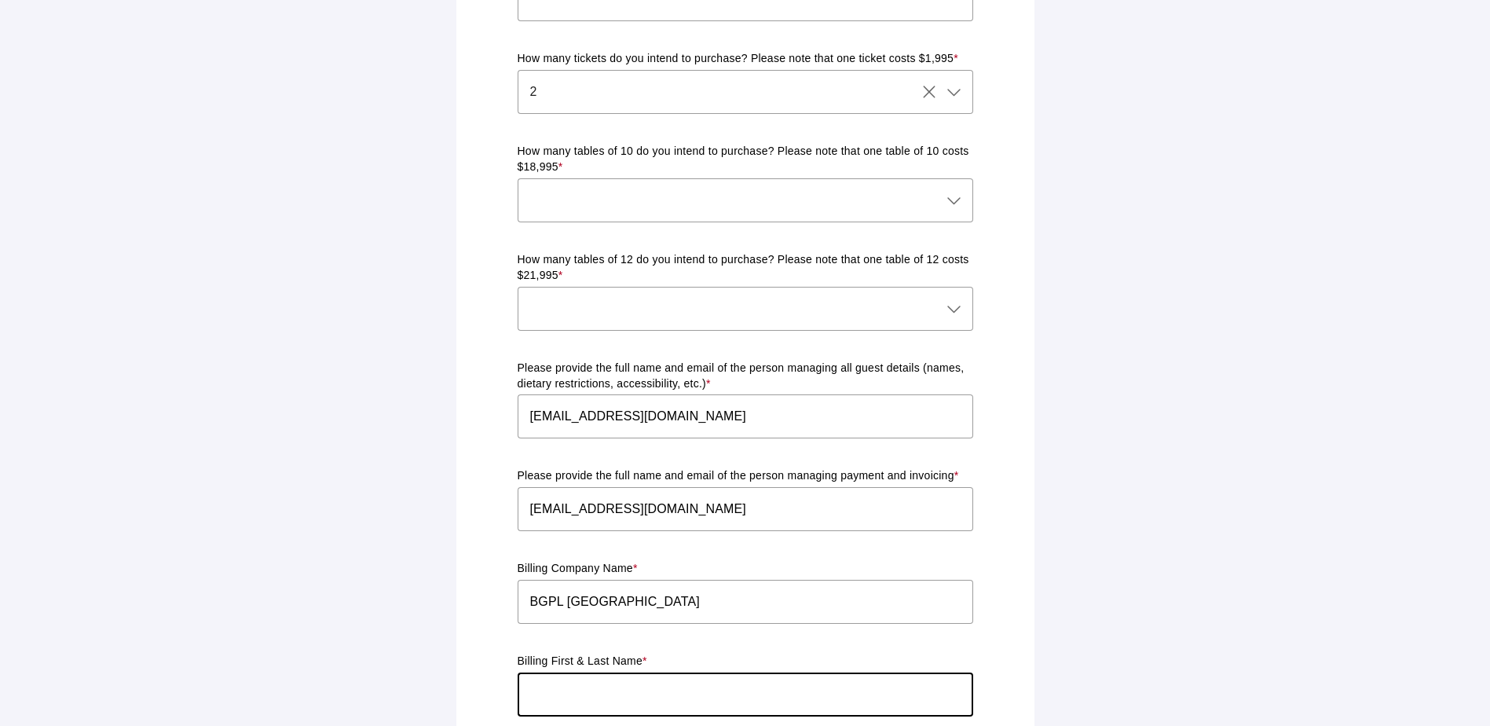
click at [926, 287] on div at bounding box center [730, 309] width 424 height 44
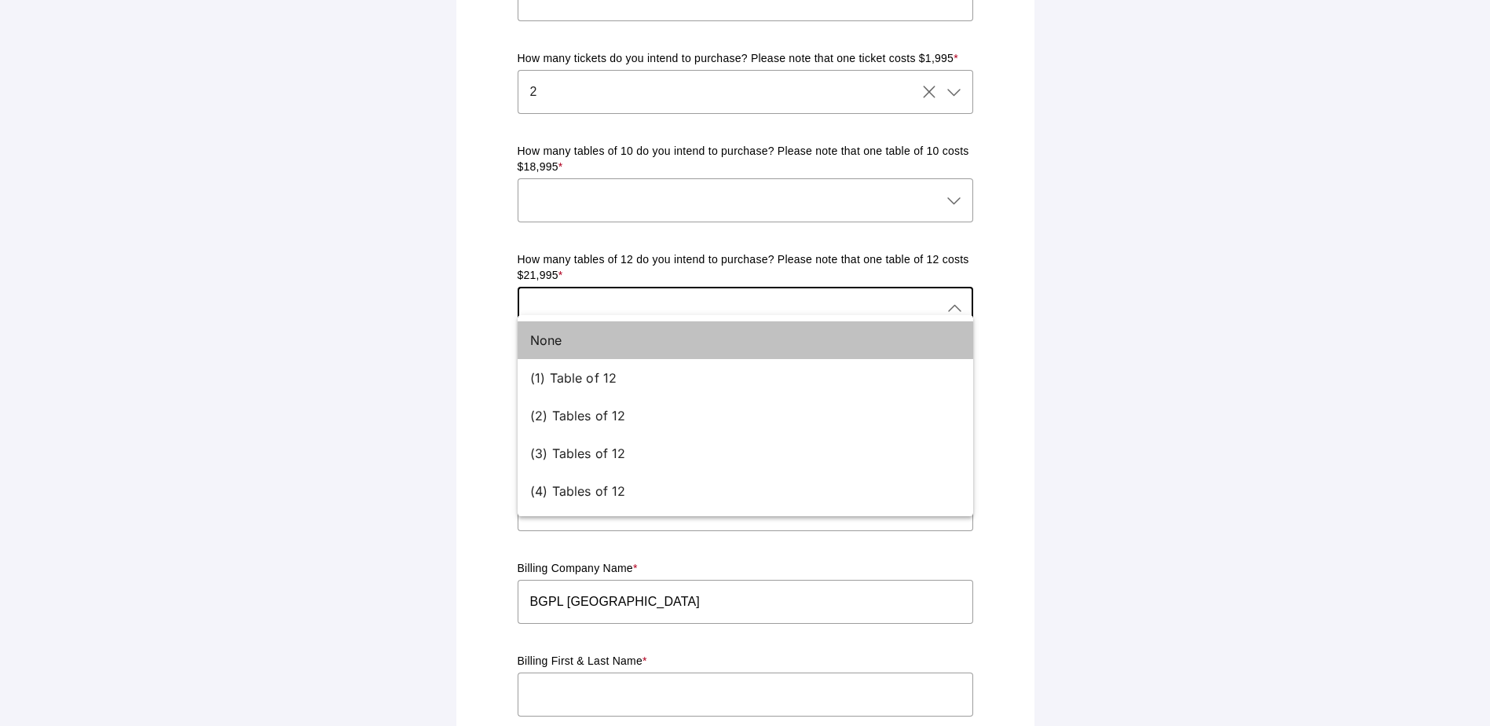
click at [652, 337] on div "None" at bounding box center [739, 340] width 418 height 19
type input "None"
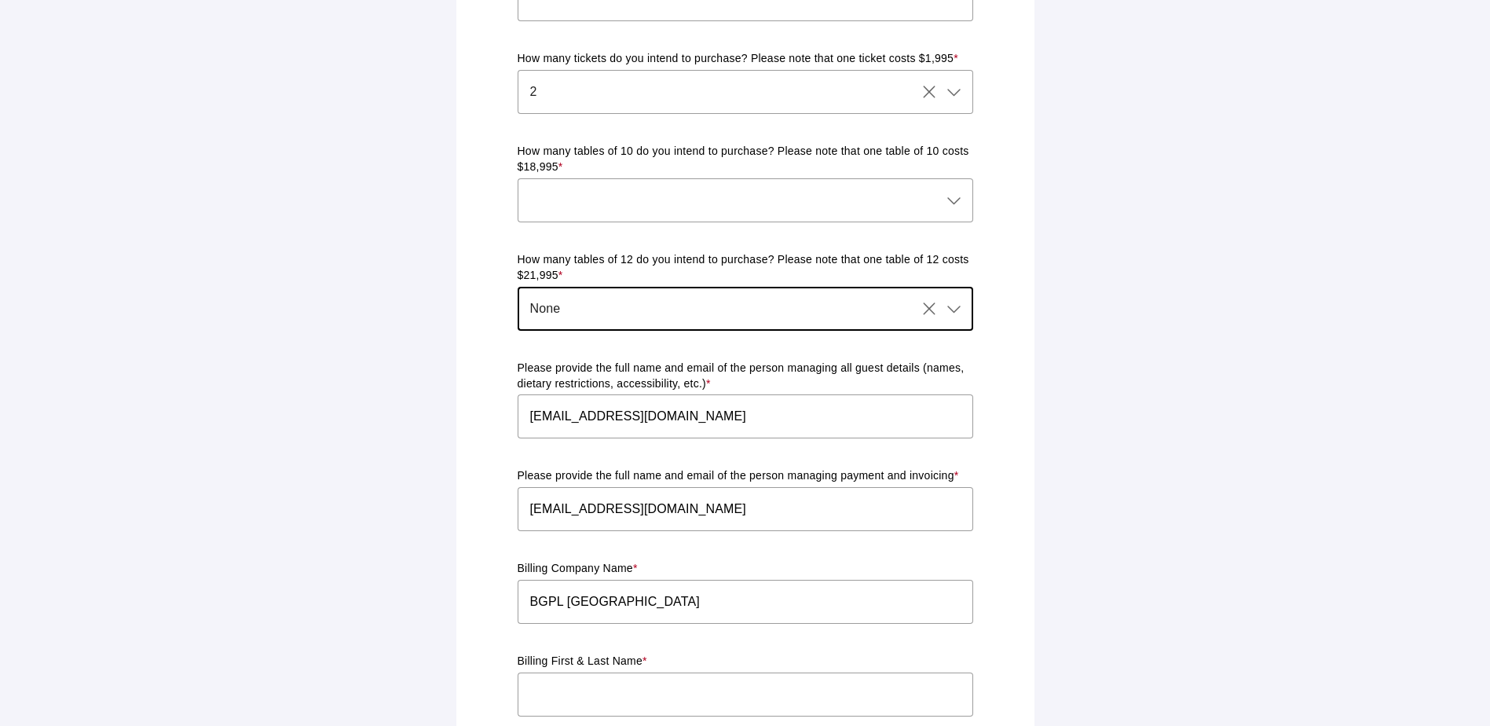
click at [669, 207] on div at bounding box center [746, 208] width 456 height 61
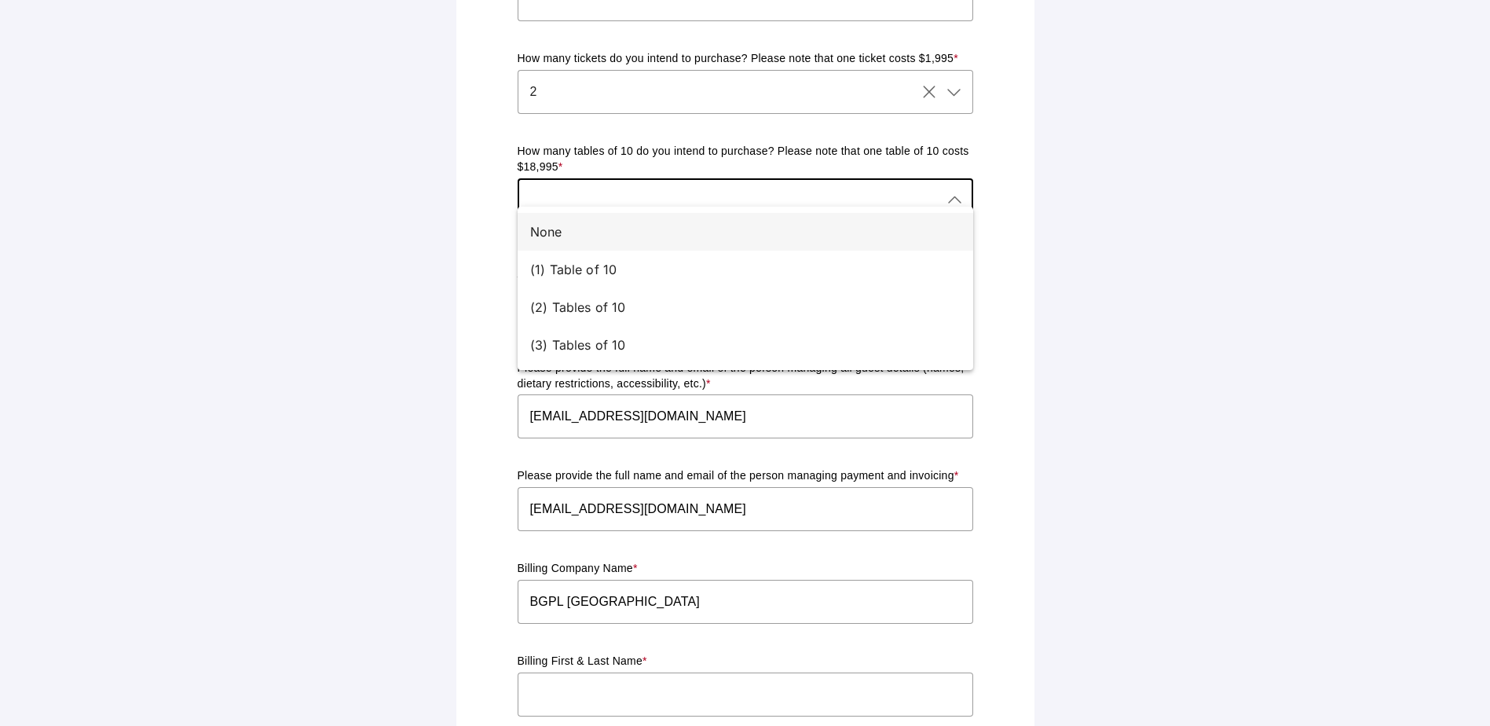
click at [632, 225] on div "None" at bounding box center [739, 231] width 418 height 19
type input "None"
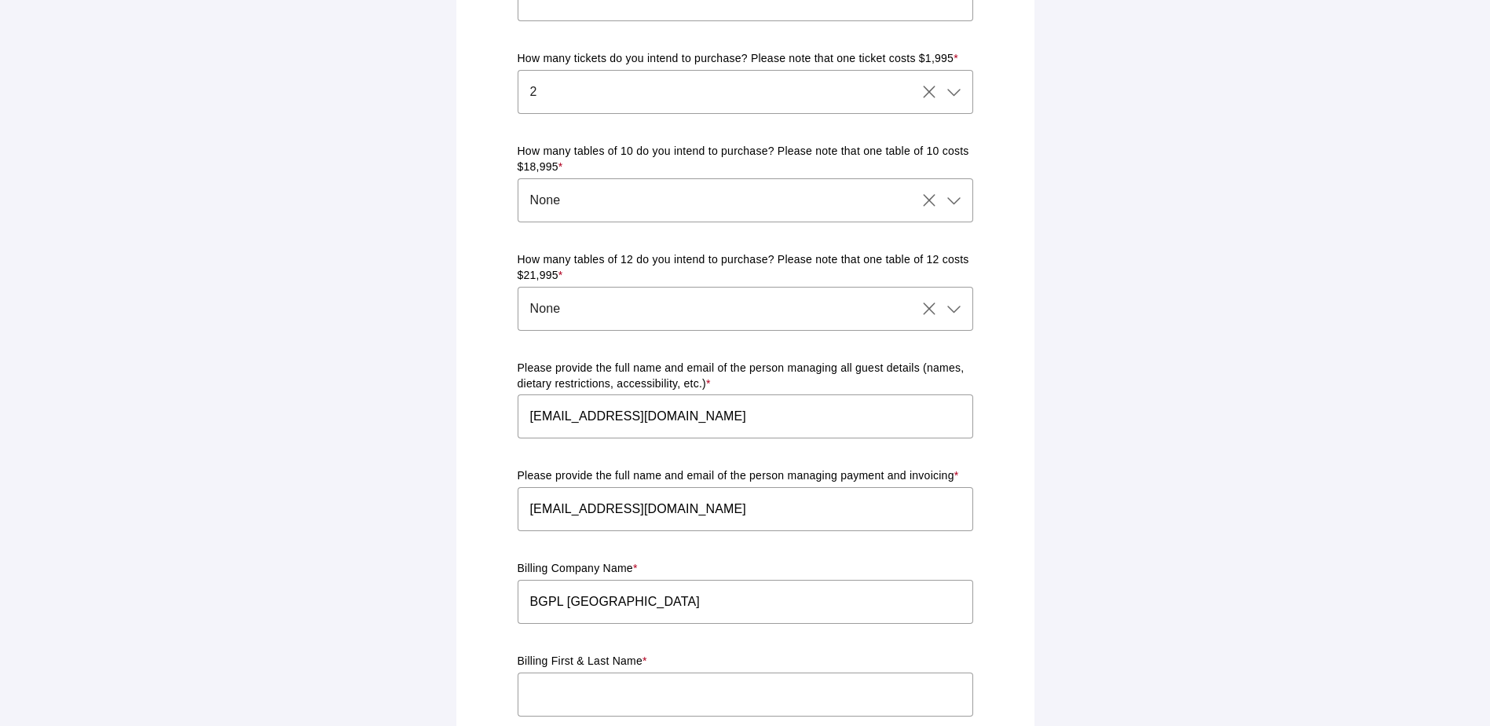
click at [1118, 266] on main "Ticket & Table Registration Form Please complete the form below with your prefe…" at bounding box center [745, 192] width 1490 height 2039
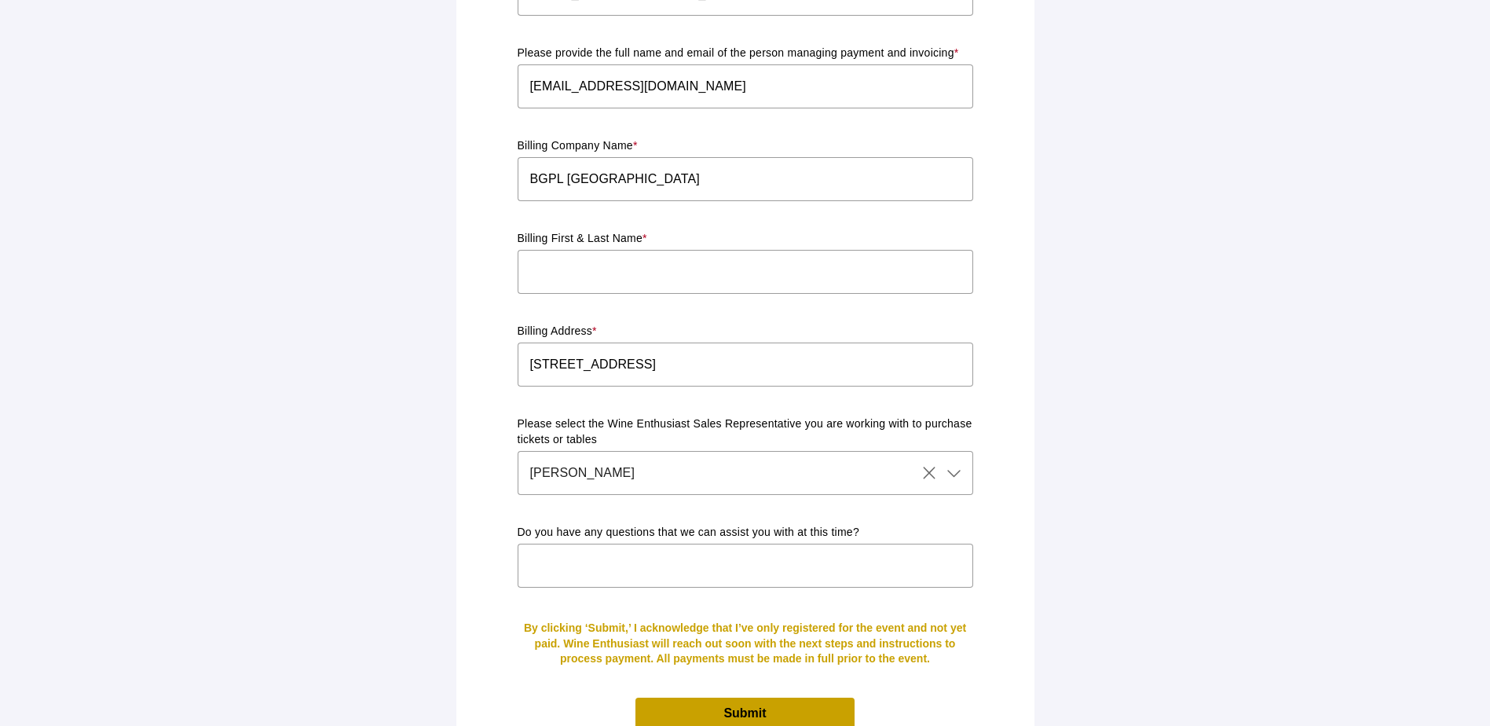
scroll to position [1299, 0]
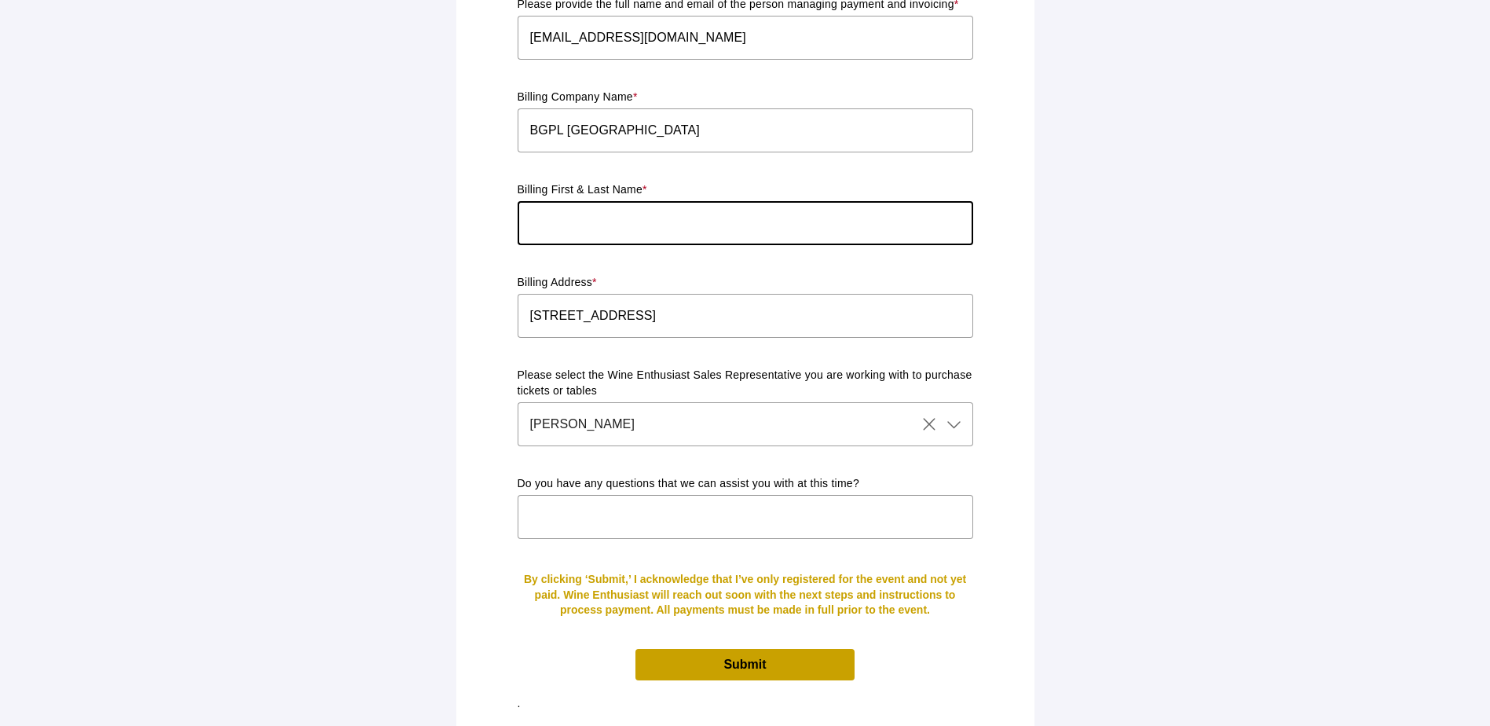
click at [817, 207] on input "text" at bounding box center [746, 223] width 456 height 44
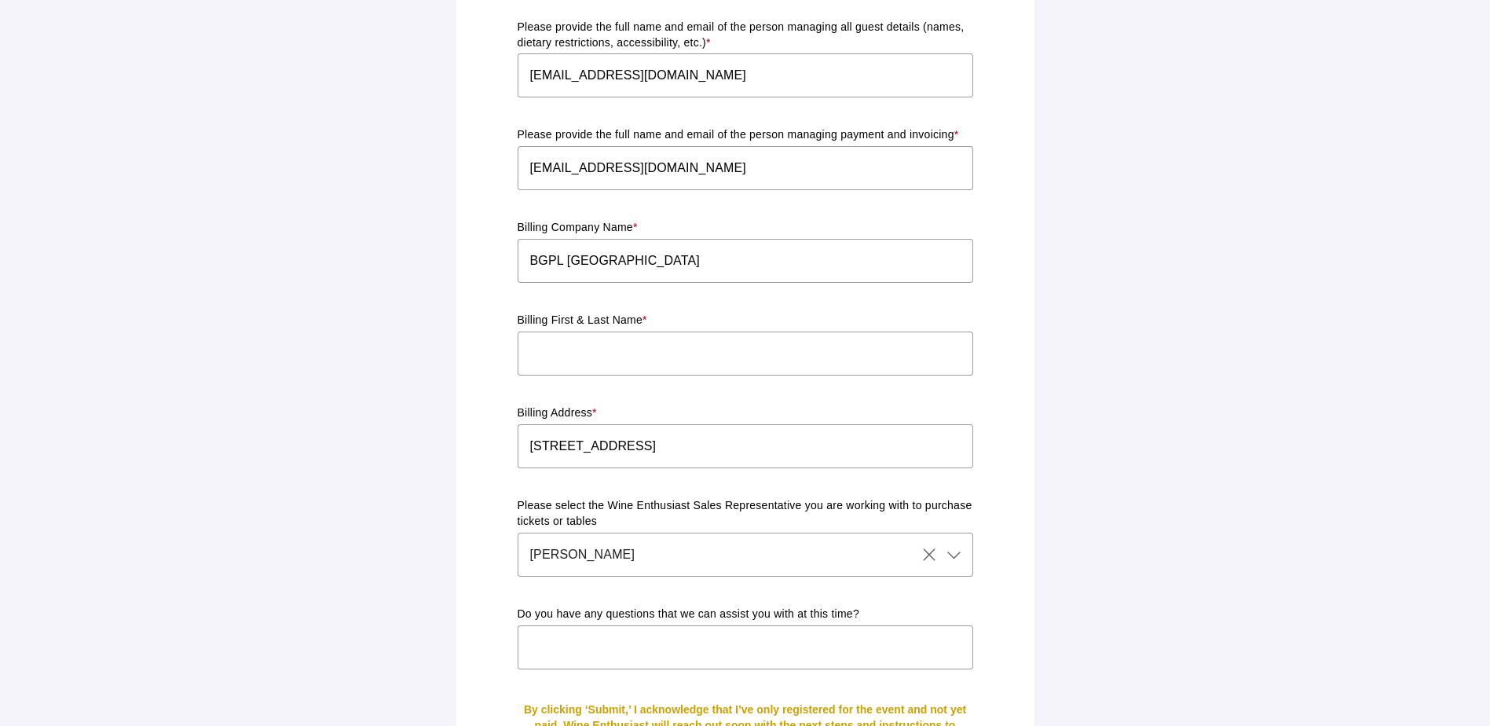
scroll to position [1220, 0]
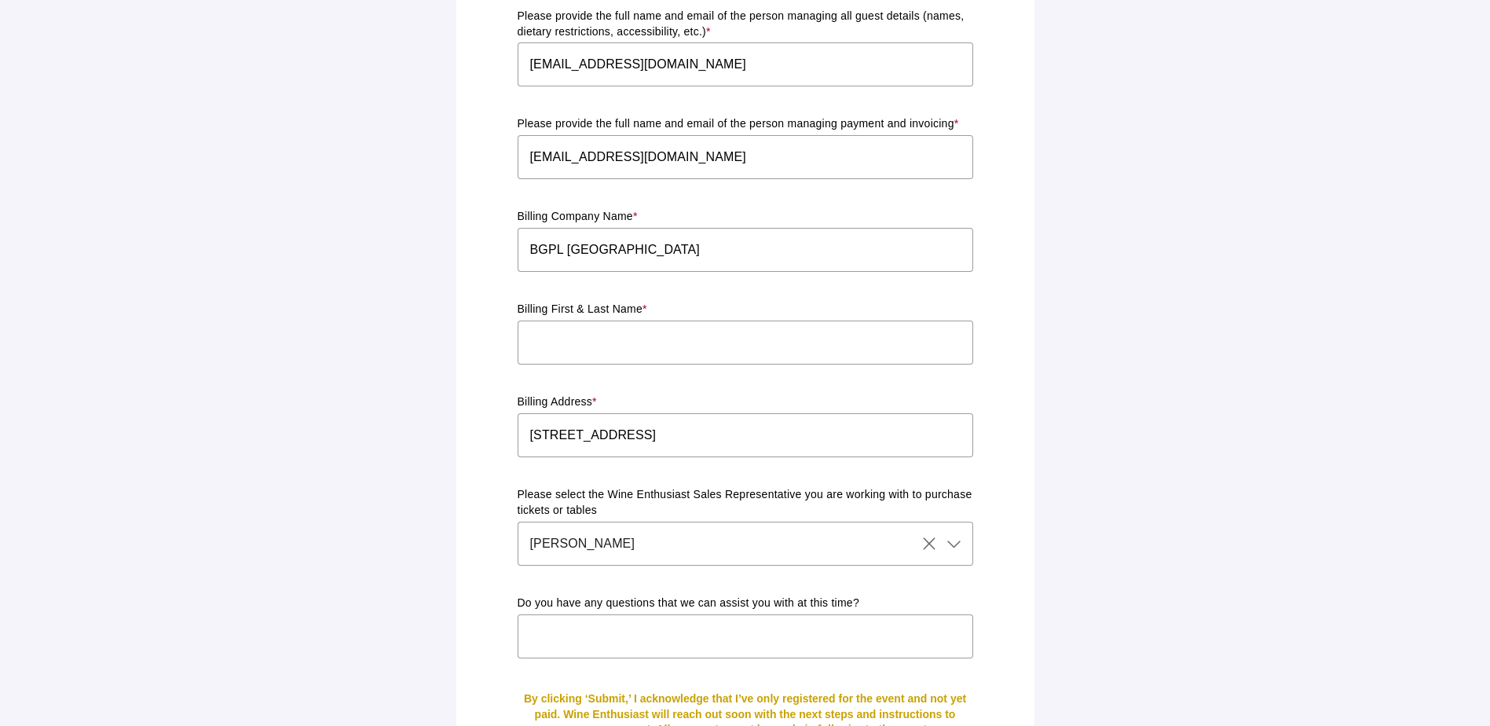
scroll to position [1142, 0]
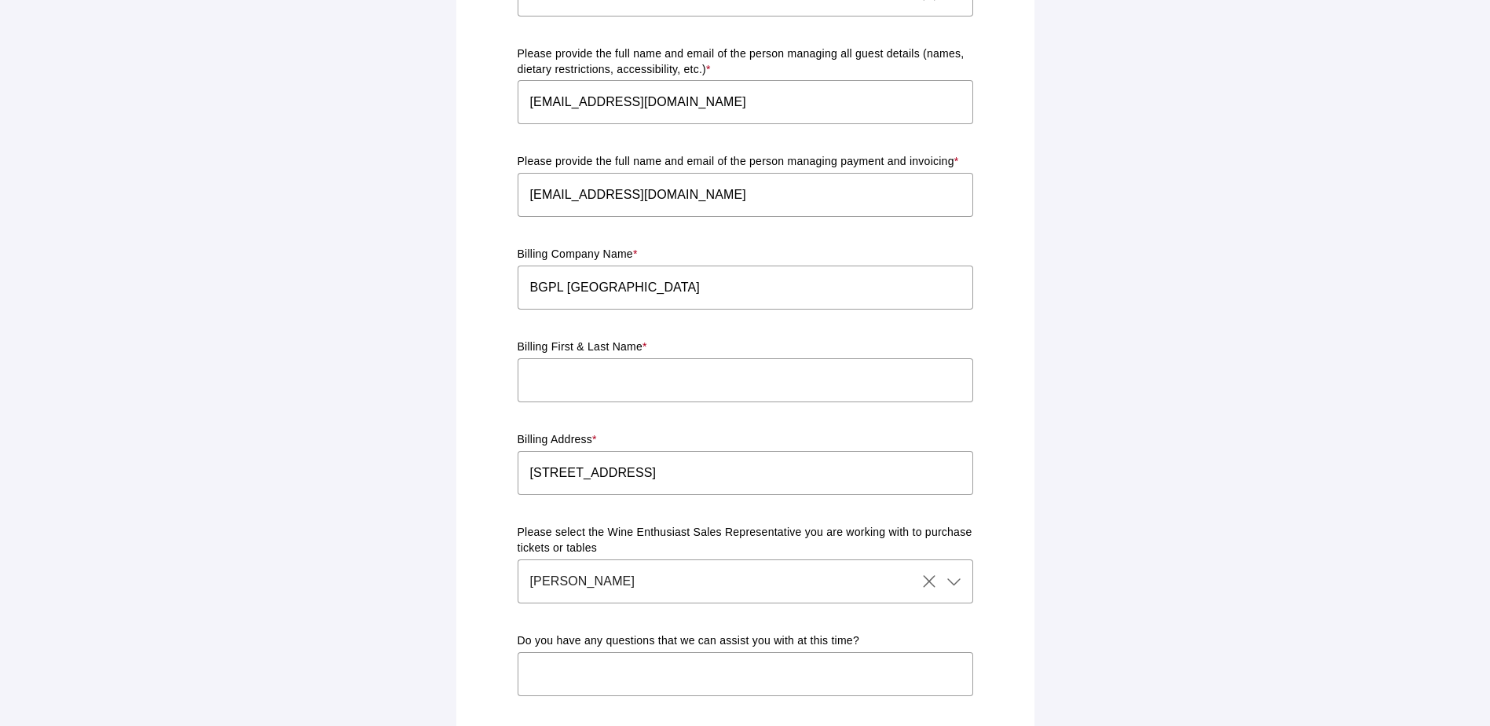
click at [932, 652] on input "text" at bounding box center [746, 674] width 456 height 44
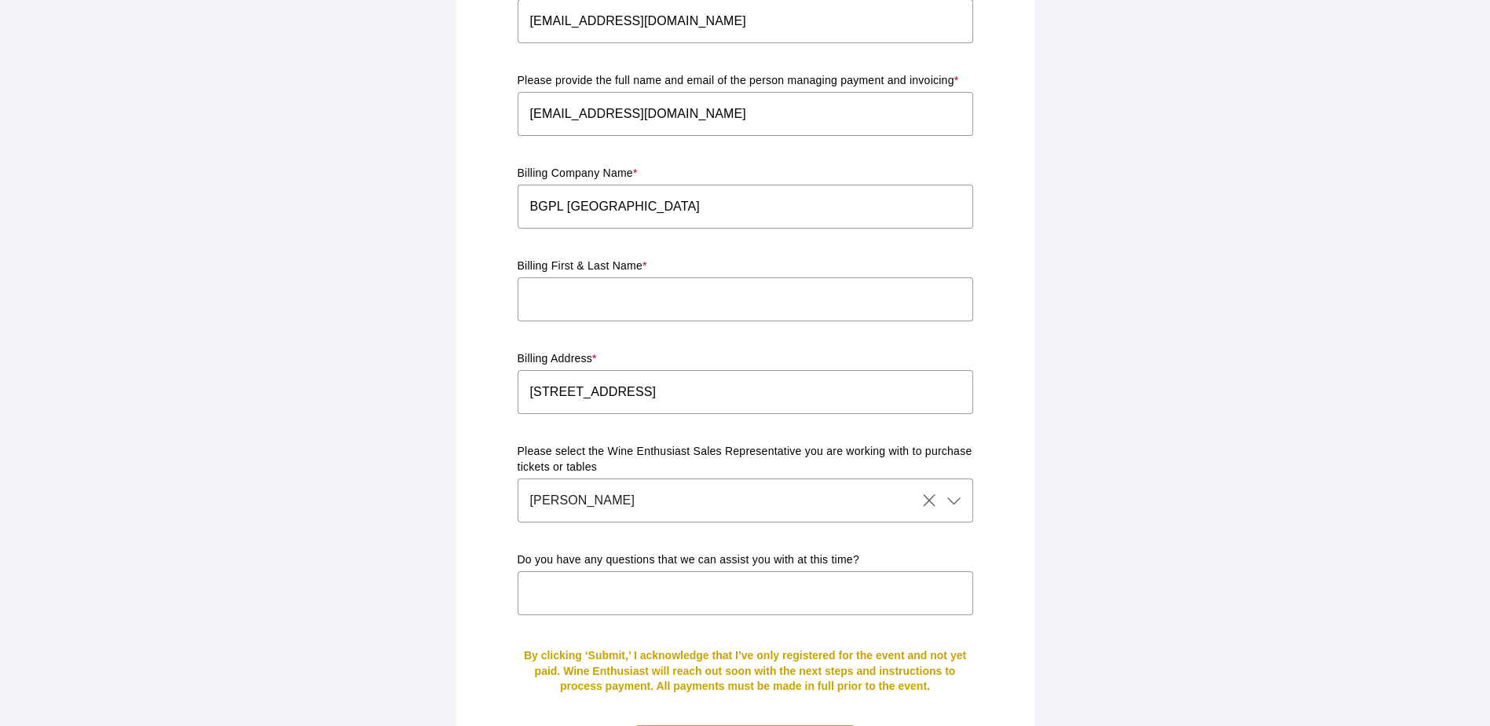
scroll to position [1299, 0]
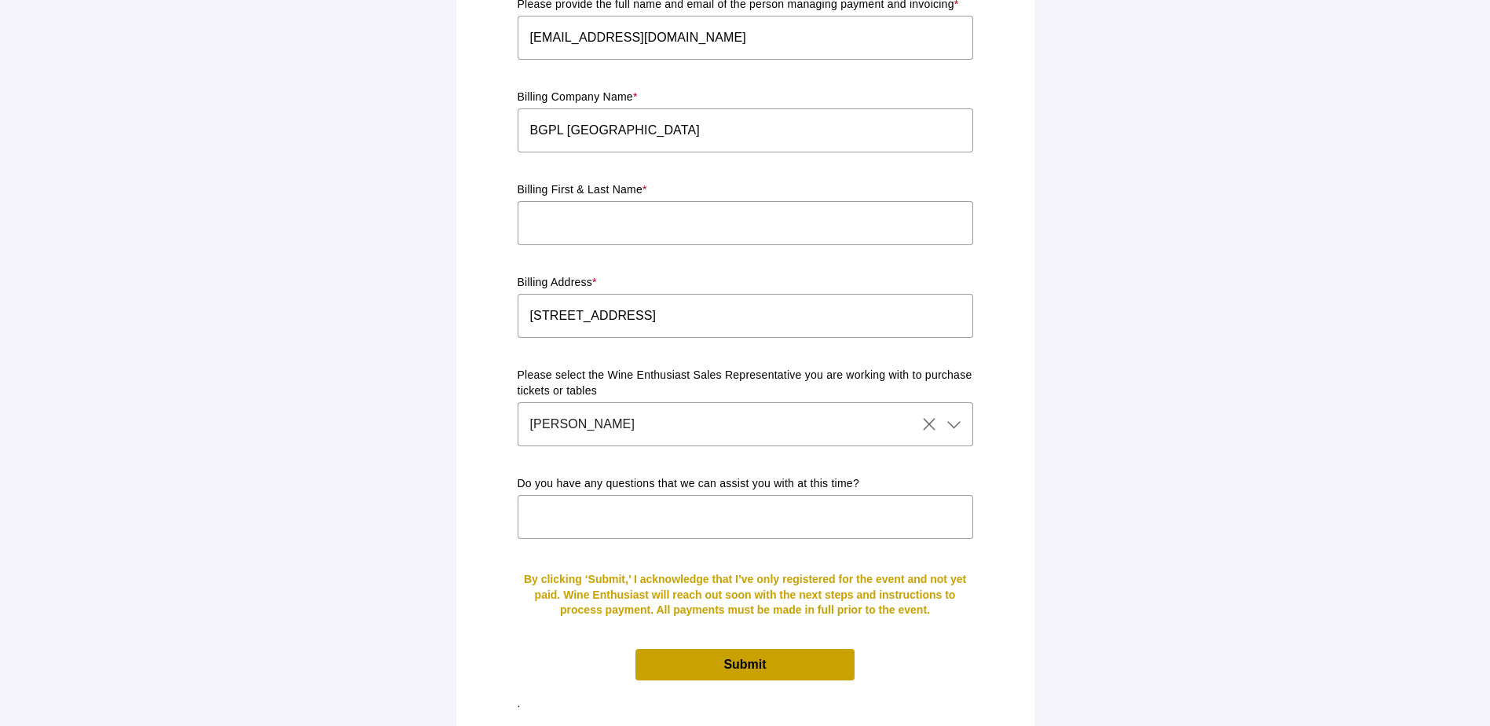
click at [752, 659] on span "Submit" at bounding box center [745, 664] width 218 height 31
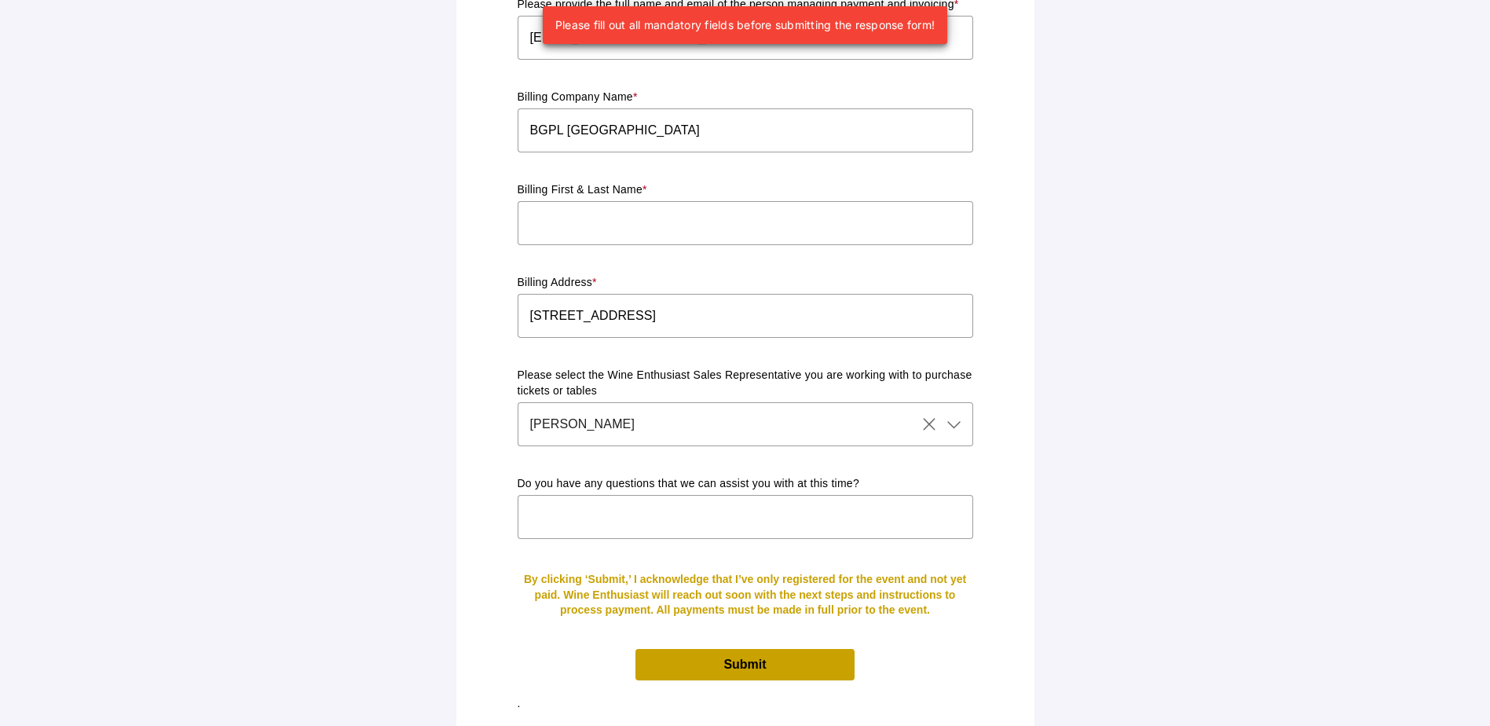
click at [727, 210] on input "text" at bounding box center [746, 223] width 456 height 44
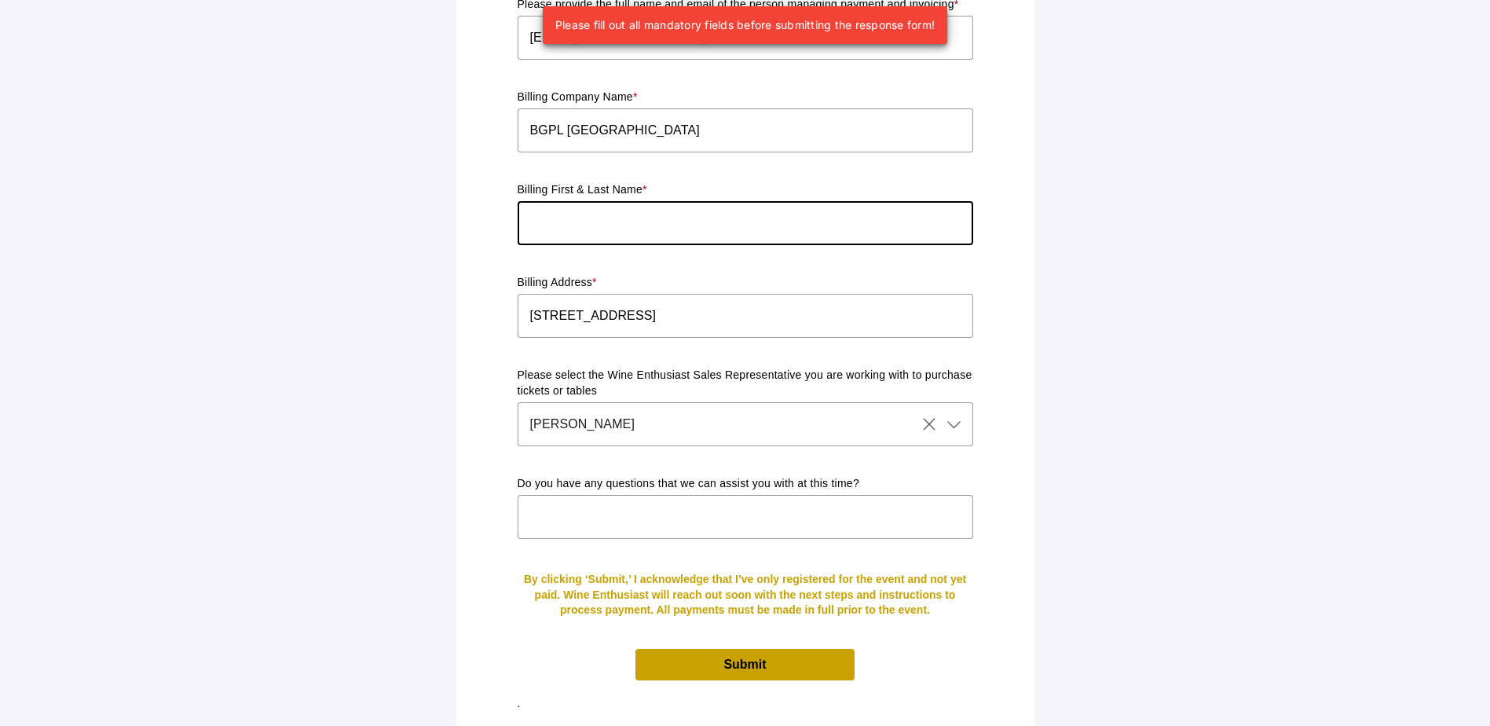
click at [676, 182] on p "Billing First & Last Name *" at bounding box center [746, 190] width 456 height 16
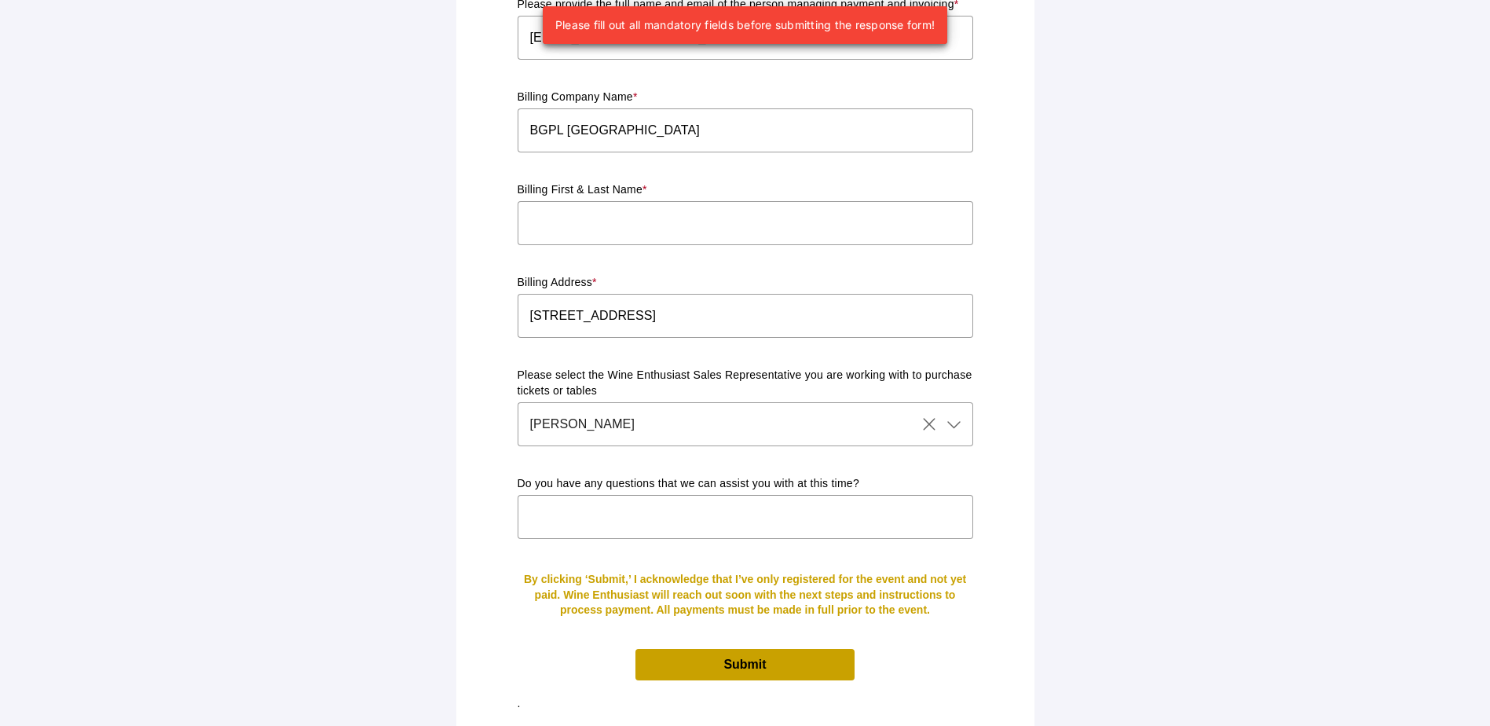
click at [610, 182] on p "Billing First & Last Name *" at bounding box center [746, 190] width 456 height 16
click at [611, 182] on p "Billing First & Last Name *" at bounding box center [746, 190] width 456 height 16
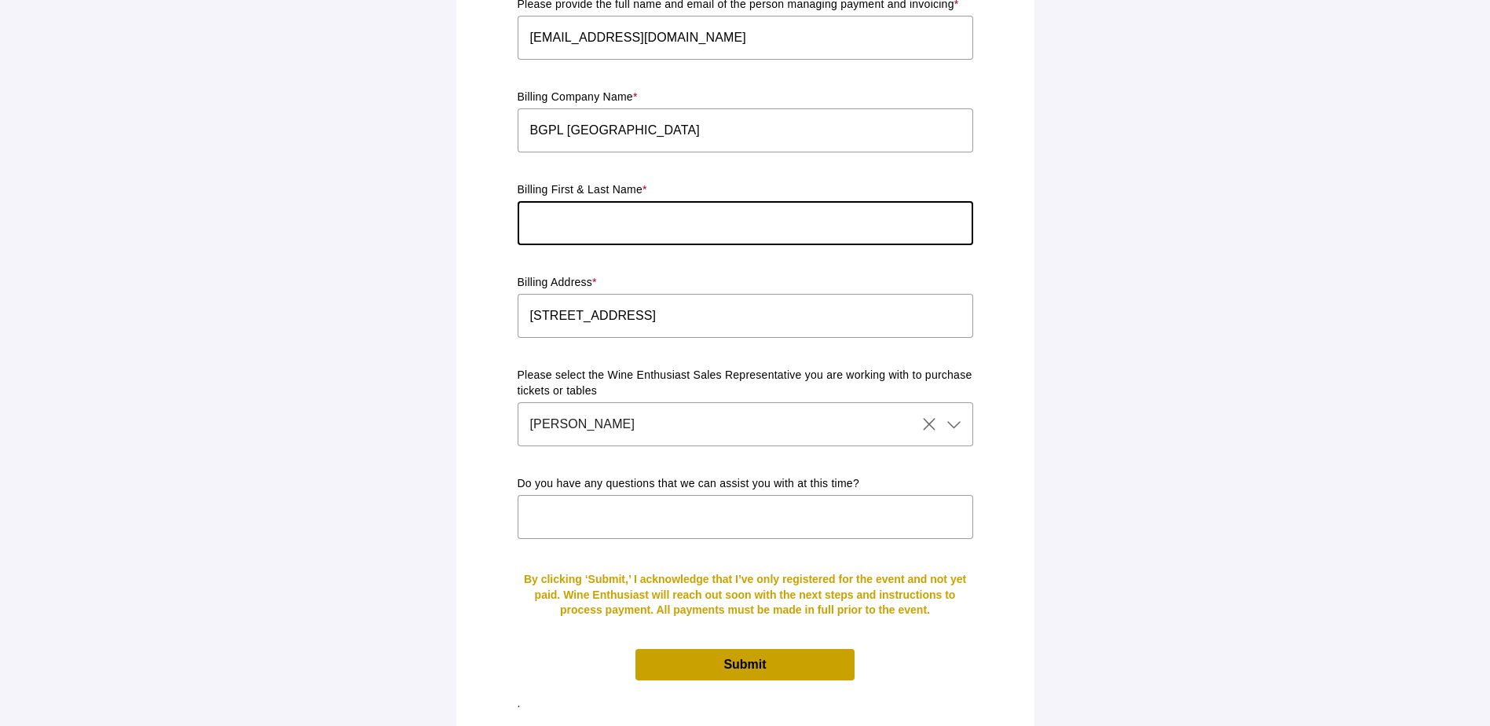
drag, startPoint x: 611, startPoint y: 173, endPoint x: 648, endPoint y: 229, distance: 66.9
click at [649, 229] on input "text" at bounding box center [746, 223] width 456 height 44
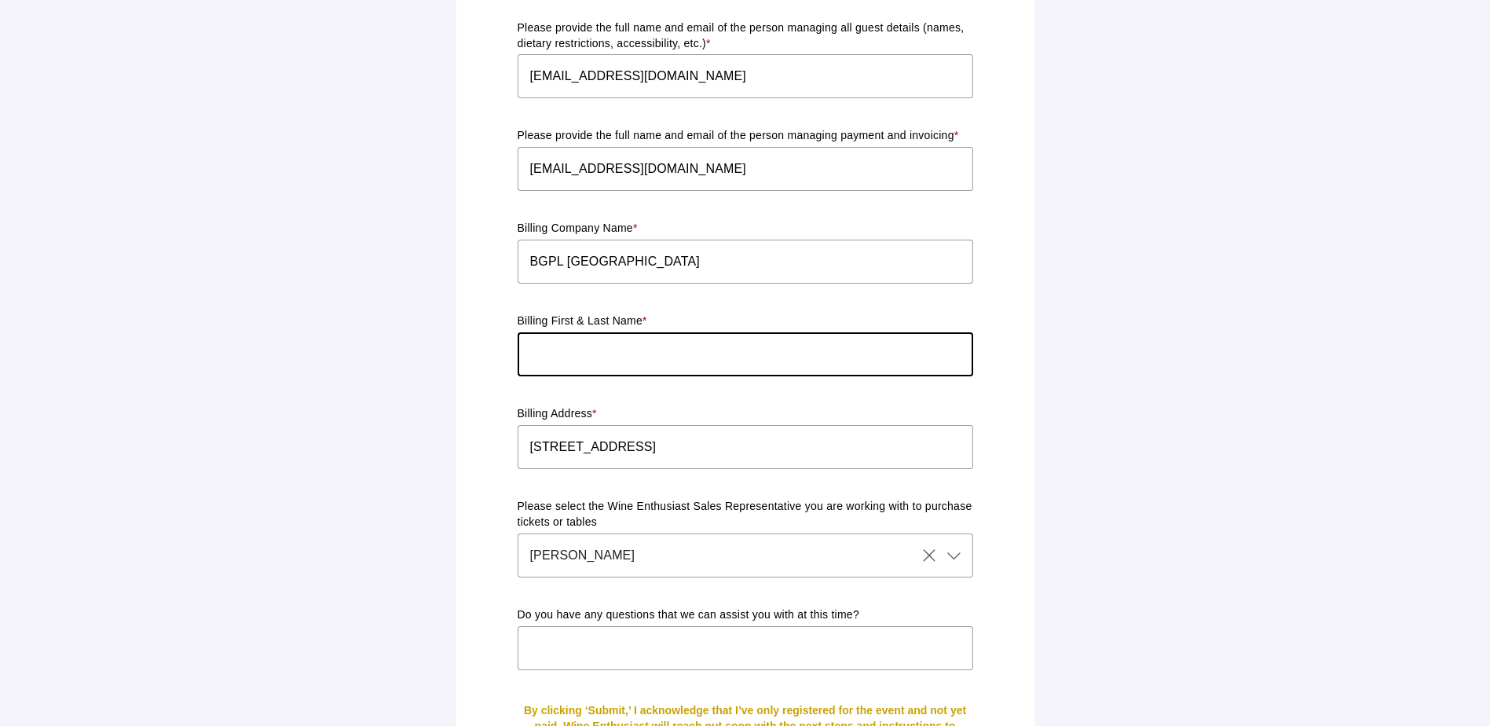
scroll to position [1142, 0]
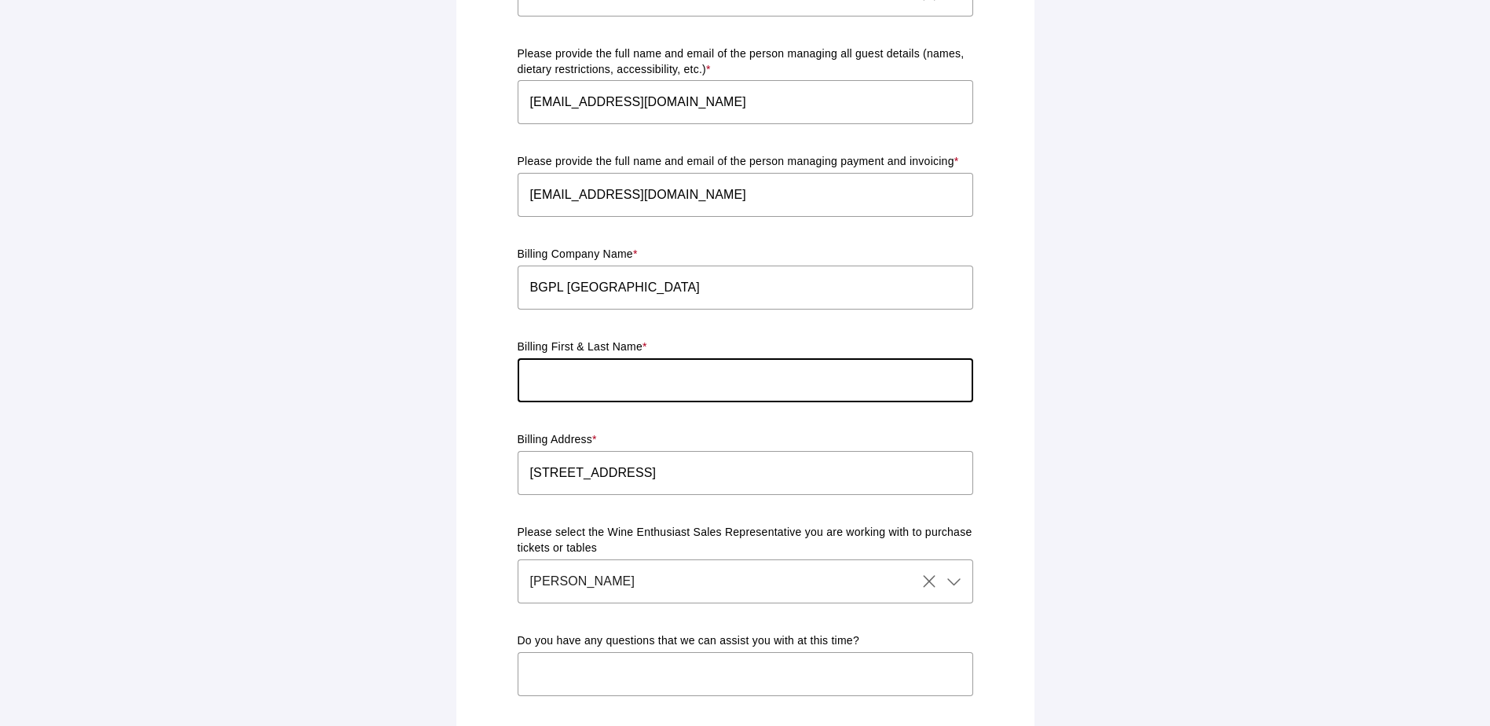
click at [614, 362] on input "text" at bounding box center [746, 380] width 456 height 44
type input "[PERSON_NAME]"
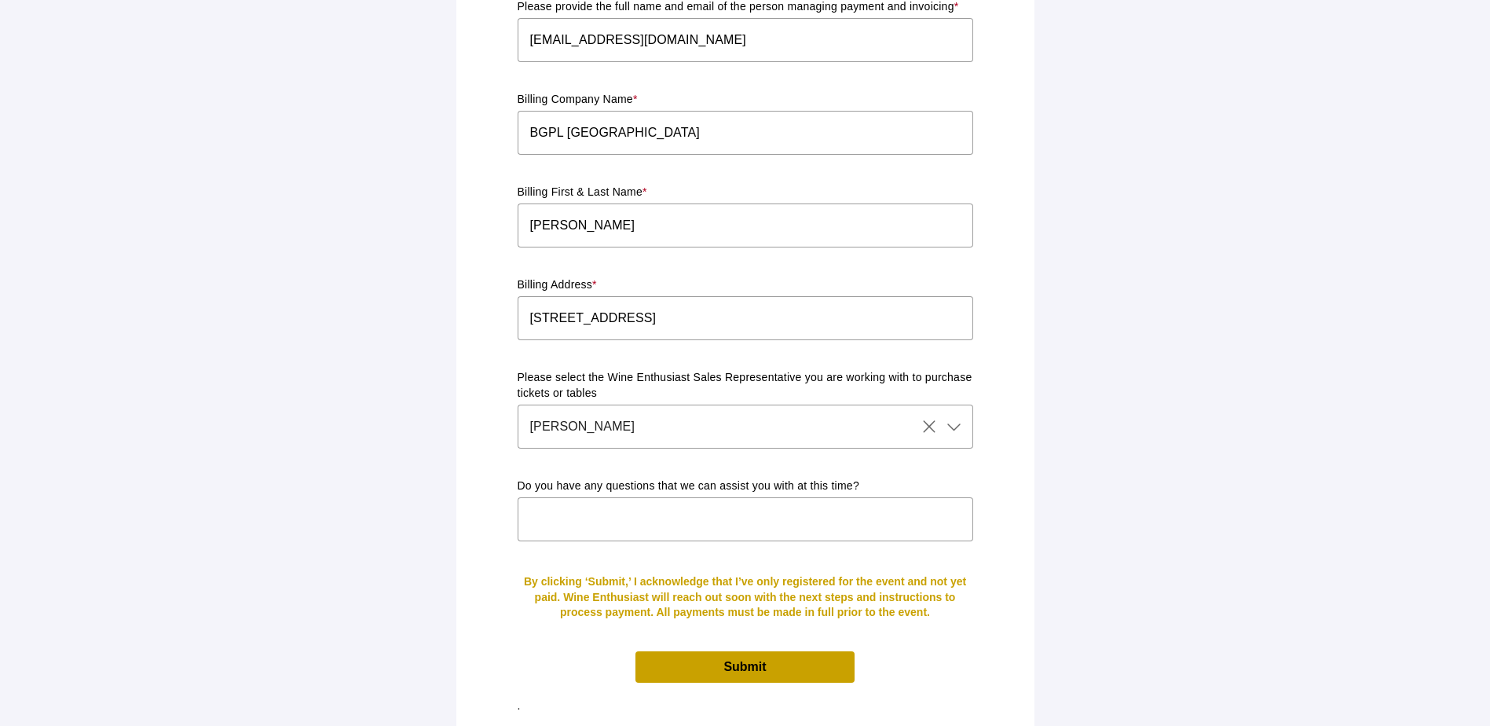
scroll to position [1299, 0]
click at [773, 655] on span "Submit" at bounding box center [745, 664] width 218 height 31
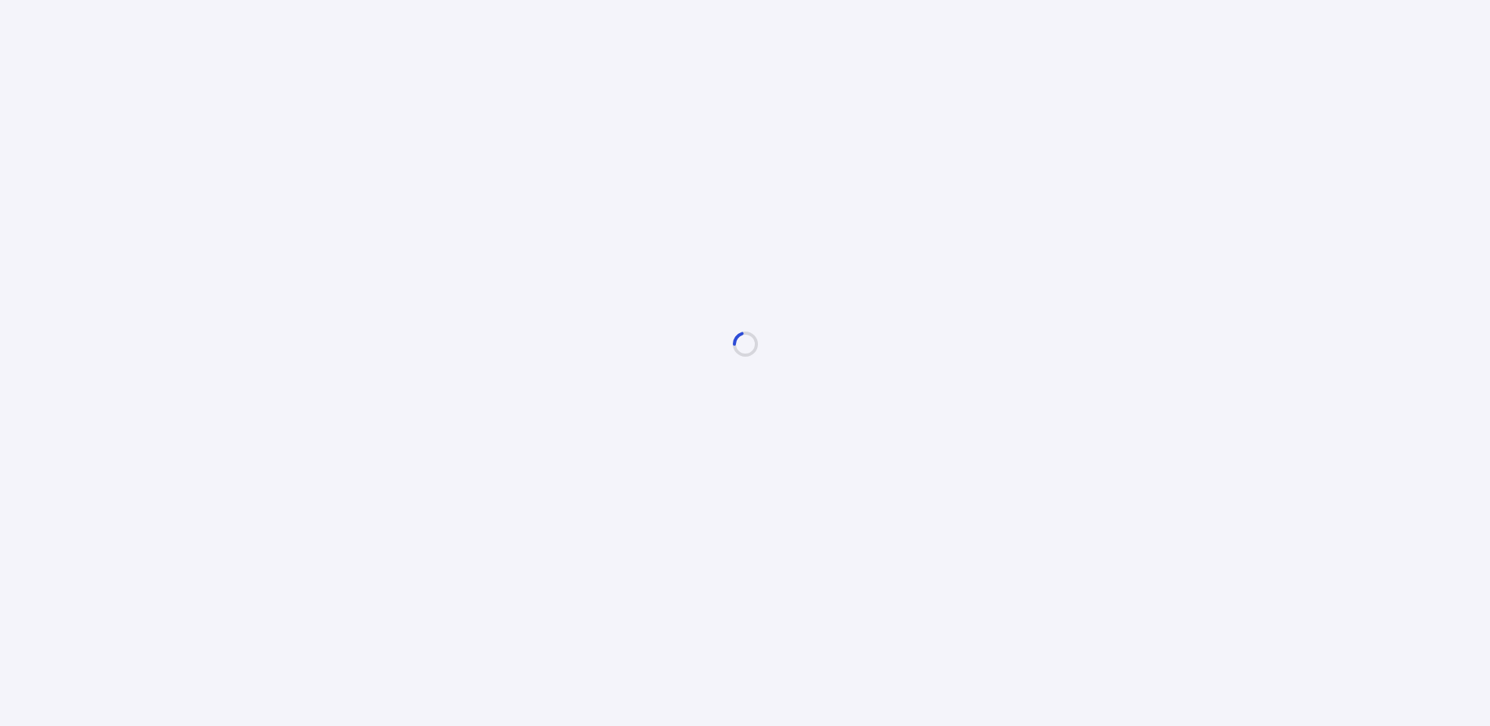
scroll to position [0, 0]
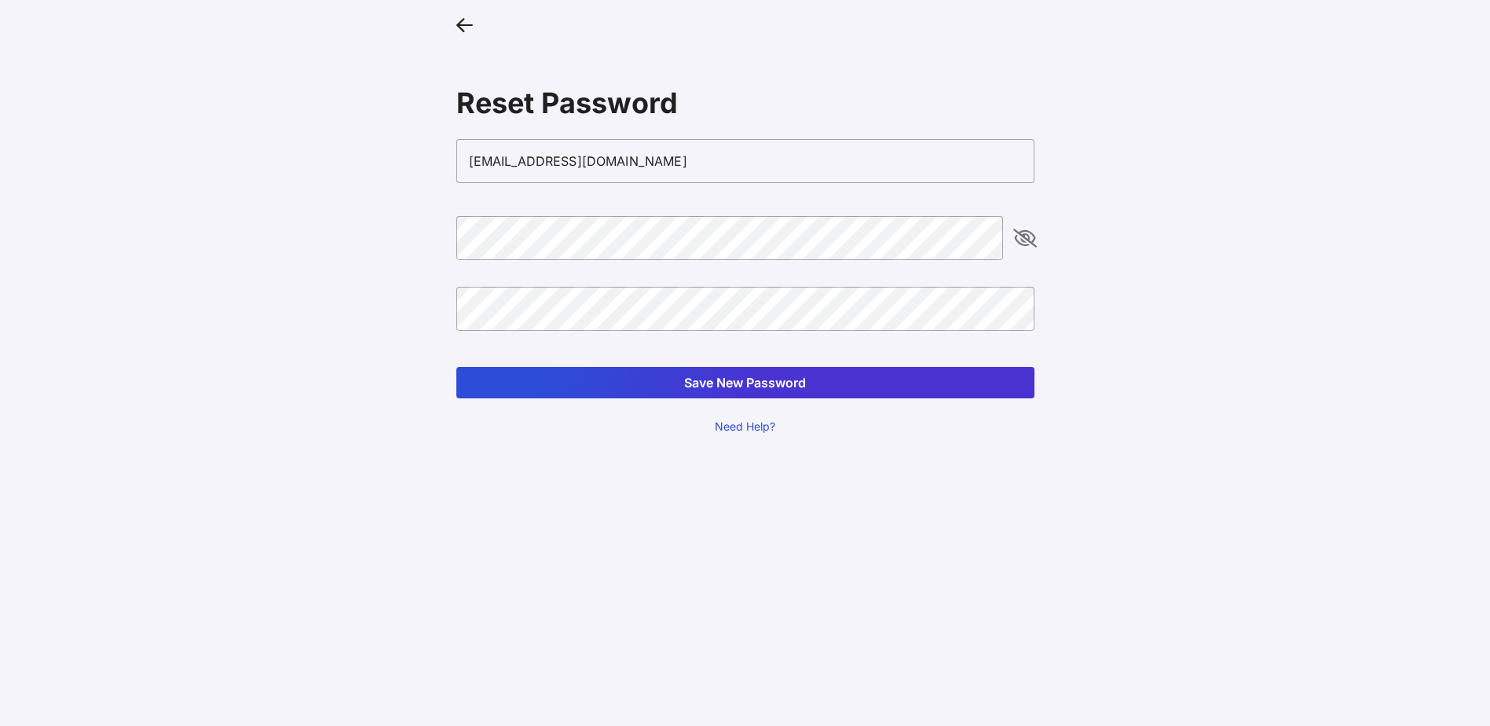
click at [903, 387] on button "Save New Password" at bounding box center [745, 382] width 578 height 31
click at [1028, 243] on icon "appended action" at bounding box center [1025, 238] width 19 height 19
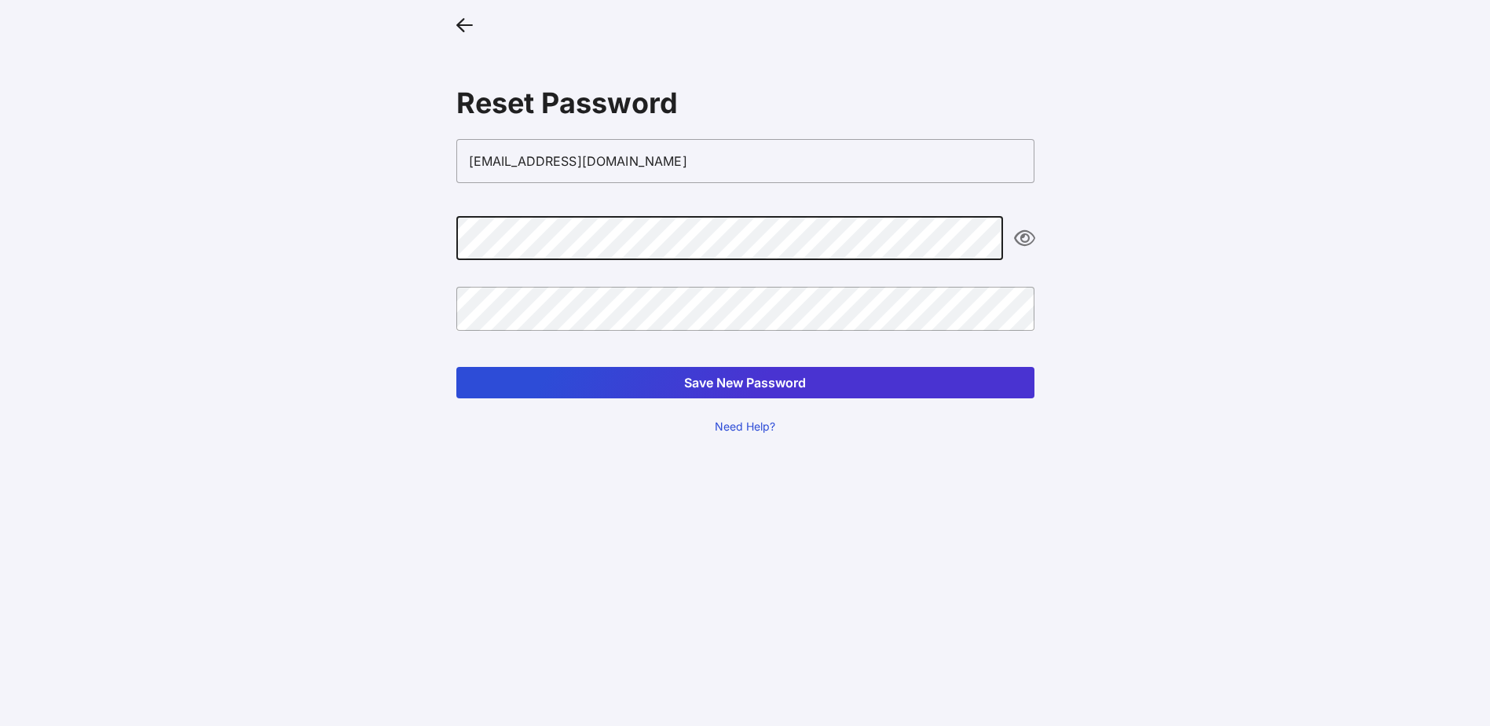
click at [456, 367] on button "Save New Password" at bounding box center [745, 382] width 578 height 31
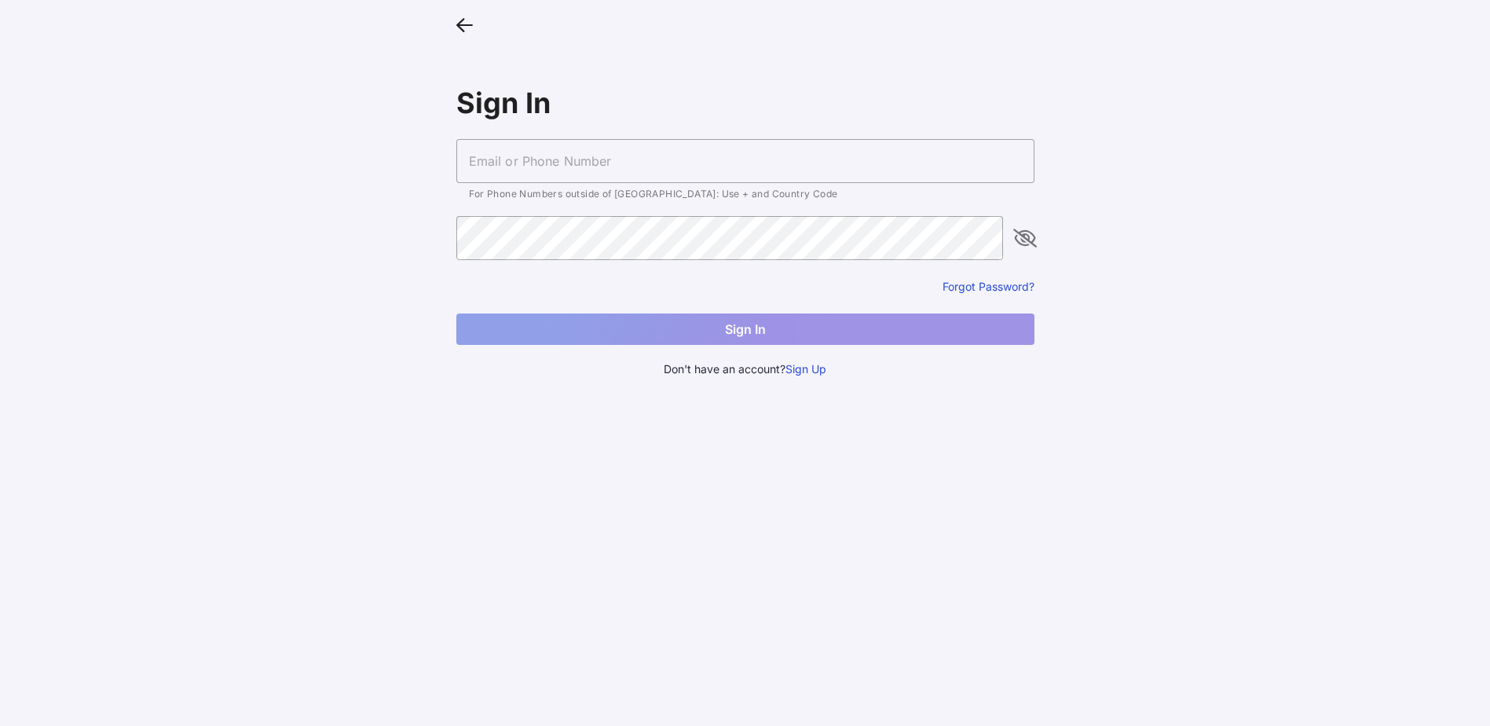
type input "[EMAIL_ADDRESS][DOMAIN_NAME]"
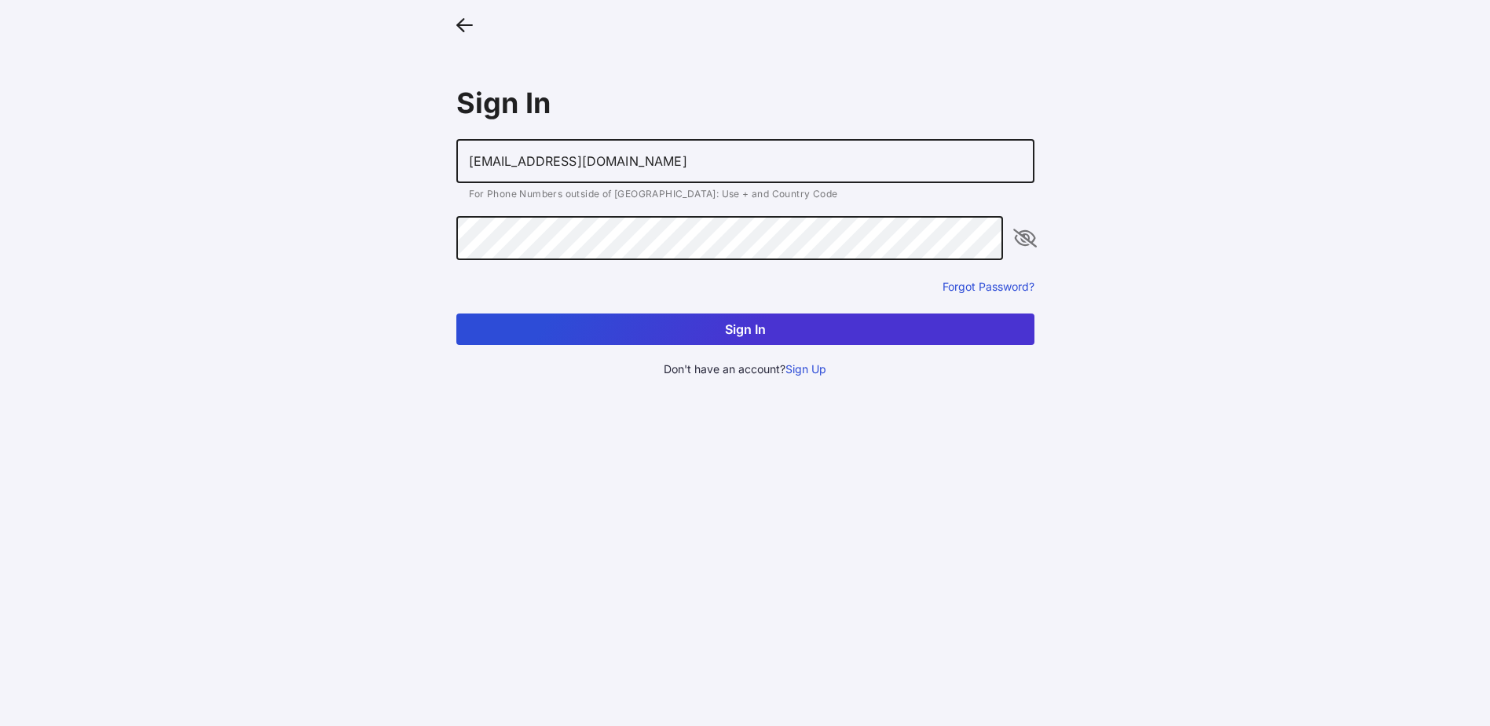
drag, startPoint x: 804, startPoint y: 336, endPoint x: 819, endPoint y: 335, distance: 15.0
click at [804, 336] on button "Sign In" at bounding box center [745, 328] width 578 height 31
